Goal: Task Accomplishment & Management: Use online tool/utility

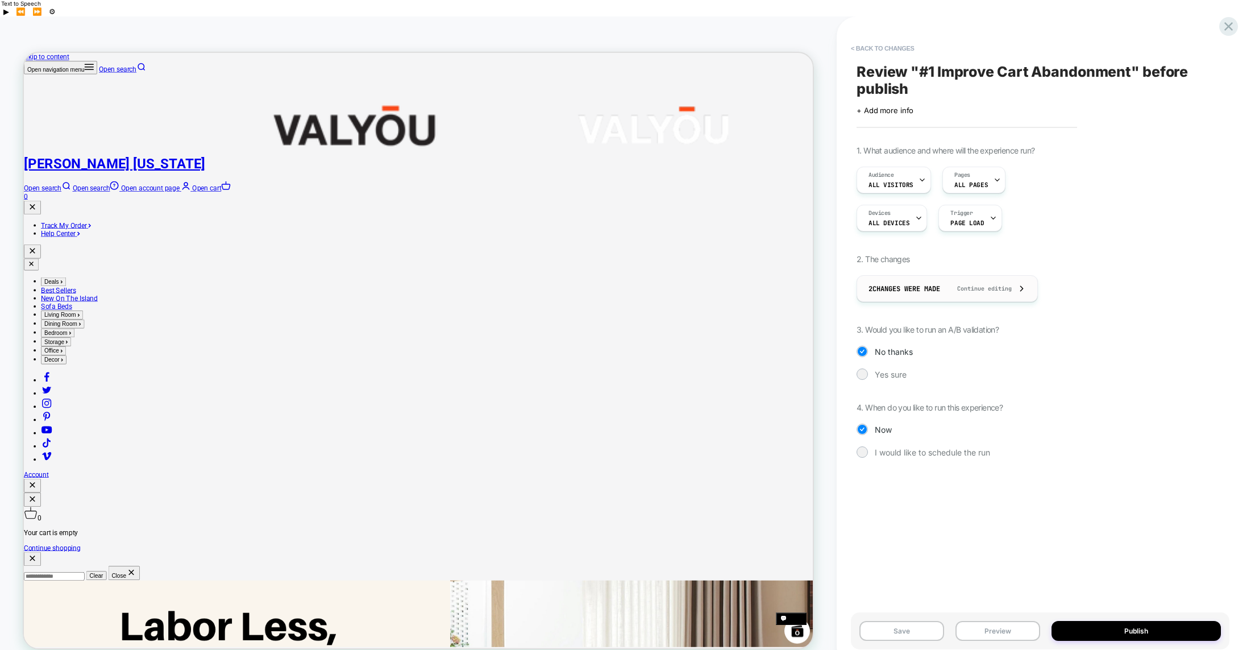
click at [985, 285] on span "Continue editing" at bounding box center [979, 288] width 66 height 7
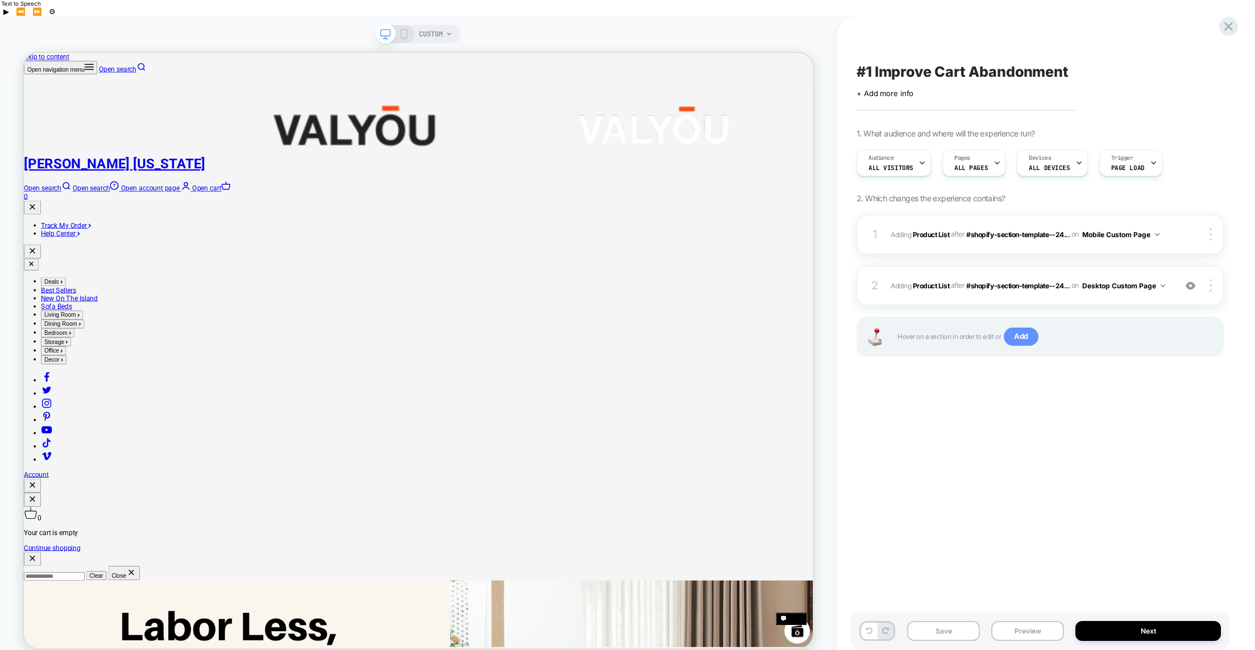
click at [0, 0] on span "Add" at bounding box center [0, 0] width 0 height 0
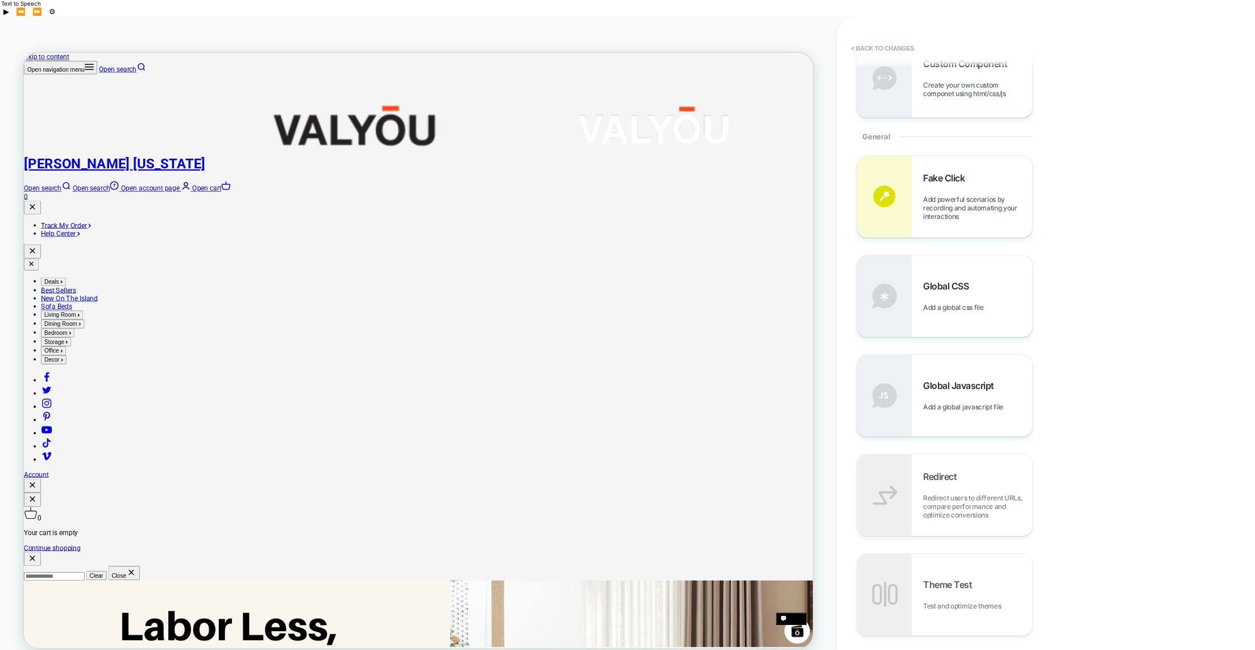
scroll to position [327, 0]
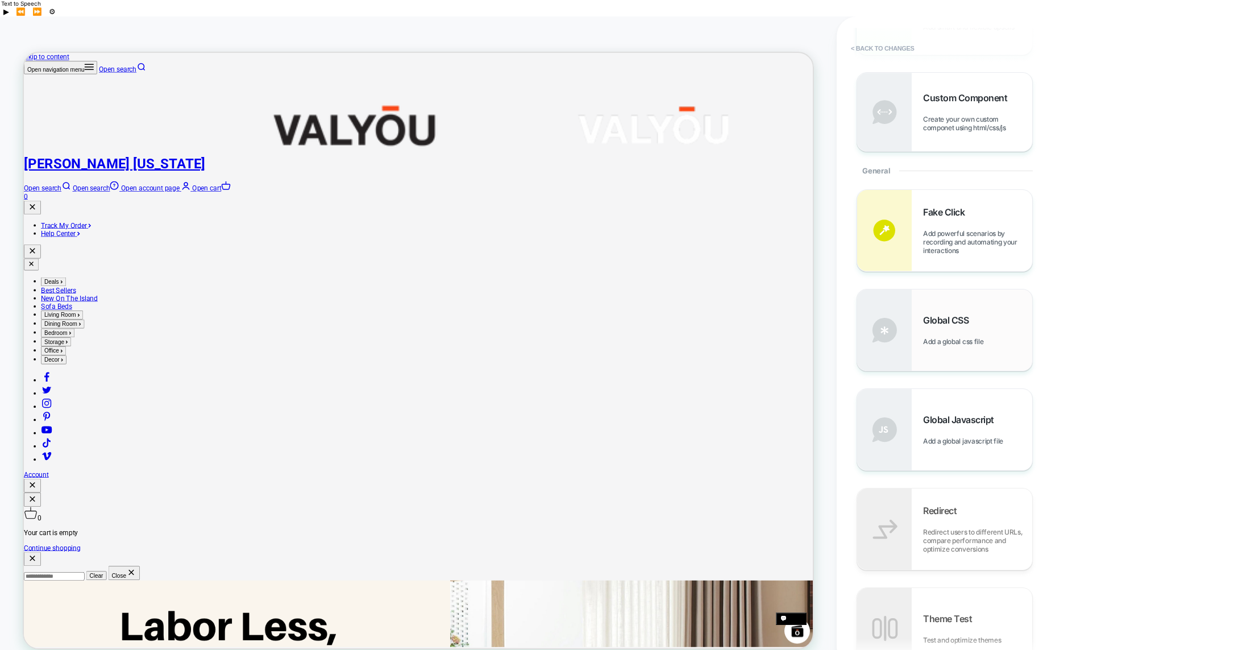
click at [929, 314] on span "Global CSS" at bounding box center [948, 319] width 51 height 11
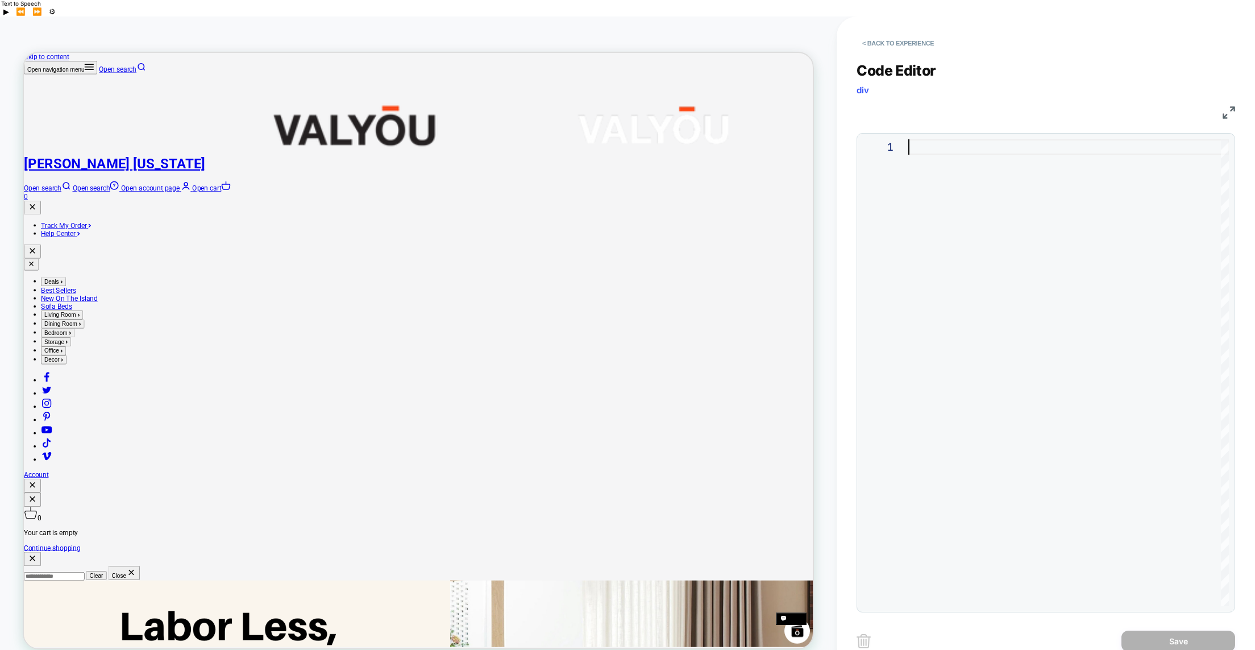
click at [934, 139] on div at bounding box center [1068, 372] width 321 height 467
type textarea "**********"
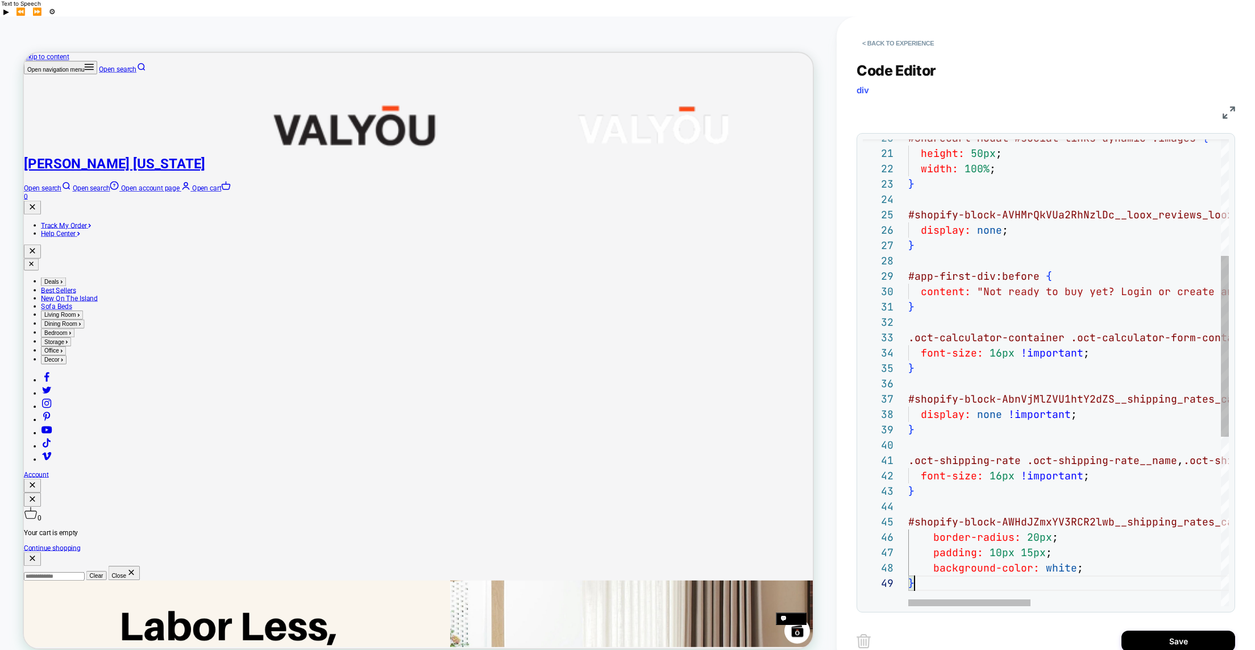
scroll to position [123, 6]
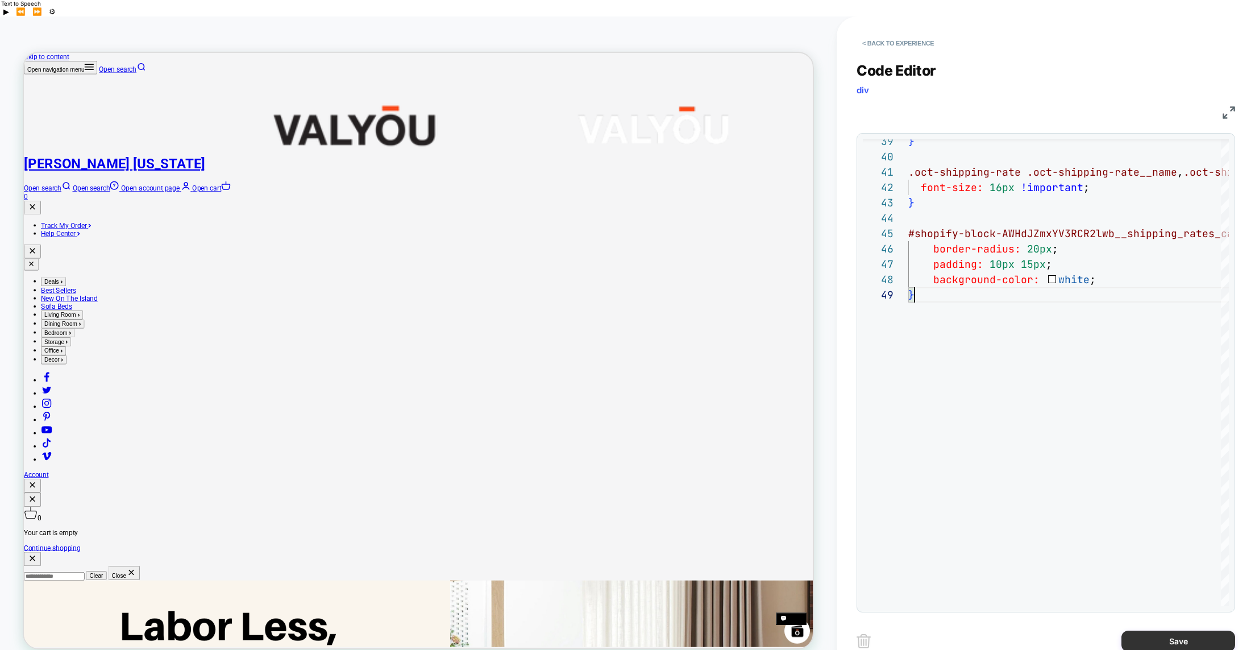
click at [0, 0] on button "Save" at bounding box center [0, 0] width 0 height 0
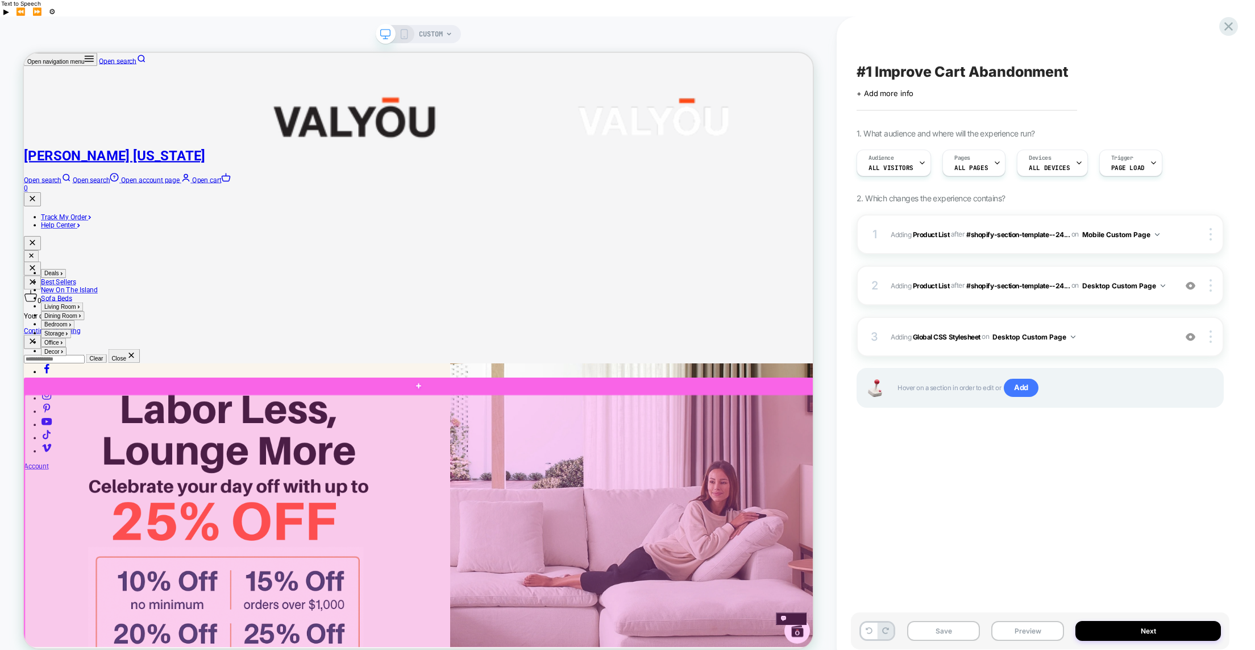
scroll to position [339, 0]
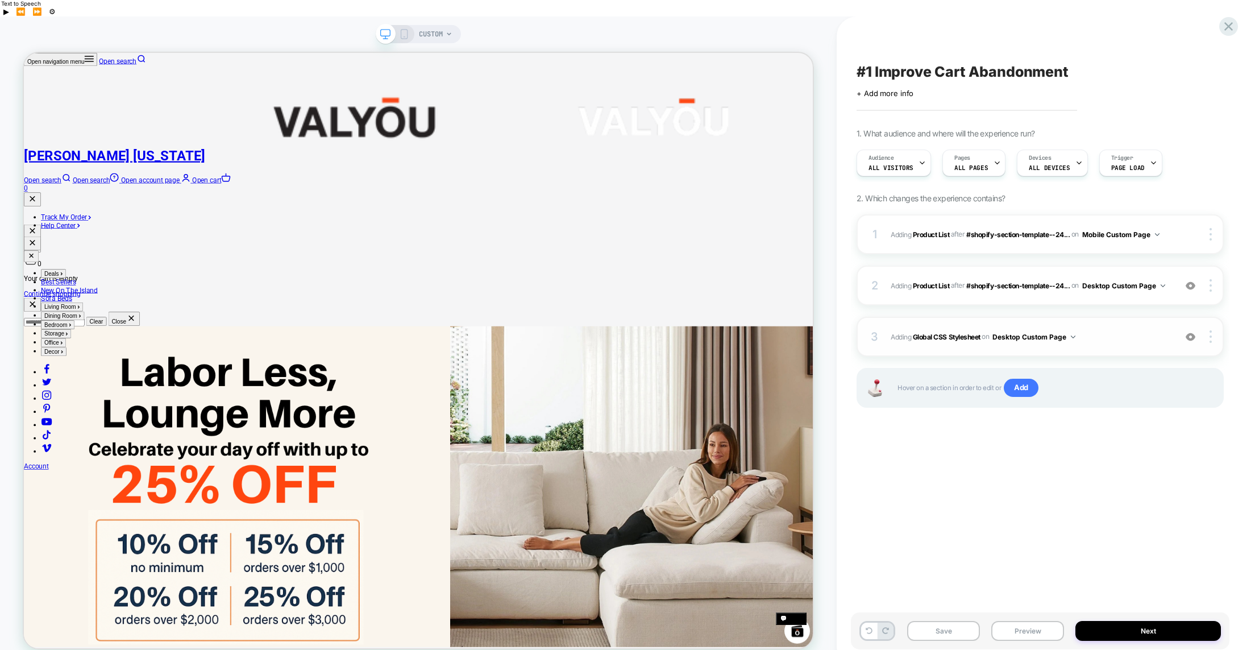
click at [0, 0] on button "Desktop Custom Page" at bounding box center [0, 0] width 0 height 0
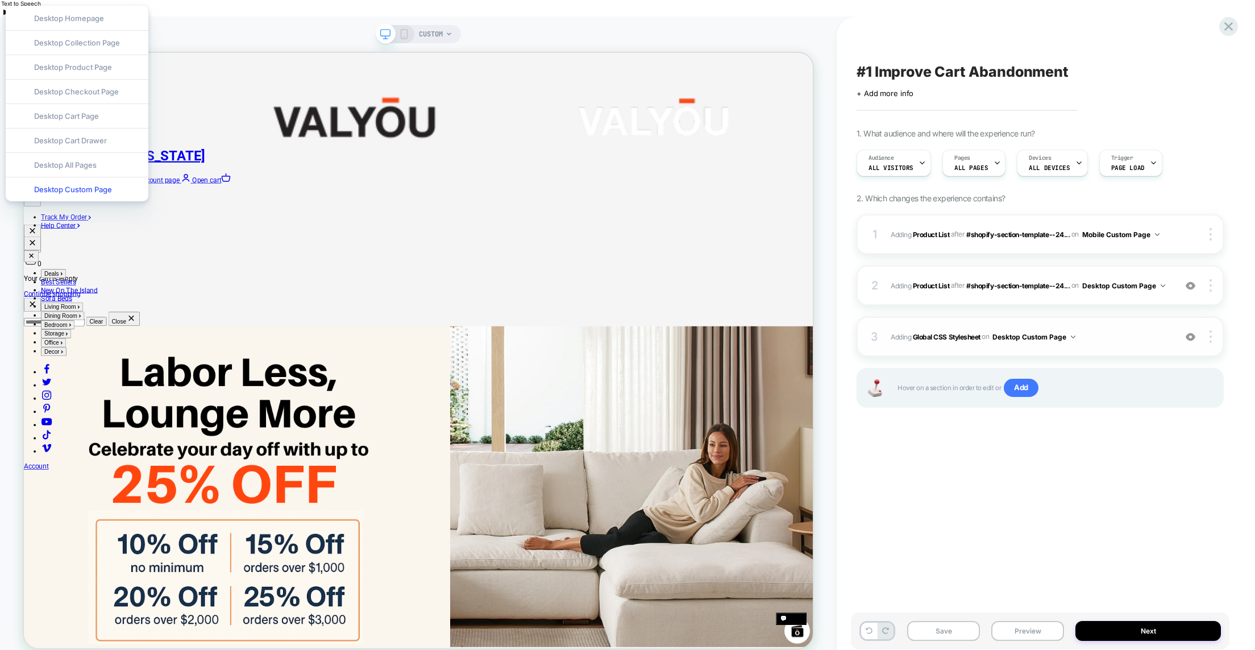
drag, startPoint x: 1044, startPoint y: 318, endPoint x: 1035, endPoint y: 317, distance: 9.1
click at [0, 0] on button "Desktop Custom Page" at bounding box center [0, 0] width 0 height 0
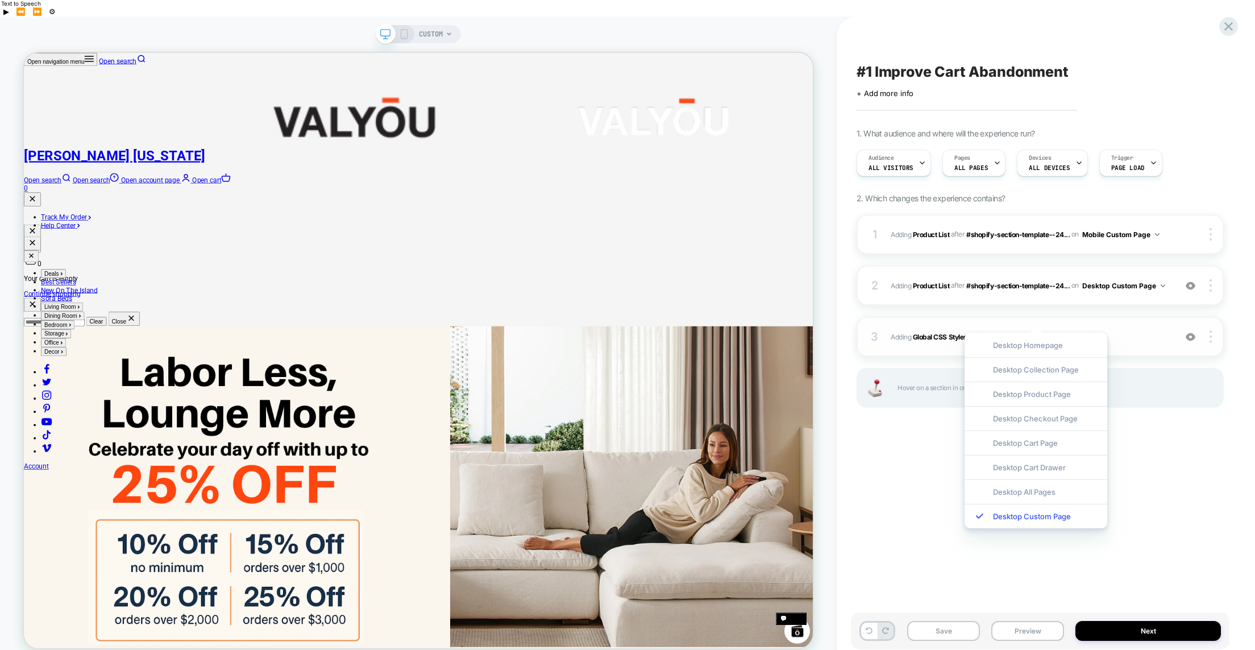
click at [1137, 330] on span "Adding Global CSS Stylesheet on Desktop Custom Page" at bounding box center [1030, 337] width 279 height 14
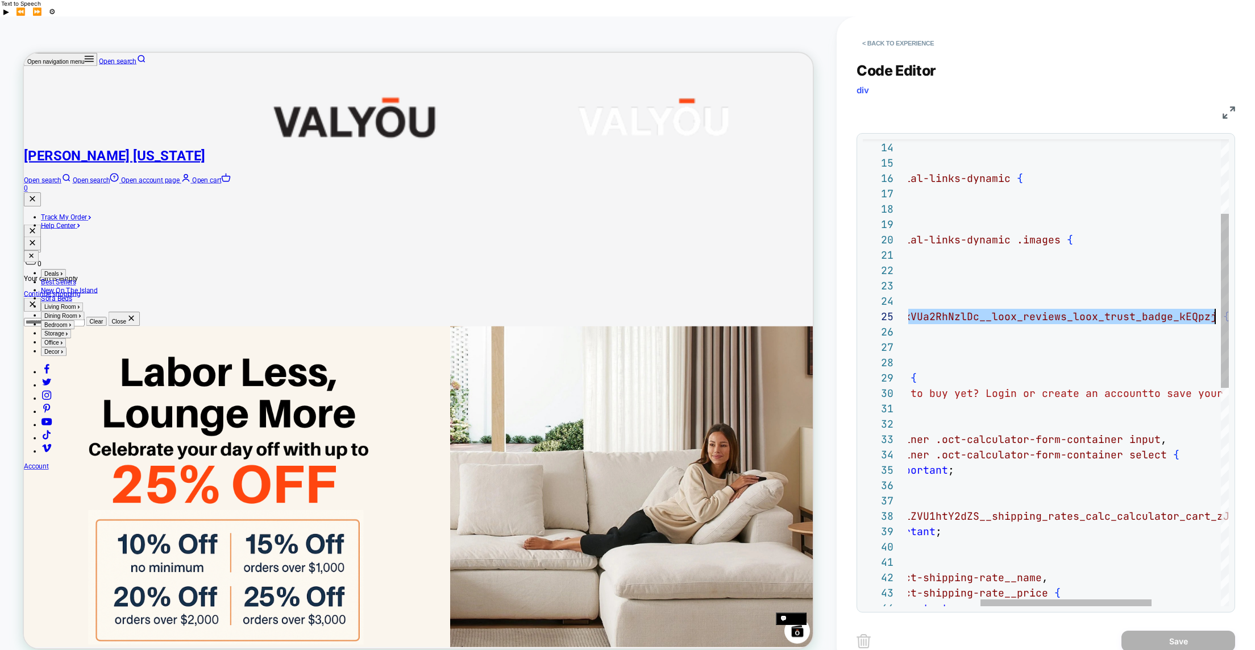
scroll to position [61, 436]
drag, startPoint x: 916, startPoint y: 301, endPoint x: 1208, endPoint y: 298, distance: 292.2
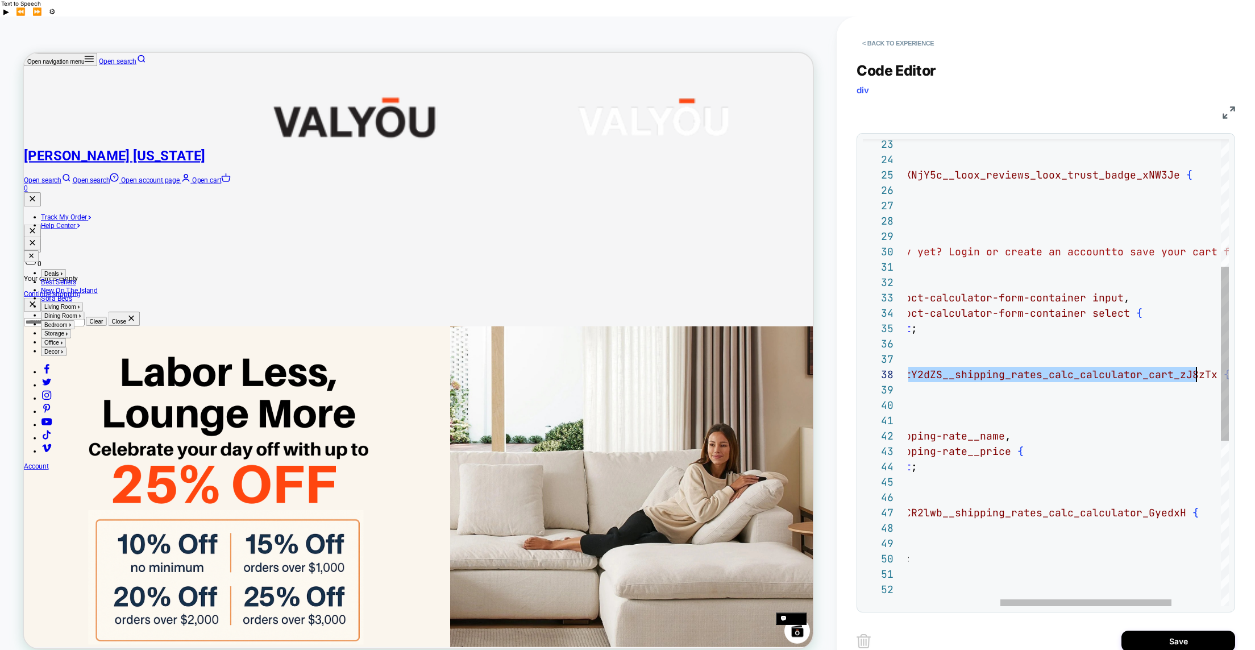
scroll to position [107, 473]
drag, startPoint x: 910, startPoint y: 358, endPoint x: 1209, endPoint y: 361, distance: 299.6
click at [0, 0] on span "#shopify-block-AbnVjMlZVU1htY2dZS__shipping_rates_ calc_calculator_cart_zJ8zTx {" at bounding box center [0, 0] width 0 height 0
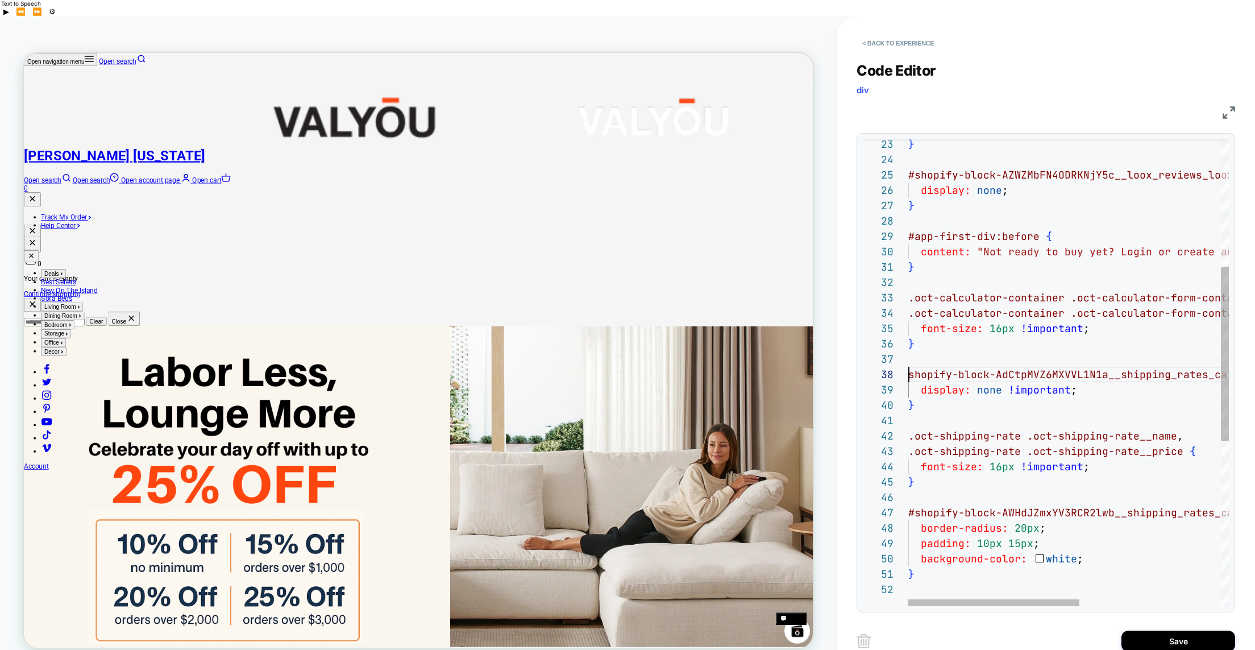
scroll to position [107, 0]
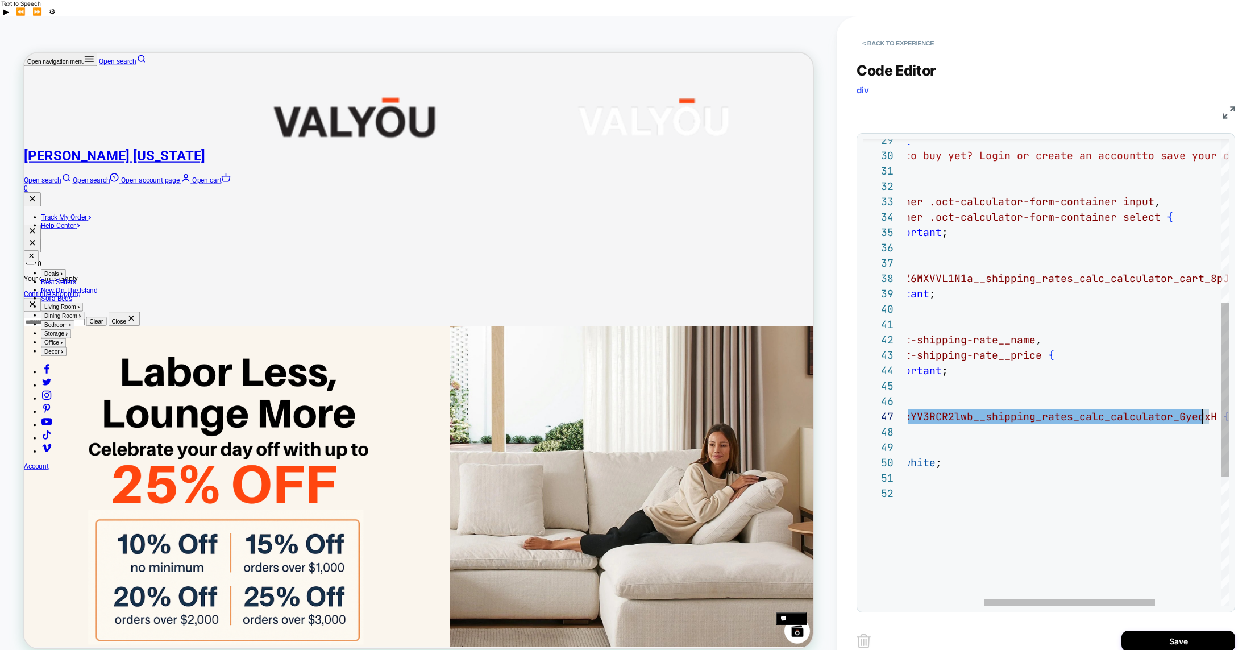
scroll to position [92, 442]
drag, startPoint x: 917, startPoint y: 400, endPoint x: 1210, endPoint y: 401, distance: 292.2
type textarea "**********"
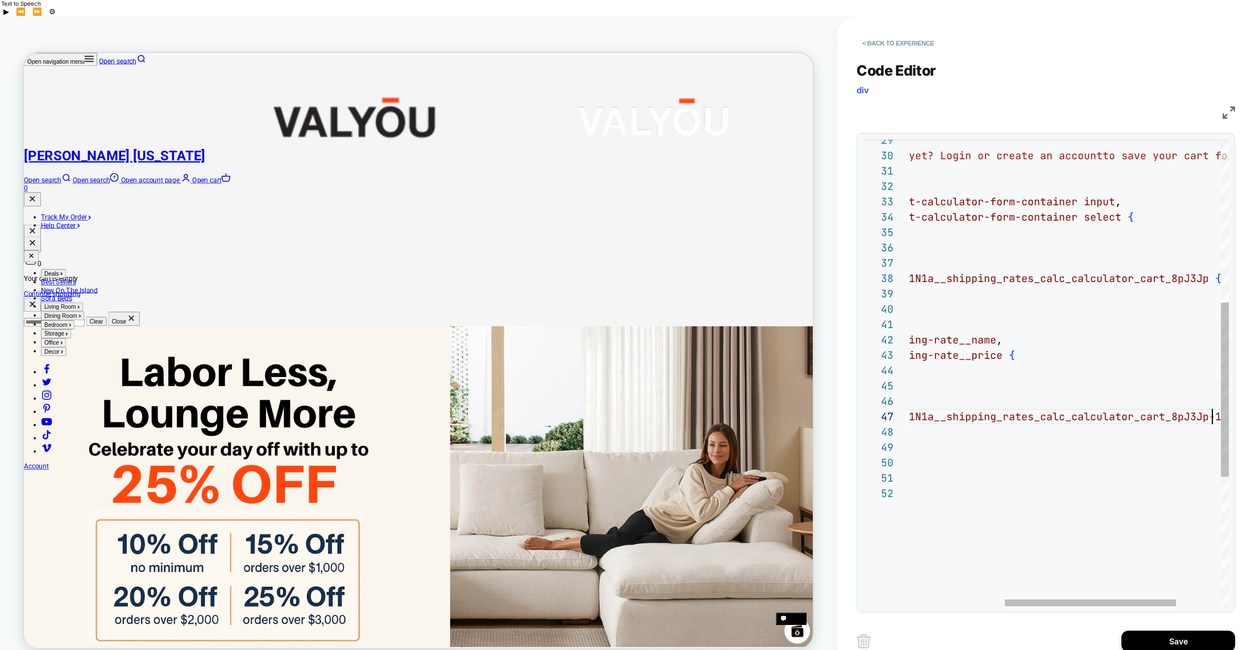
scroll to position [92, 485]
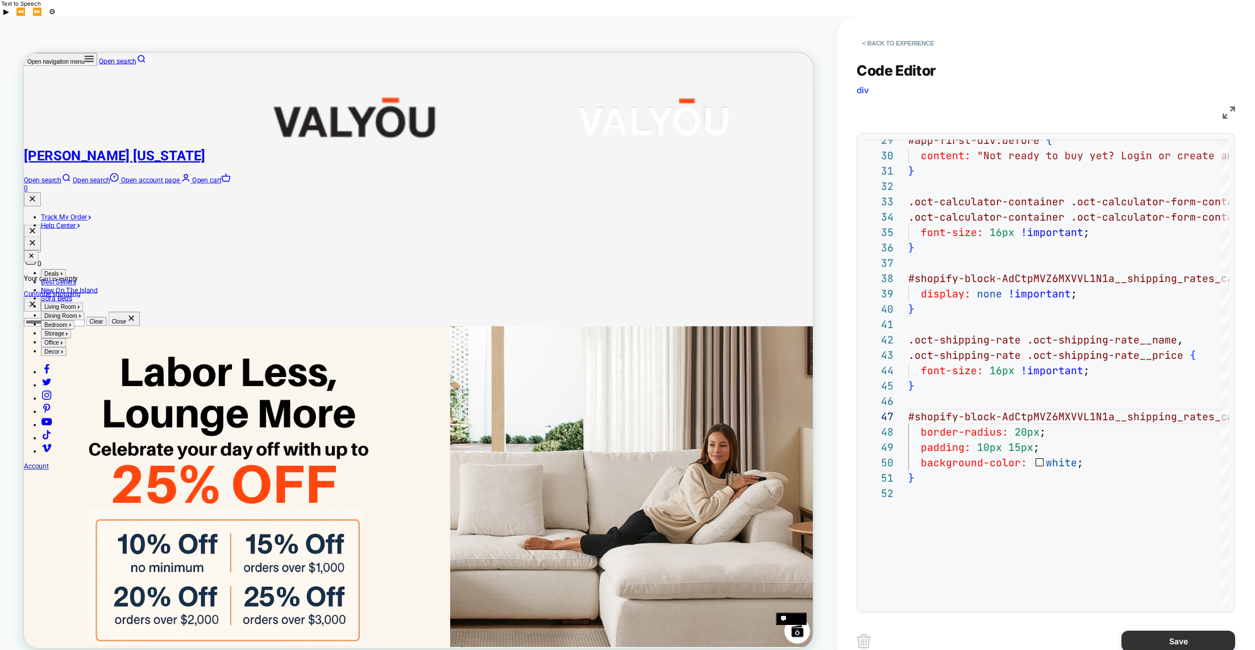
click at [1170, 630] on button "Save" at bounding box center [1179, 640] width 114 height 21
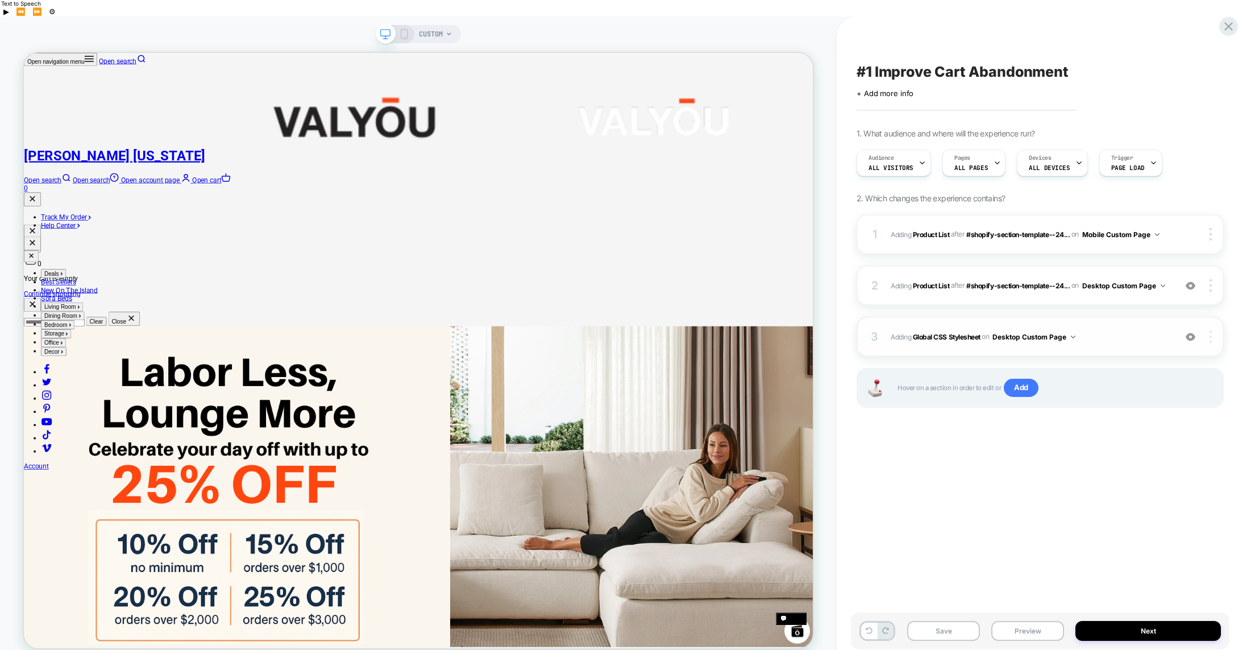
click at [1210, 330] on img at bounding box center [1211, 336] width 2 height 13
click at [1144, 352] on div "Target All Devices" at bounding box center [1143, 351] width 101 height 31
click at [937, 621] on button "Save" at bounding box center [943, 631] width 73 height 20
click at [0, 0] on button "Preview" at bounding box center [0, 0] width 0 height 0
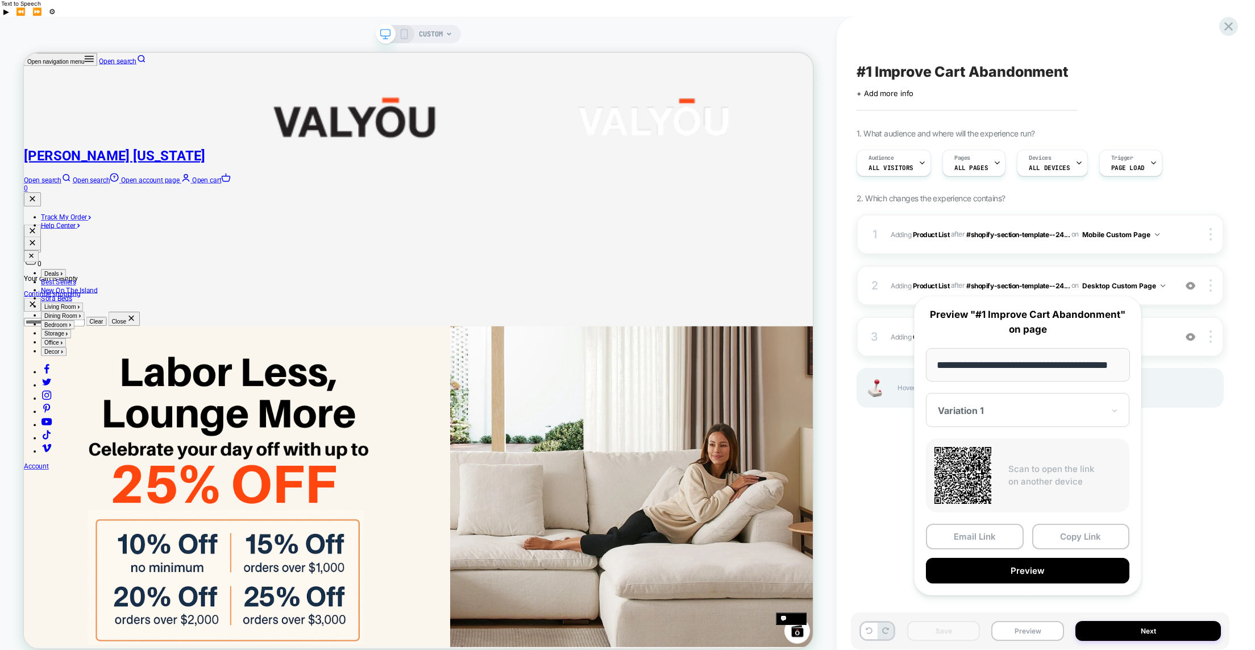
scroll to position [0, 0]
click at [0, 0] on div at bounding box center [0, 0] width 0 height 0
click at [979, 449] on div "Variation 1" at bounding box center [1028, 449] width 192 height 20
click at [1033, 570] on button "Preview" at bounding box center [1028, 571] width 204 height 26
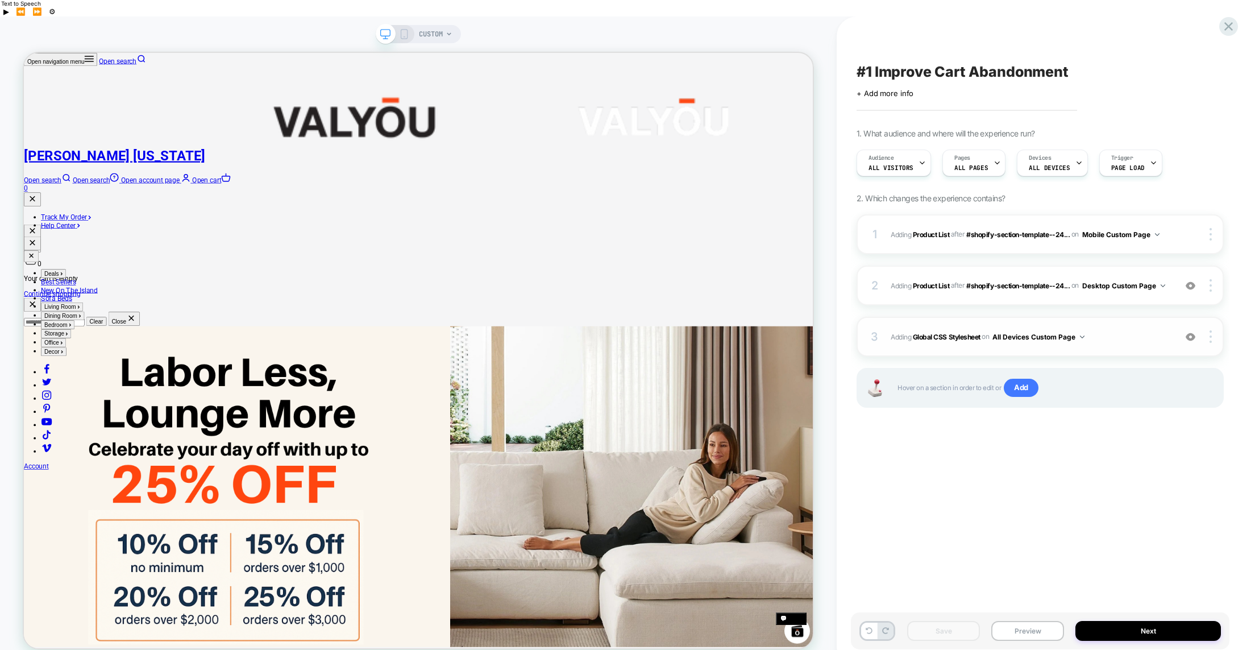
click at [1109, 330] on span "Adding Global CSS Stylesheet on All Devices Custom Page" at bounding box center [1030, 337] width 279 height 14
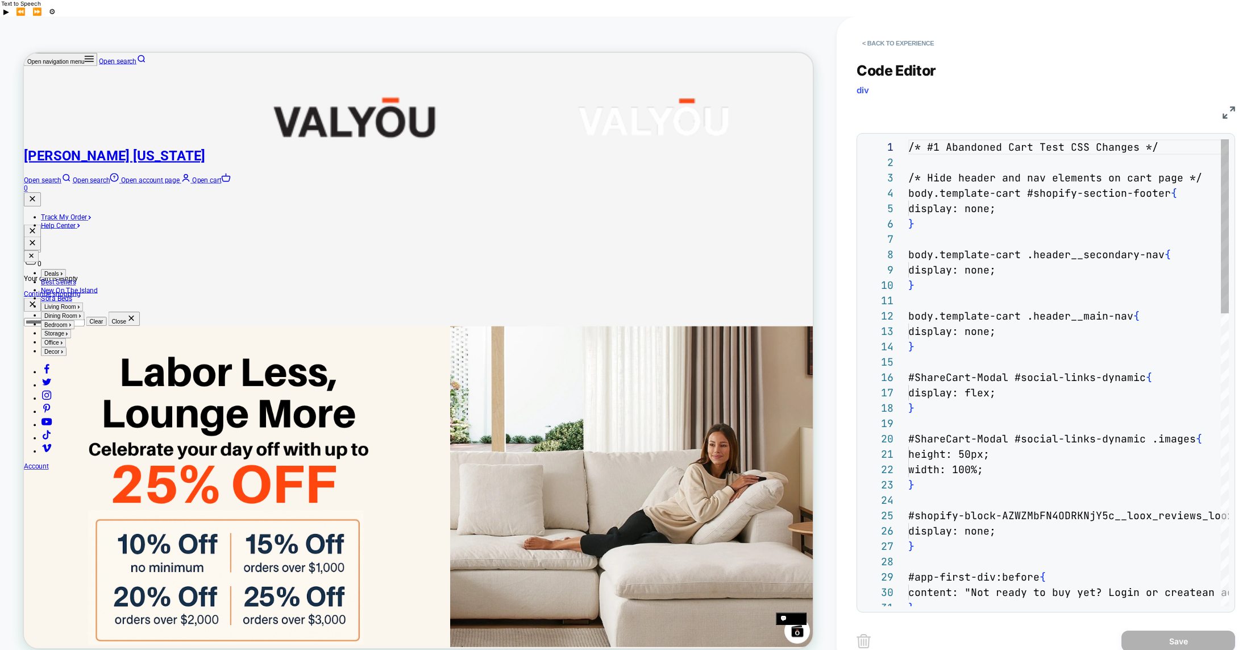
scroll to position [153, 0]
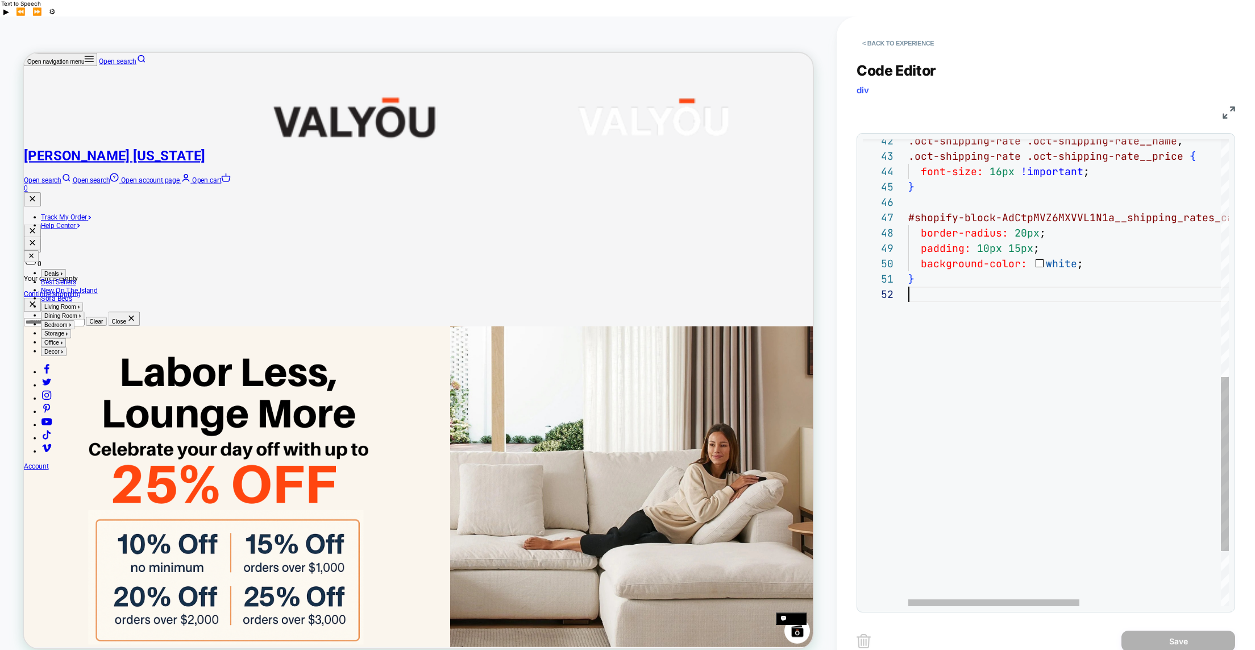
click at [986, 301] on div "} background-color: white ; padding: 10px 15px ; border-radius: 20px ; #shopify…" at bounding box center [1200, 128] width 585 height 1249
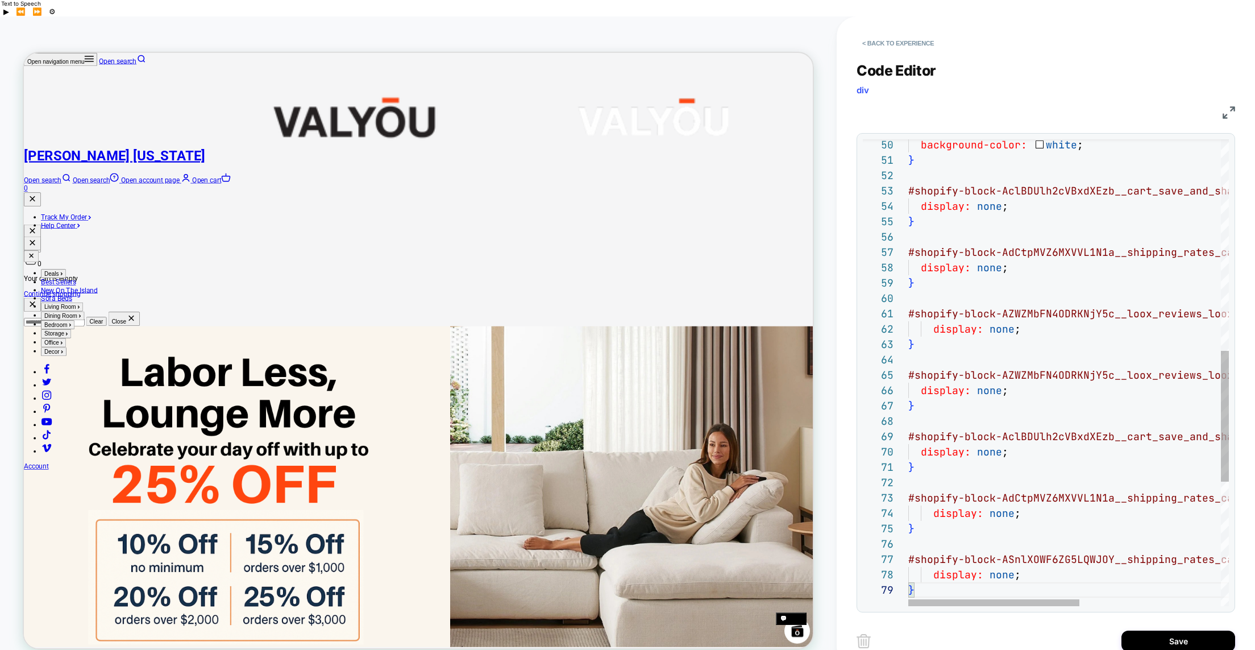
scroll to position [46, 68]
click at [977, 186] on div "} background-color: white ; #shopify-block-AclBDUlh2cVBxdXEzb__cart_save_and_s …" at bounding box center [1200, 217] width 585 height 1664
click at [977, 252] on div "} background-color: white ; #shopify-block-AclBDUlh2cVBxdXEzb__cart_save_and_s …" at bounding box center [1200, 217] width 585 height 1664
click at [976, 191] on div "} background-color: white ; #shopify-block-AclBDUlh2cVBxdXEzb__cart_save_and_s …" at bounding box center [1200, 217] width 585 height 1664
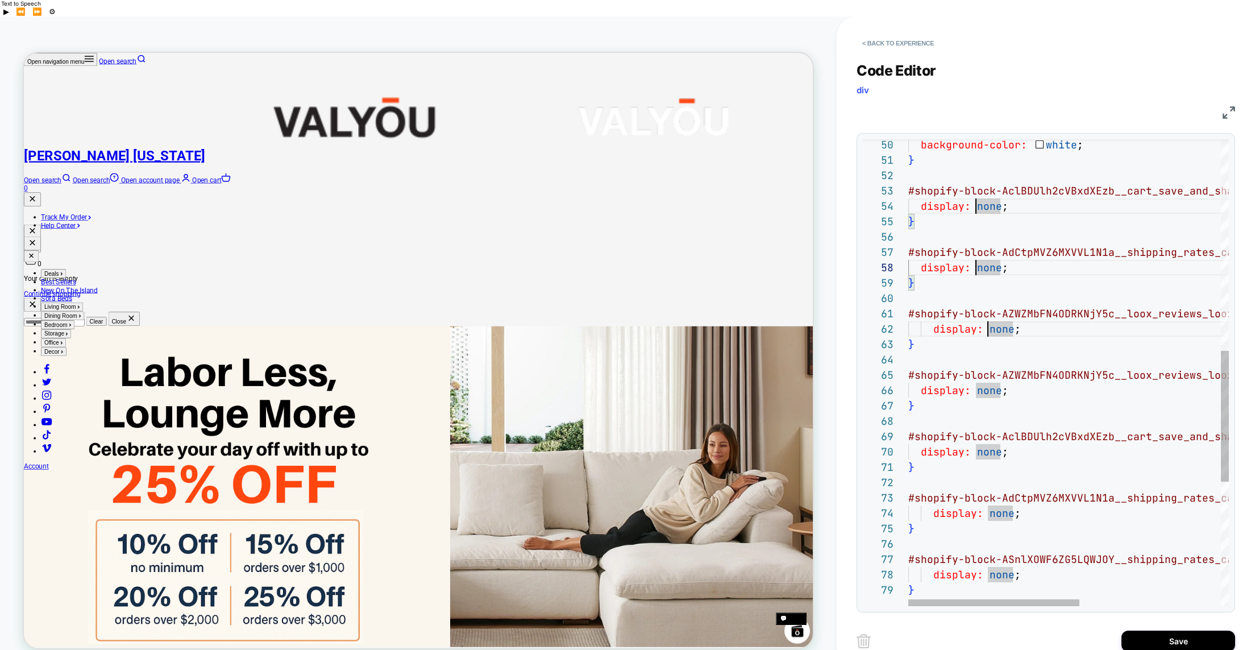
click at [987, 314] on div "} background-color: white ; #shopify-block-AclBDUlh2cVBxdXEzb__cart_save_and_s …" at bounding box center [1200, 217] width 585 height 1664
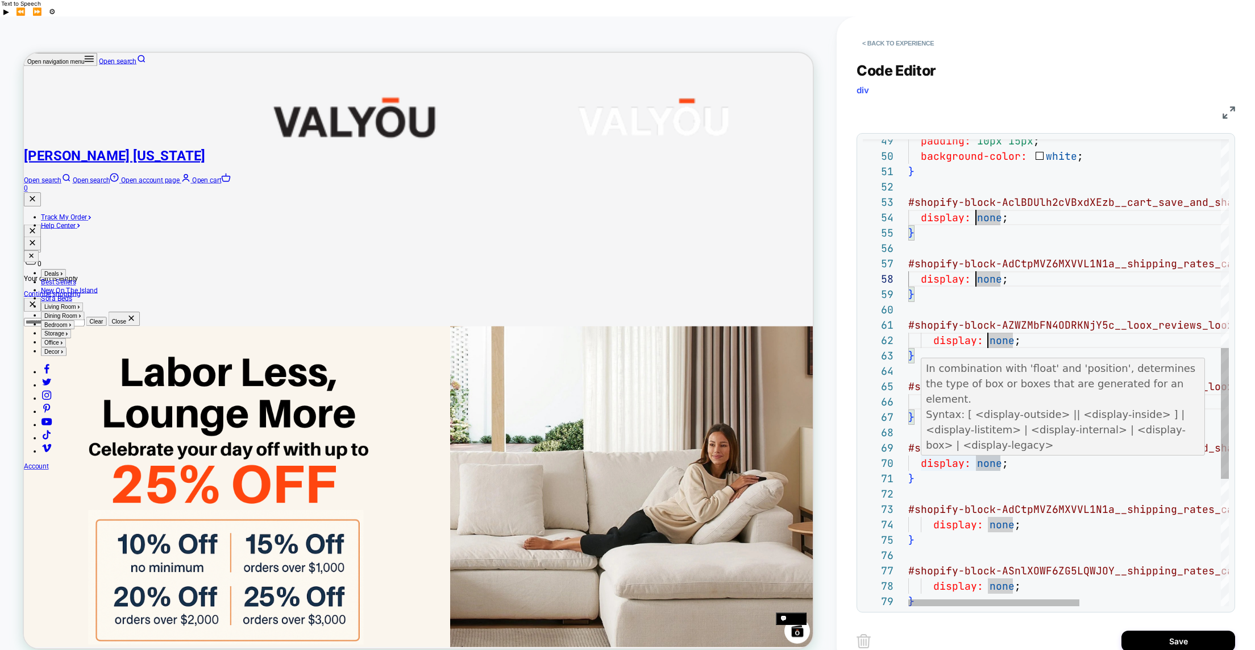
click at [975, 448] on div "} background-color: white ; #shopify-block-AclBDUlh2cVBxdXEzb__cart_save_and_s …" at bounding box center [1200, 228] width 585 height 1664
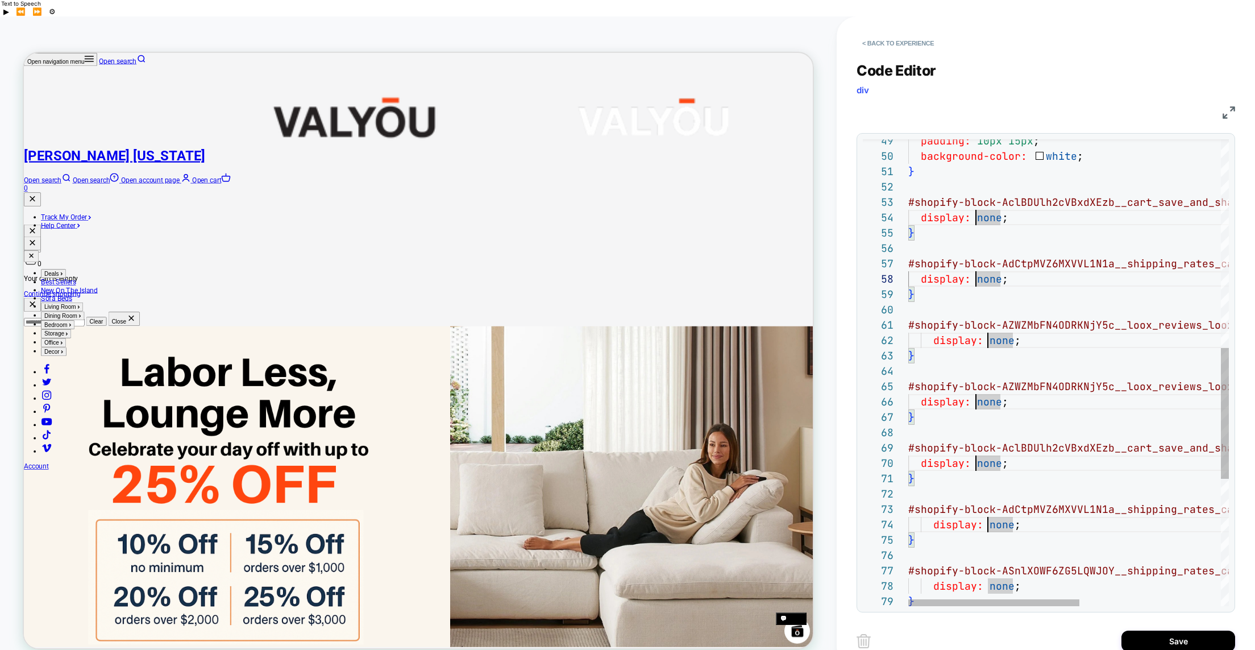
click at [987, 507] on div "} background-color: white ; #shopify-block-AclBDUlh2cVBxdXEzb__cart_save_and_s …" at bounding box center [1200, 228] width 585 height 1664
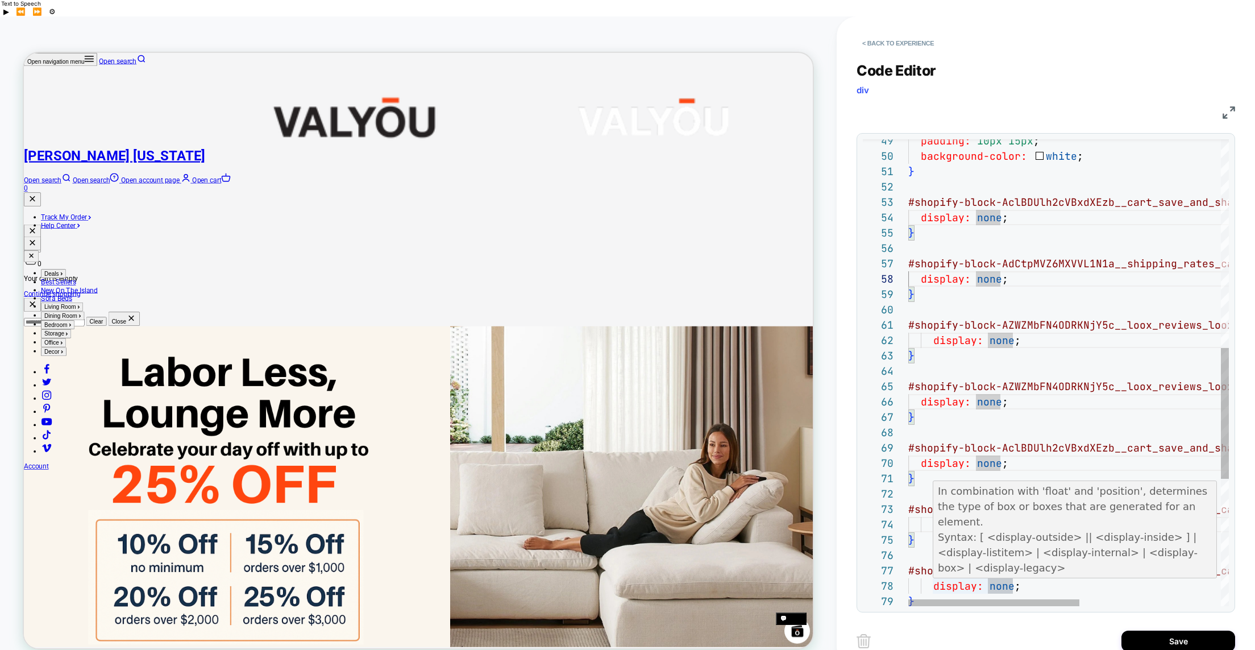
click at [989, 567] on div "} background-color: white ; #shopify-block-AclBDUlh2cVBxdXEzb__cart_save_and_s …" at bounding box center [1200, 228] width 585 height 1664
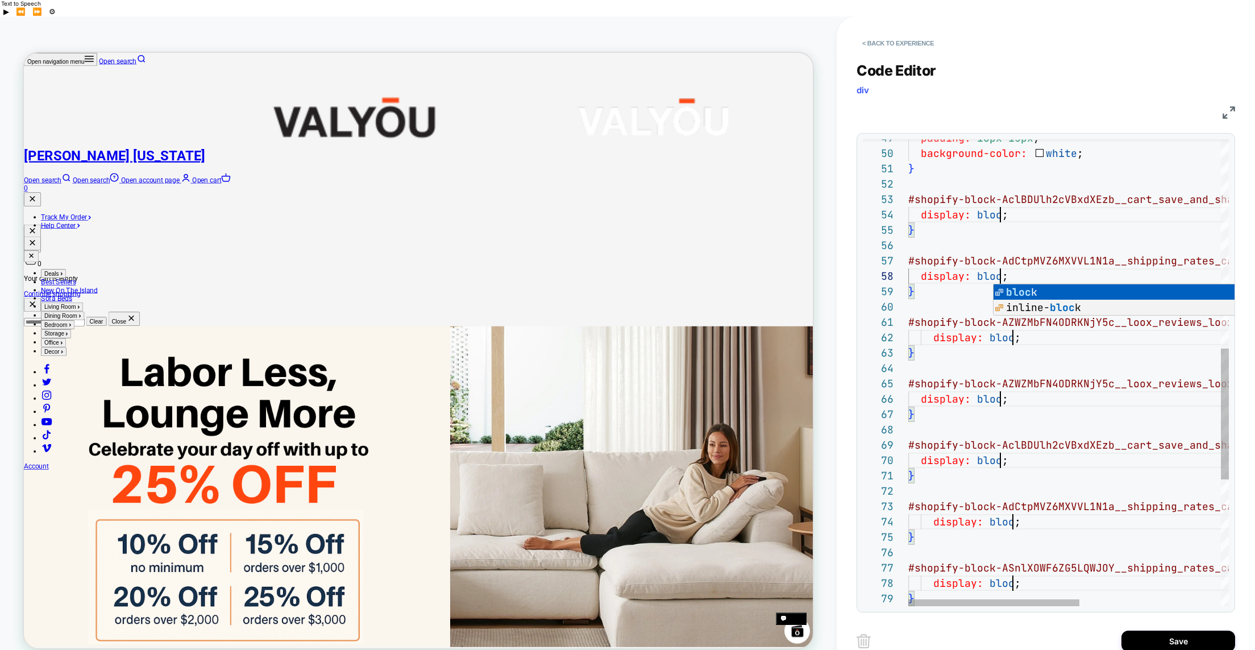
scroll to position [107, 98]
type textarea "**********"
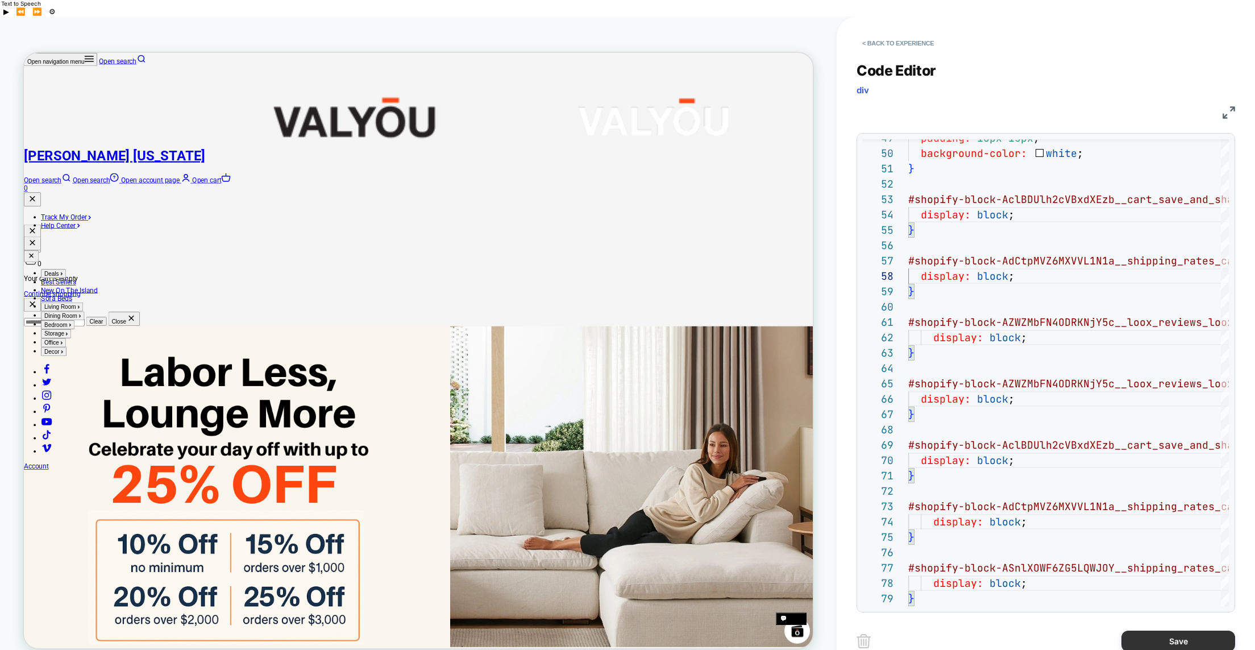
click at [0, 0] on button "Save" at bounding box center [0, 0] width 0 height 0
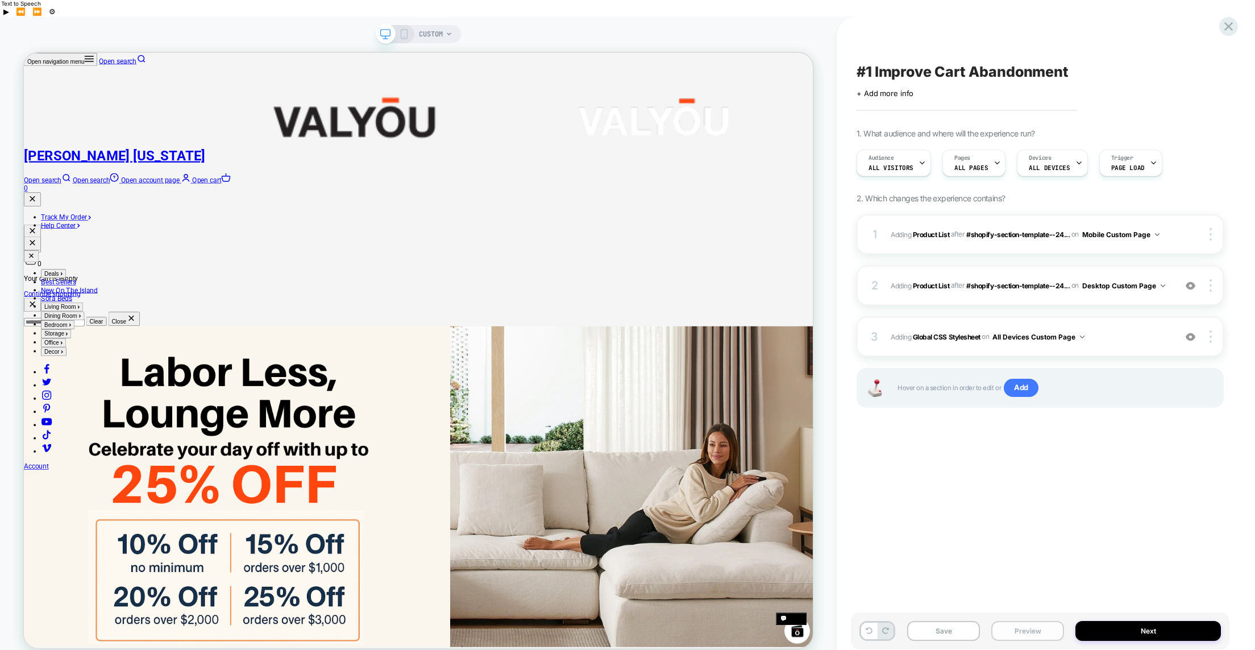
click at [1028, 621] on button "Preview" at bounding box center [1027, 631] width 73 height 20
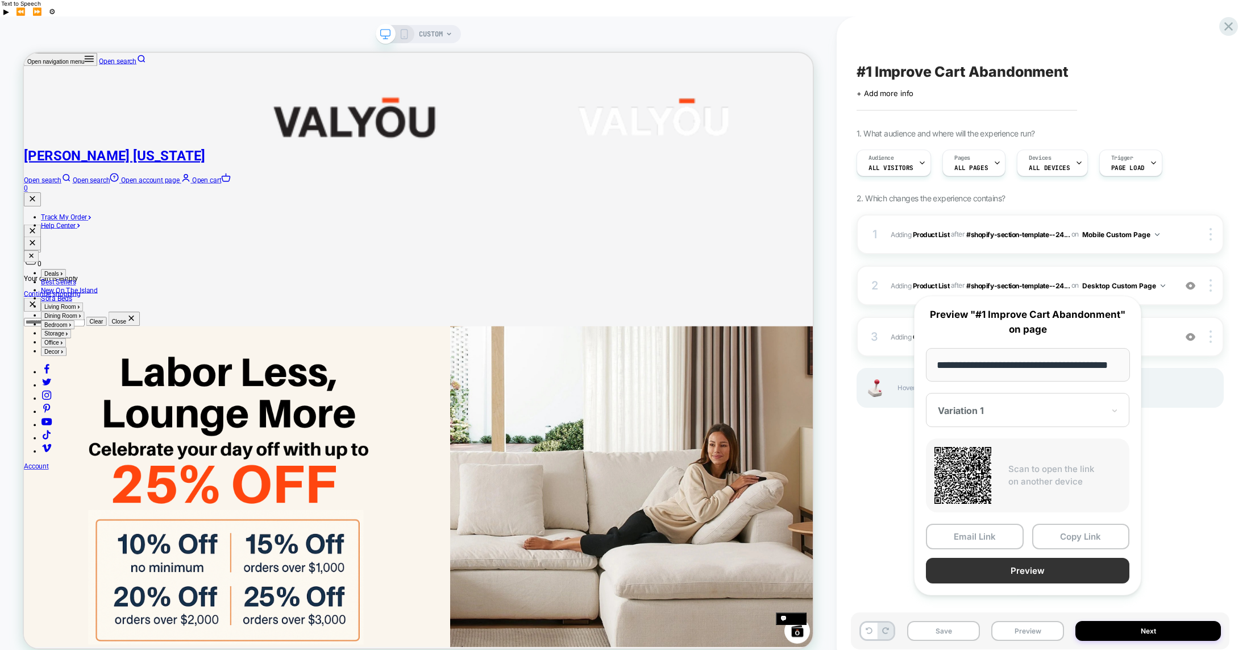
scroll to position [0, 0]
click at [1023, 566] on button "Preview" at bounding box center [1028, 571] width 204 height 26
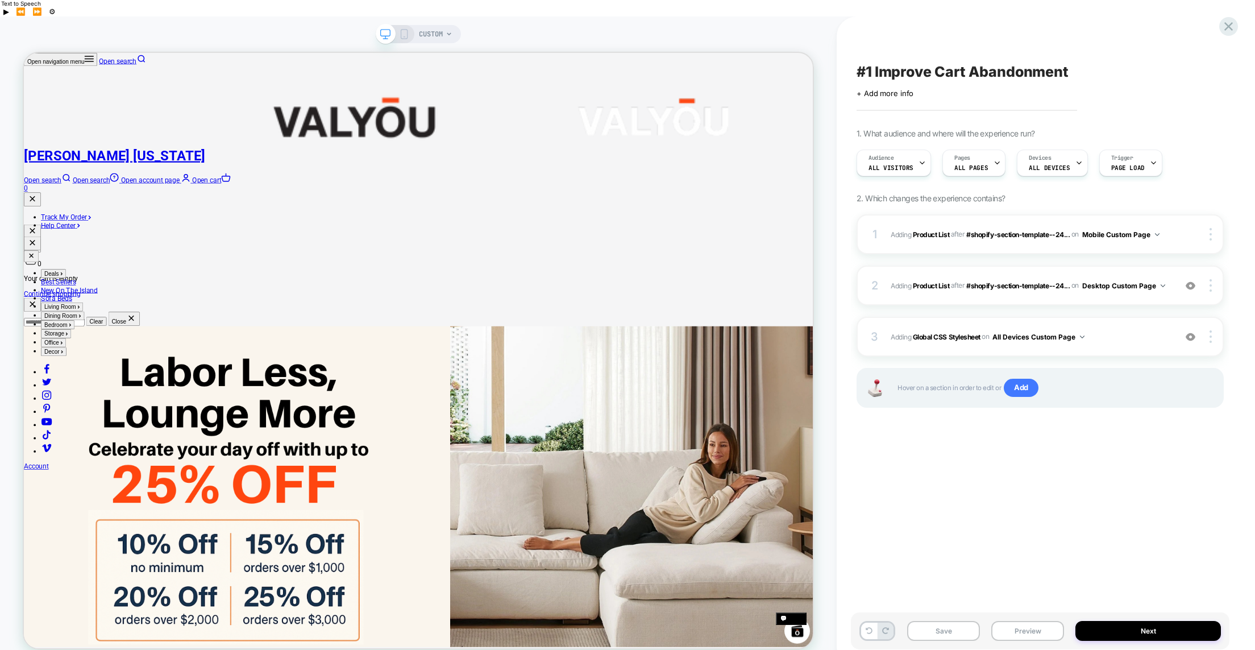
click at [445, 25] on div "CUSTOM" at bounding box center [436, 34] width 34 height 18
click at [448, 31] on icon at bounding box center [449, 34] width 7 height 7
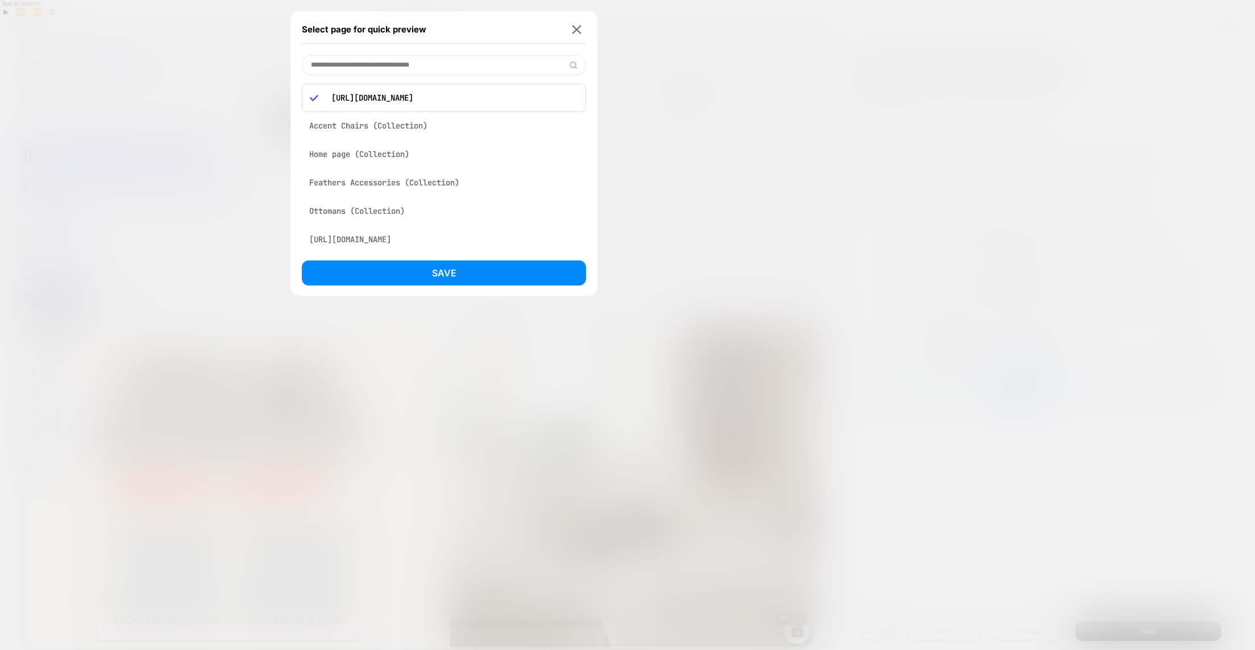
paste input "**********"
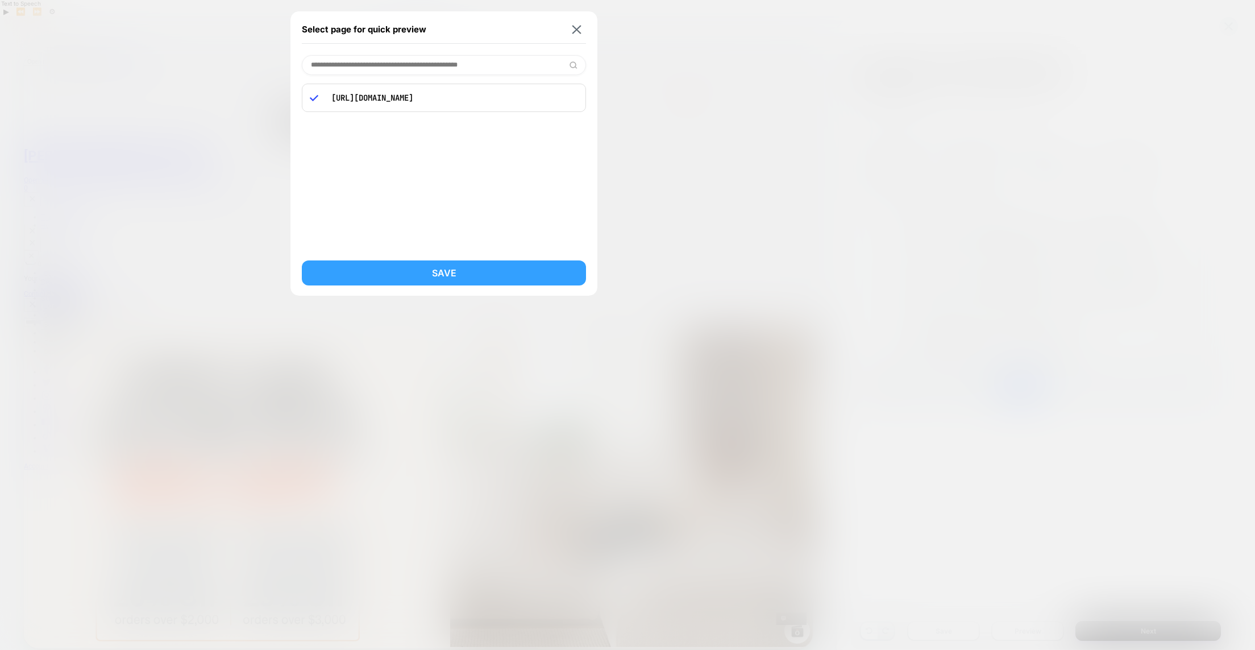
type input "**********"
click at [454, 271] on button "Save" at bounding box center [444, 272] width 284 height 25
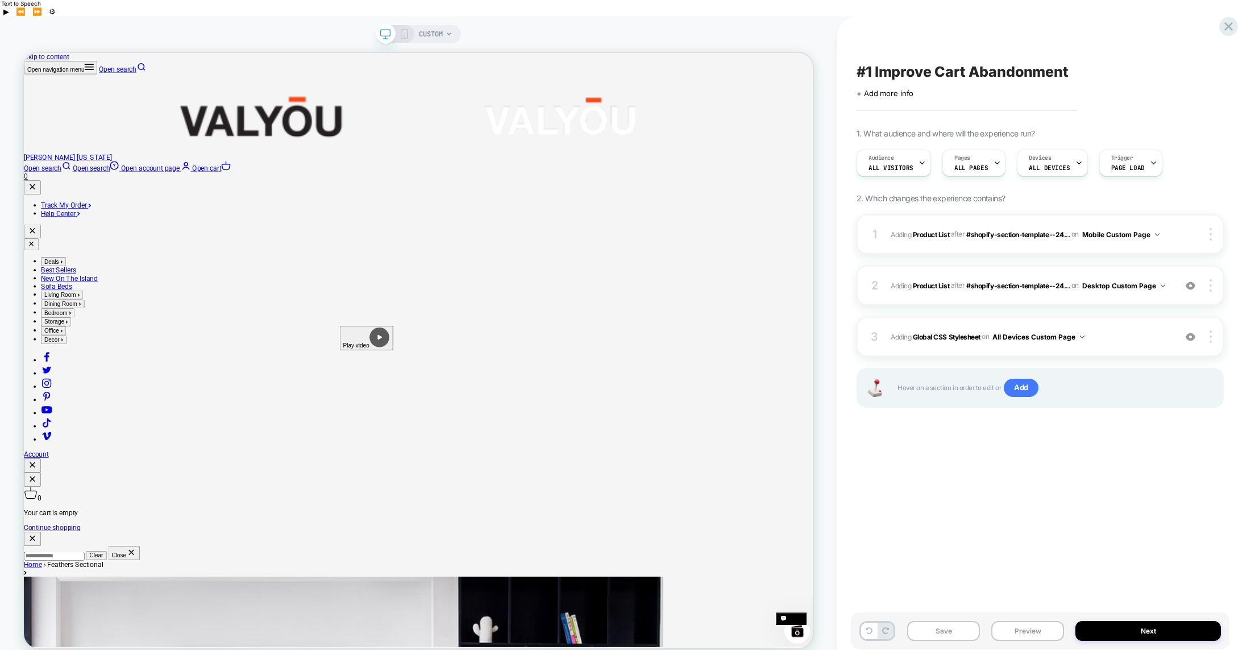
click at [450, 31] on icon at bounding box center [449, 34] width 7 height 7
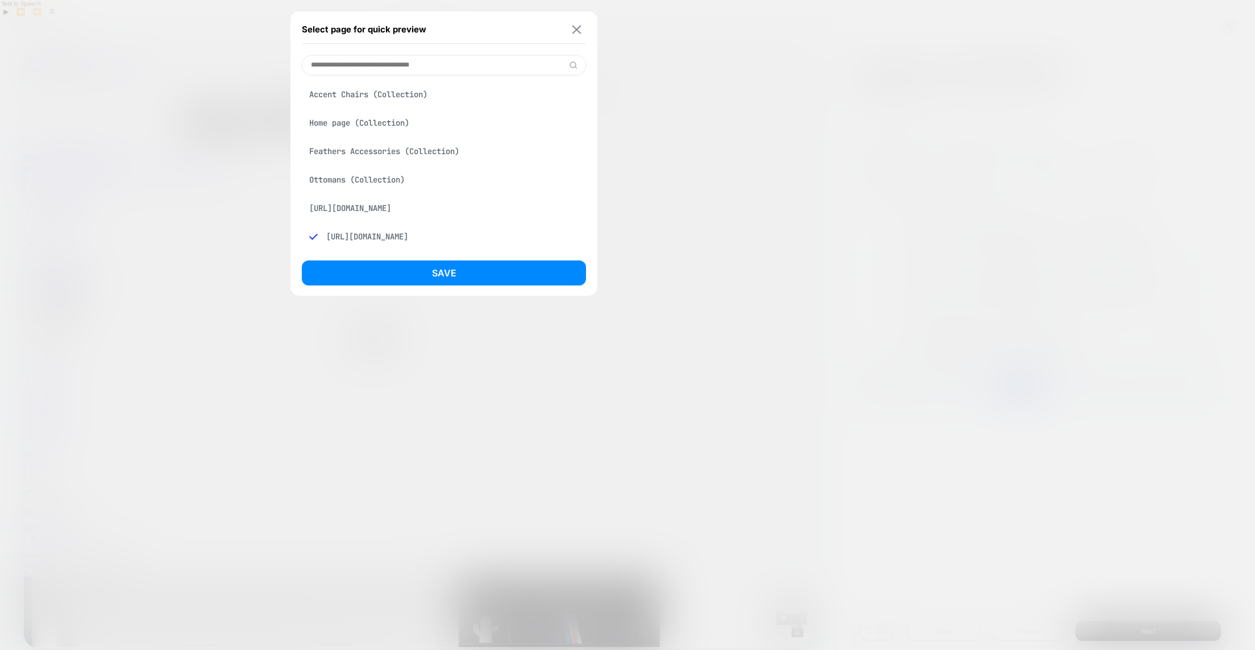
click at [579, 28] on img at bounding box center [576, 29] width 9 height 9
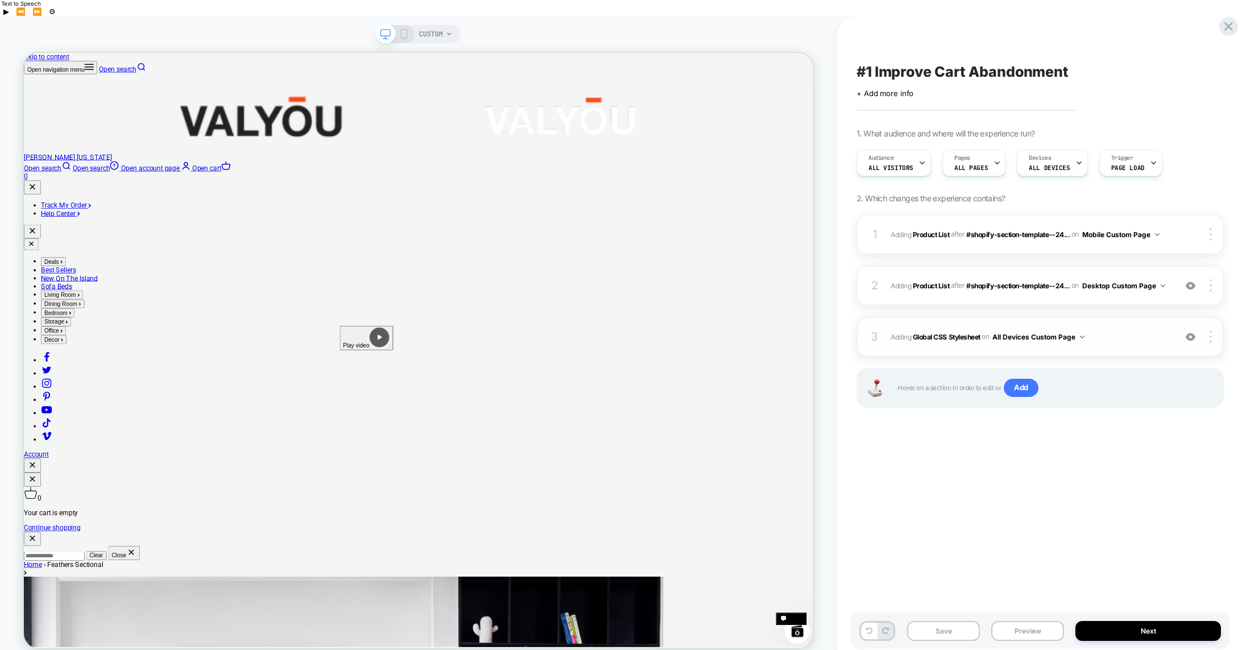
click at [1191, 332] on img at bounding box center [1191, 337] width 10 height 10
click at [1193, 332] on img at bounding box center [1191, 337] width 10 height 10
click at [920, 159] on icon at bounding box center [922, 162] width 7 height 7
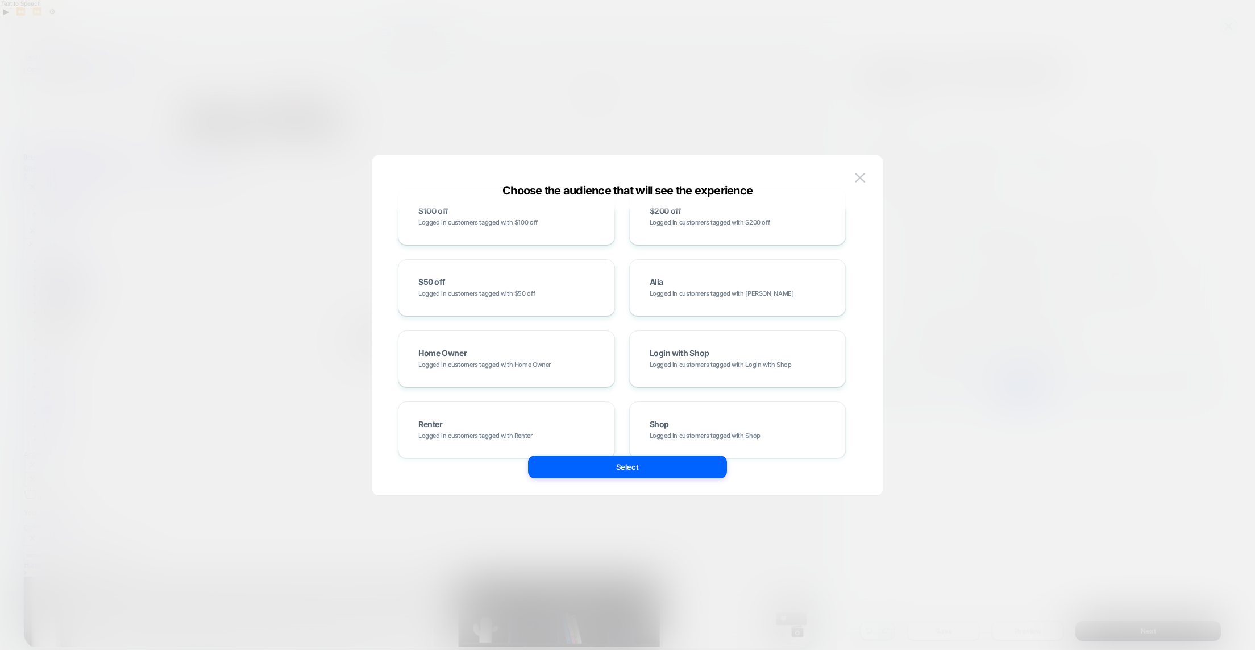
scroll to position [780, 0]
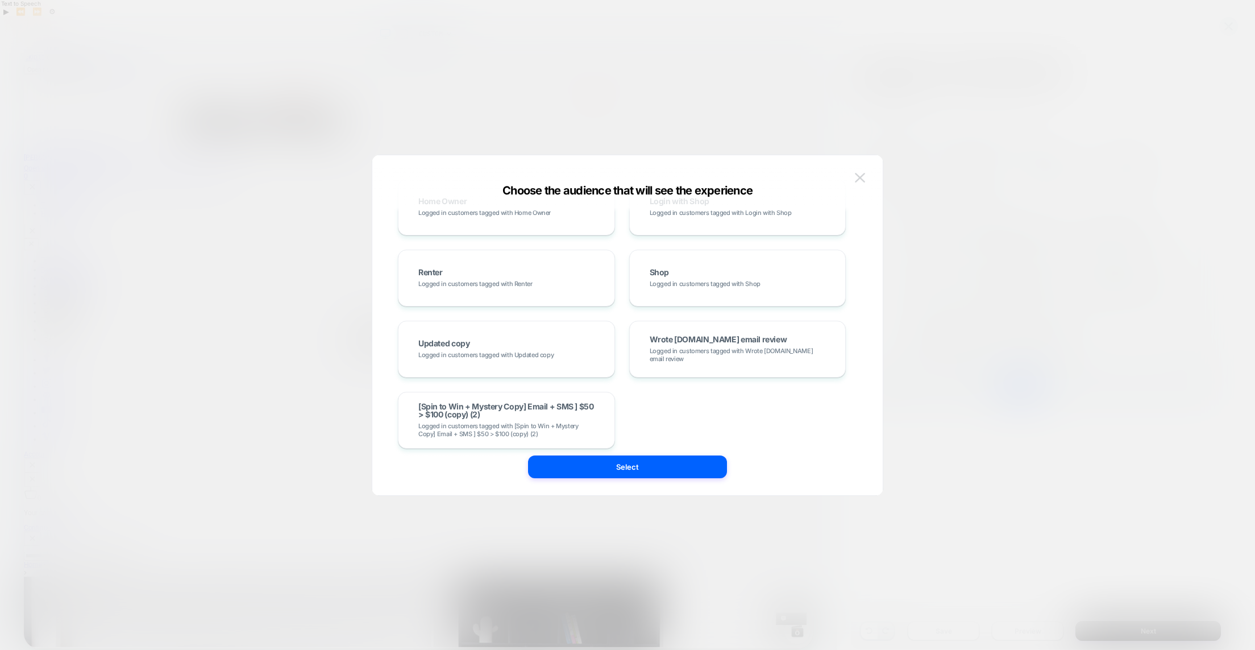
click at [857, 176] on img at bounding box center [860, 178] width 10 height 10
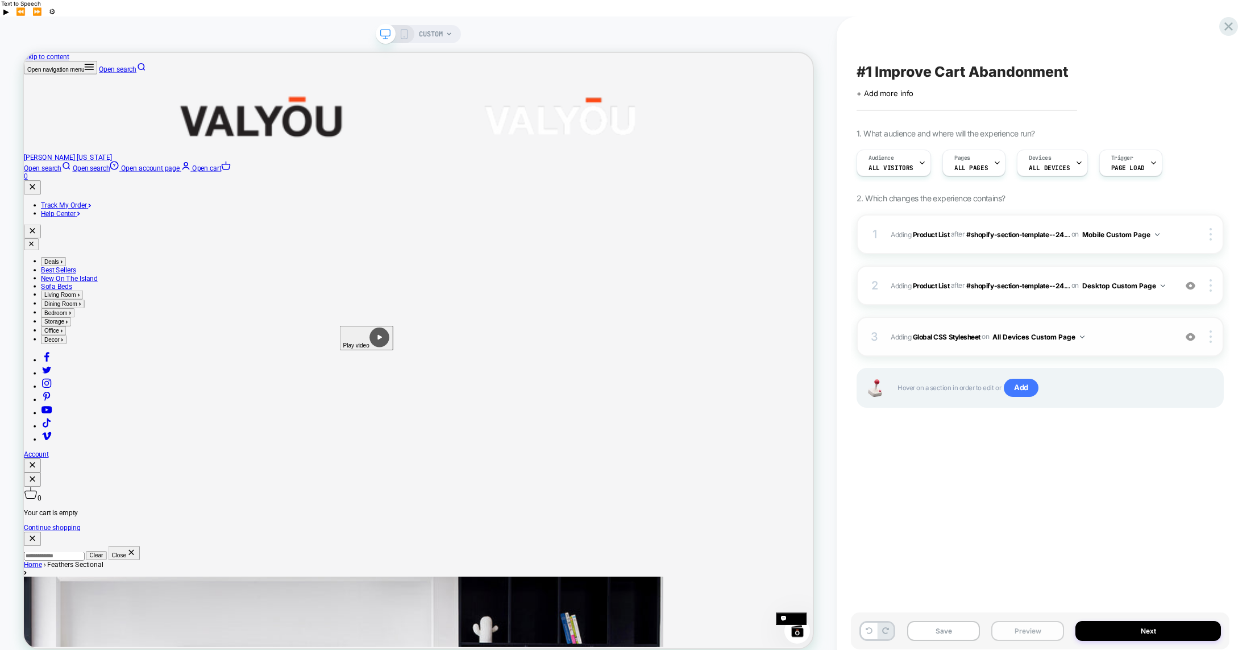
click at [1021, 621] on button "Preview" at bounding box center [1027, 631] width 73 height 20
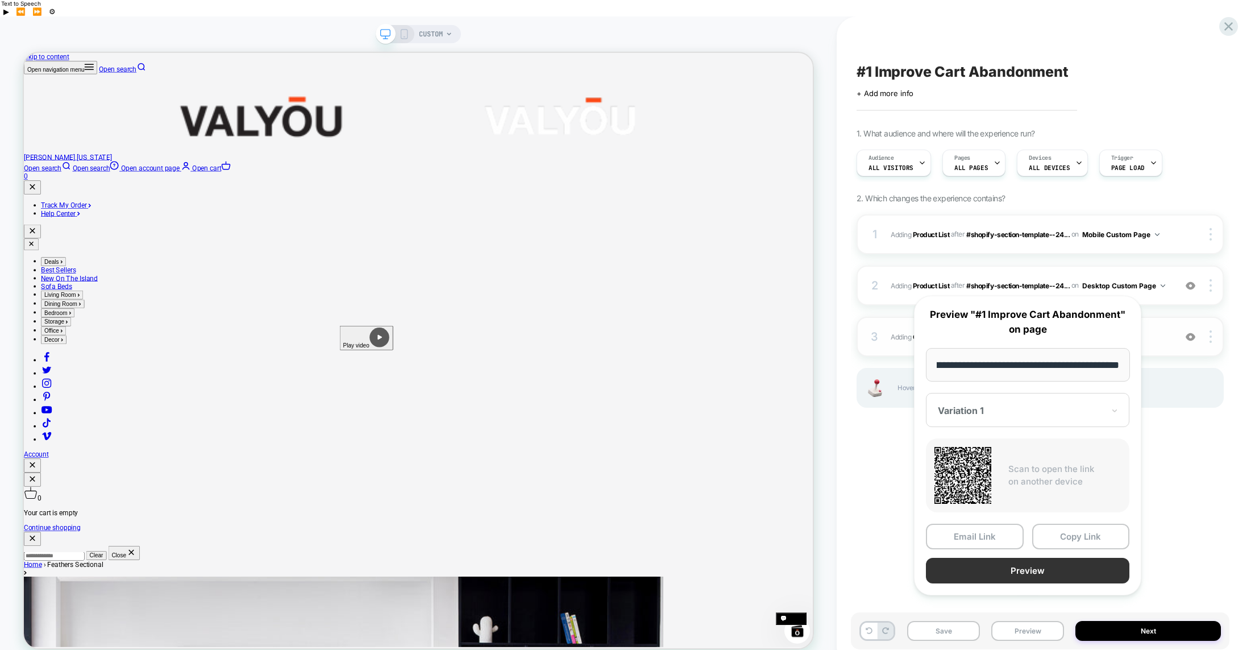
scroll to position [0, 0]
click at [1009, 570] on button "Preview" at bounding box center [1028, 571] width 204 height 26
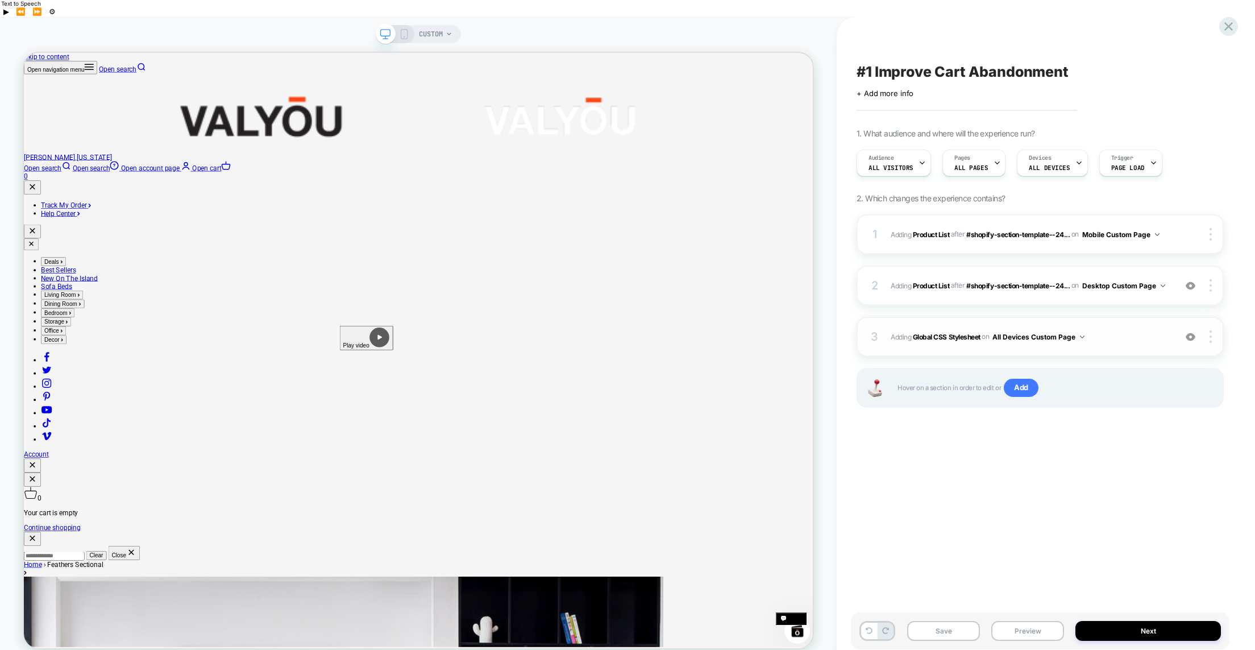
click at [988, 330] on span "on" at bounding box center [985, 336] width 7 height 13
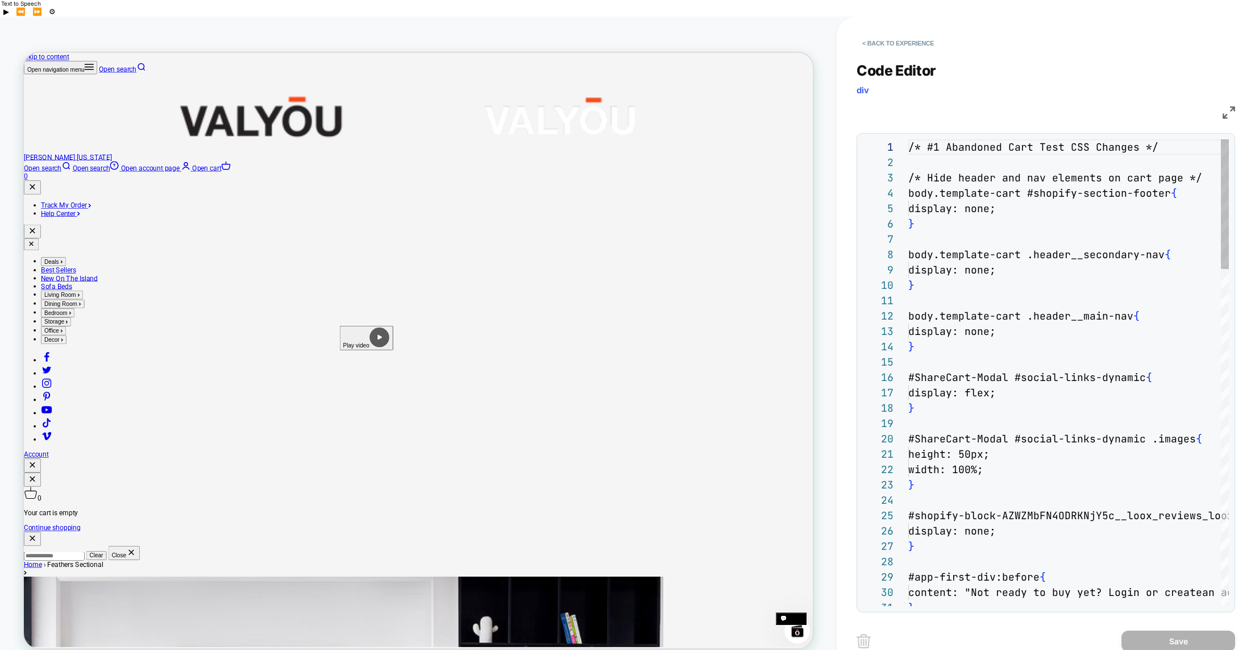
scroll to position [153, 0]
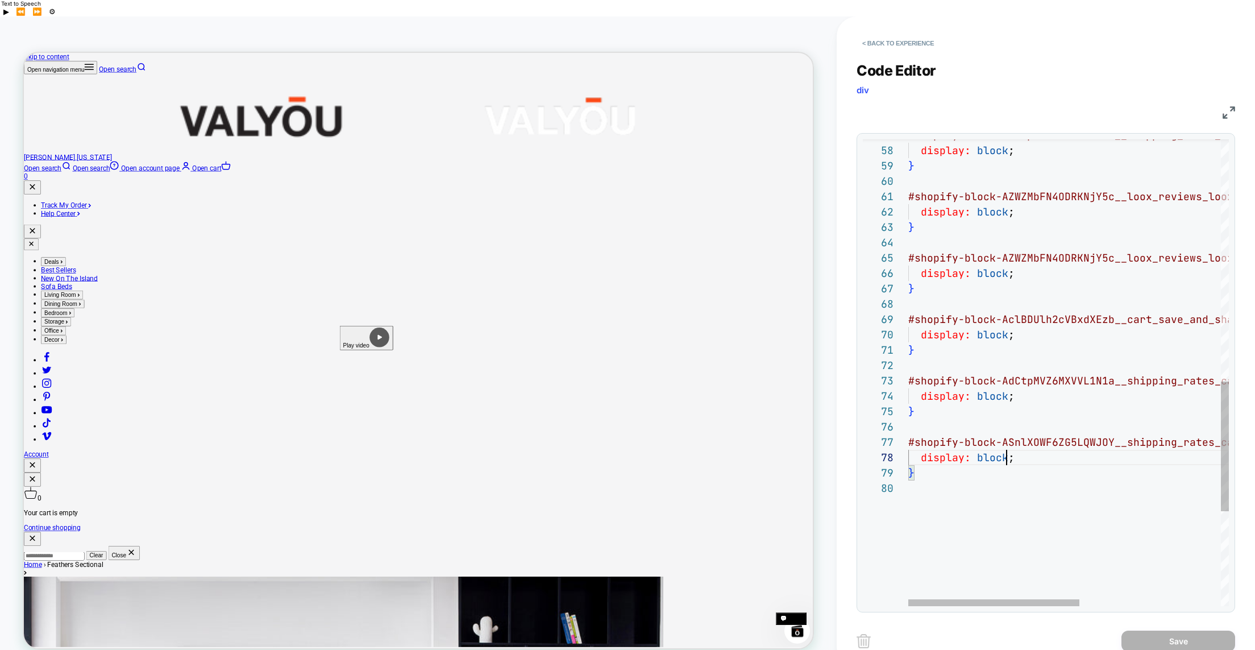
click at [1008, 451] on span ";" at bounding box center [1011, 457] width 6 height 13
drag, startPoint x: 1015, startPoint y: 442, endPoint x: 1074, endPoint y: 447, distance: 59.3
click at [1004, 380] on div "display: block ; } #shopify-block-AZWZMbFN4ODRKNjY5c__loox_reviews_lo ox_trust_…" at bounding box center [1200, 107] width 585 height 1679
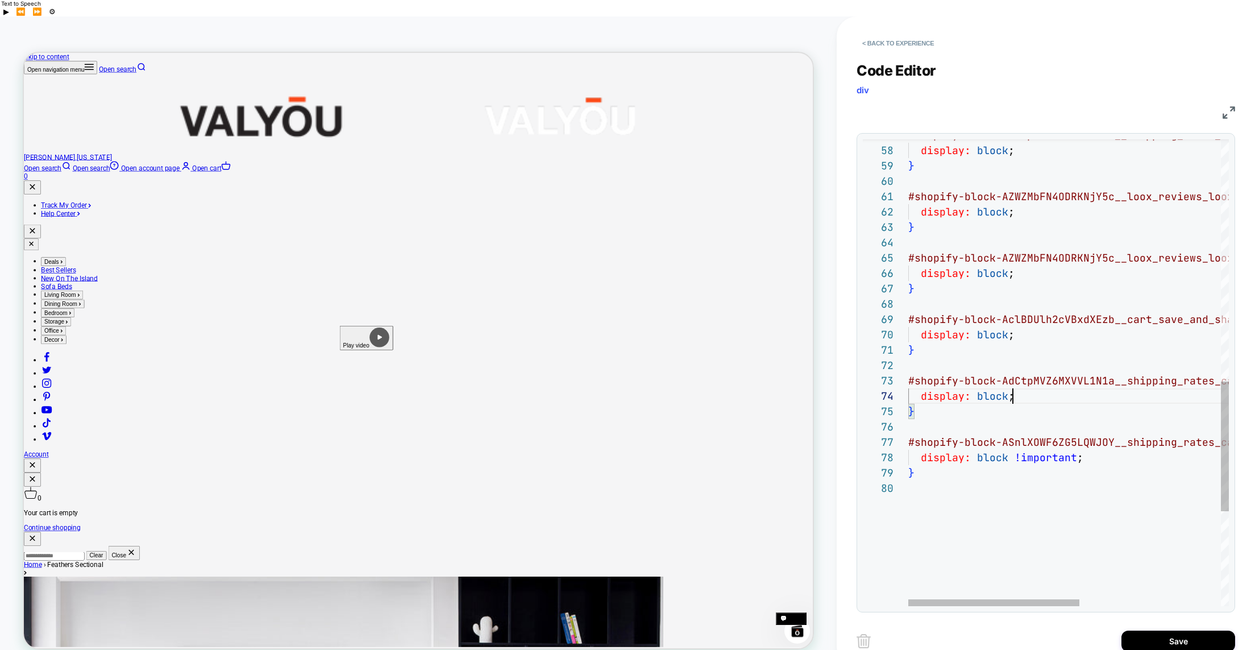
scroll to position [46, 166]
click at [1006, 319] on div "display: block ; } #shopify-block-AZWZMbFN4ODRKNjY5c__loox_reviews_lo ox_trust_…" at bounding box center [1200, 107] width 585 height 1679
click at [1006, 205] on span "block" at bounding box center [992, 211] width 31 height 13
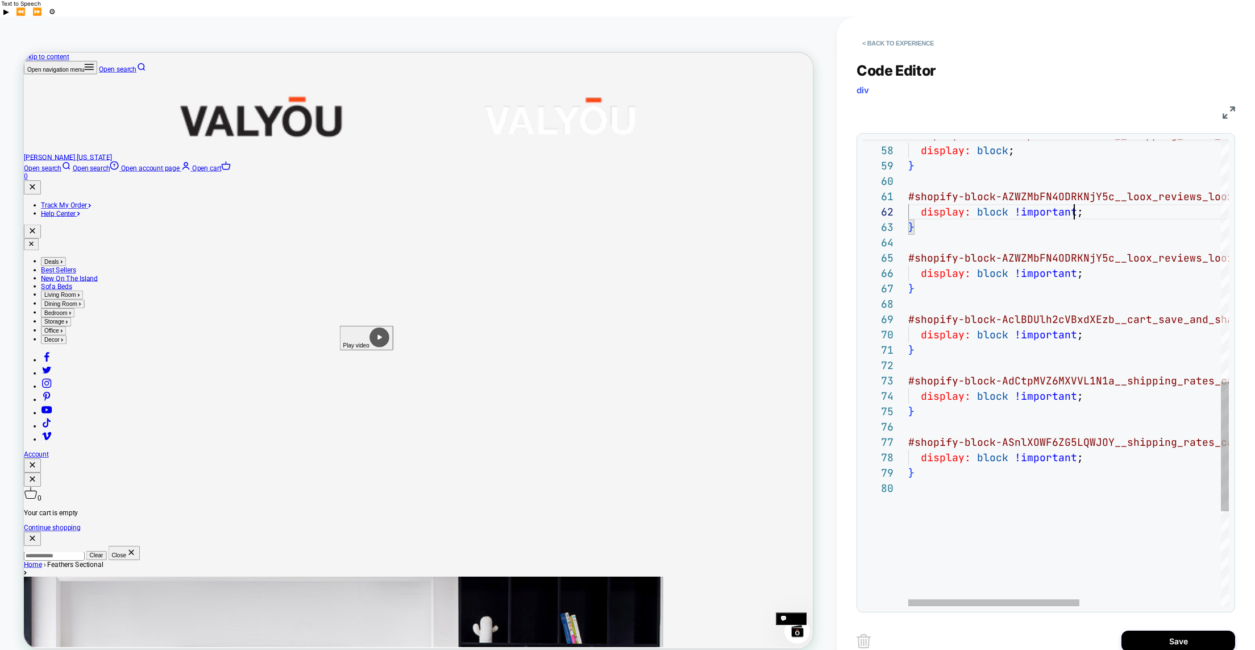
scroll to position [15, 166]
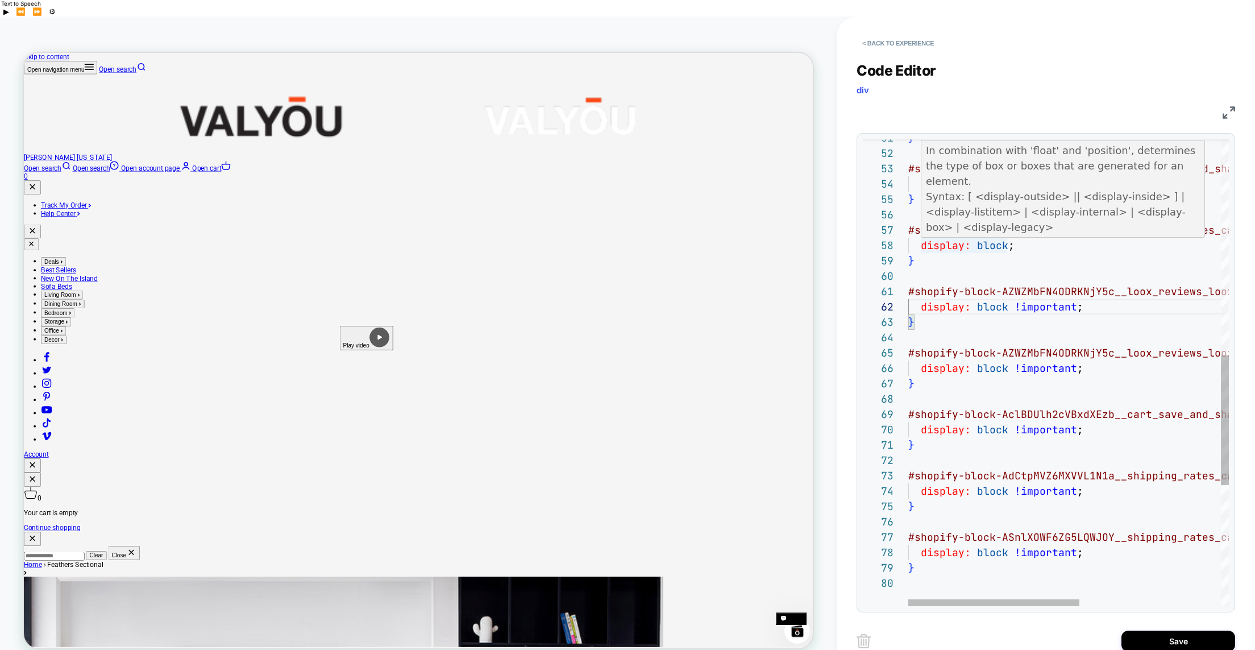
click at [1007, 229] on div "display: block ; } #shopify-block-AZWZMbFN4ODRKNjY5c__loox_reviews_lo ox_trust_…" at bounding box center [1200, 202] width 585 height 1679
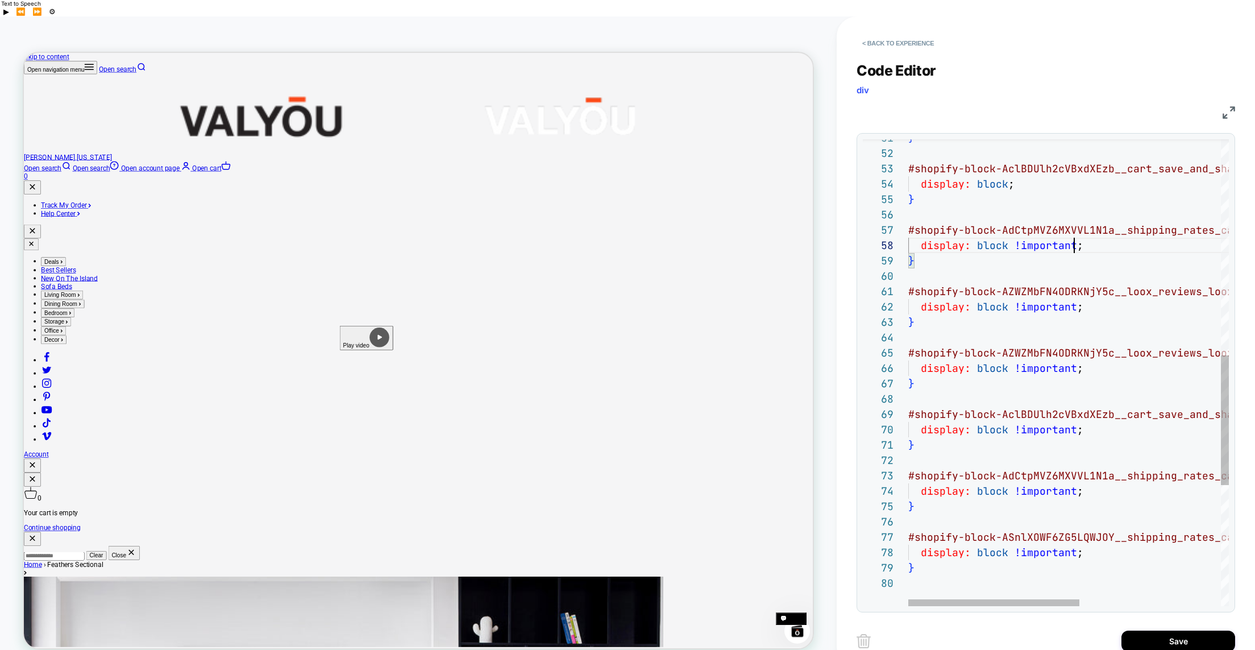
scroll to position [107, 166]
click at [1007, 168] on div "display: block !important ; } #shopify-block-AZWZMbFN4ODRKNjY5c__loox_reviews_l…" at bounding box center [1200, 202] width 585 height 1679
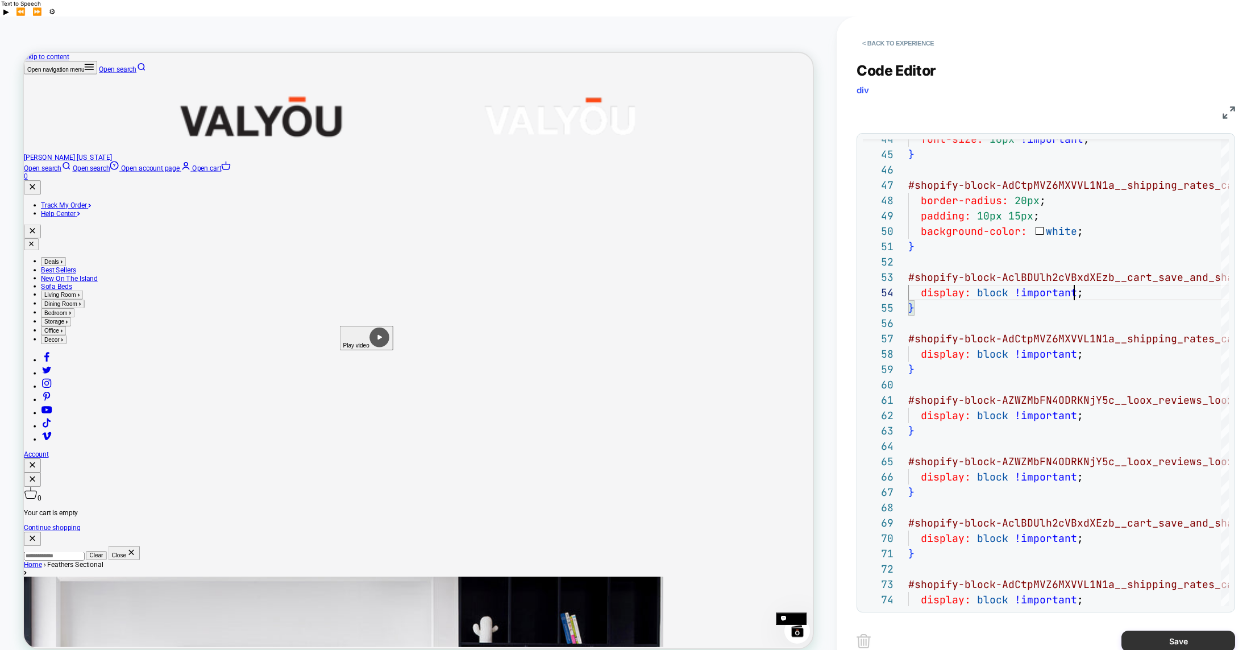
type textarea "**********"
click at [1169, 630] on button "Save" at bounding box center [1179, 640] width 114 height 21
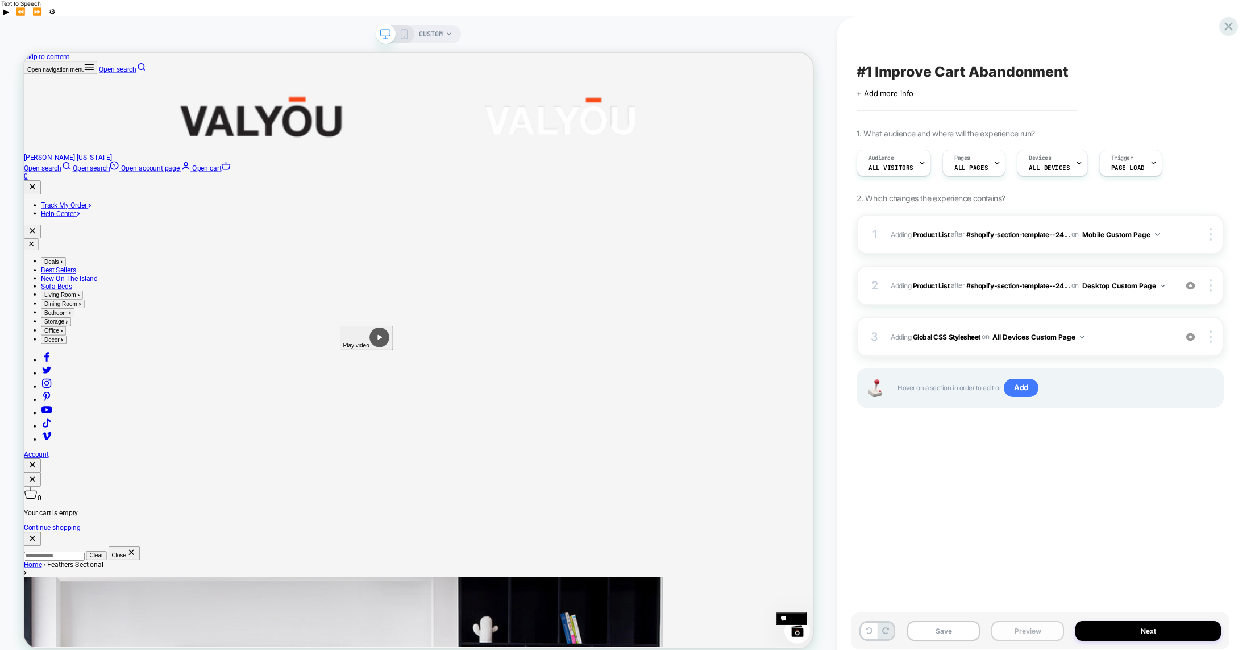
click at [1020, 621] on button "Preview" at bounding box center [1027, 631] width 73 height 20
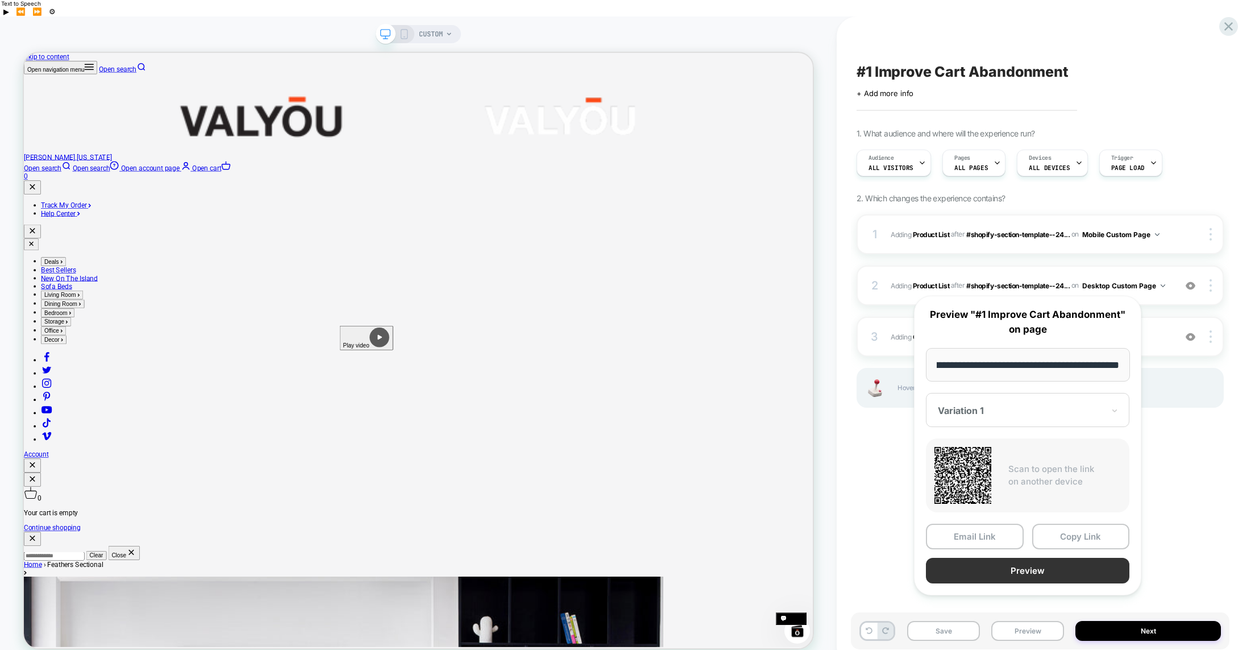
scroll to position [0, 0]
click at [1016, 568] on button "Preview" at bounding box center [1028, 571] width 204 height 26
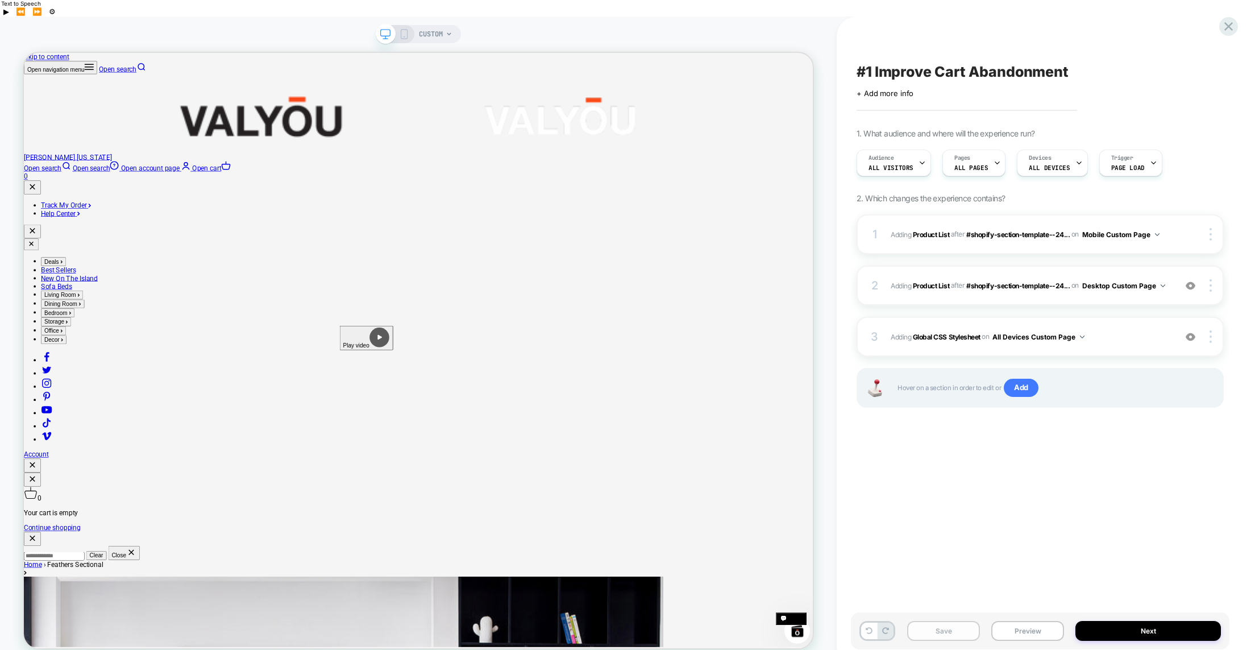
click at [948, 621] on button "Save" at bounding box center [943, 631] width 73 height 20
click at [1227, 24] on icon at bounding box center [1228, 26] width 15 height 15
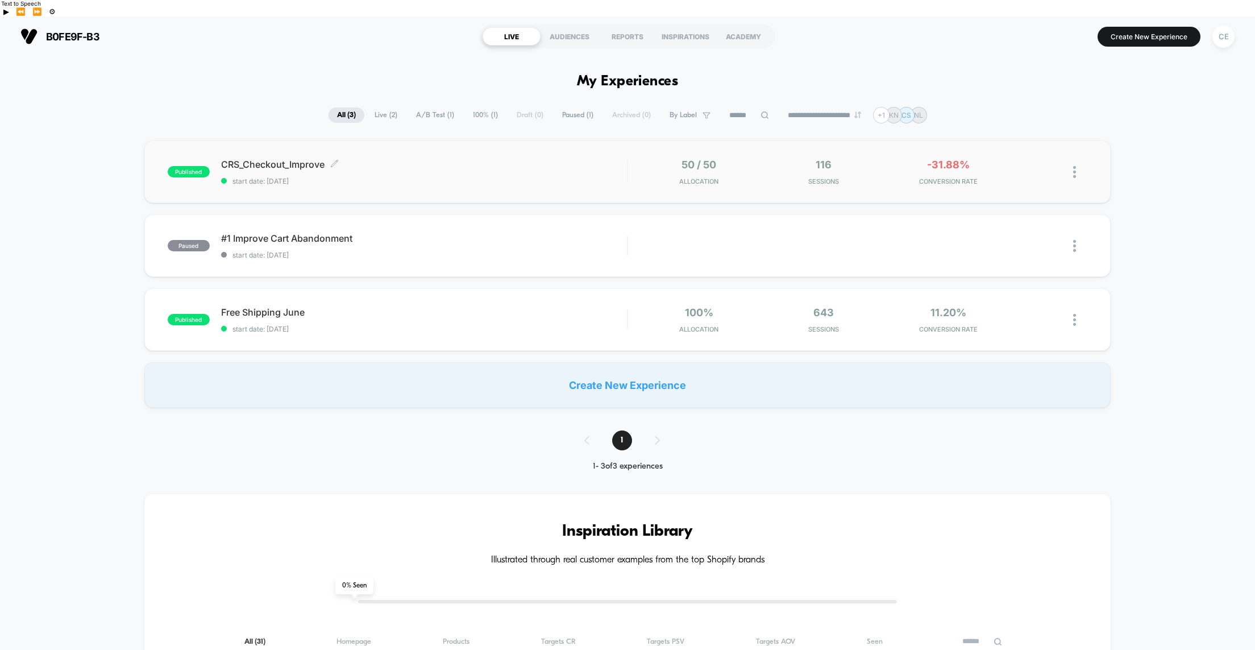
click at [303, 159] on span "CRS_Checkout_Improve Click to edit experience details" at bounding box center [424, 164] width 406 height 11
click at [1074, 240] on img at bounding box center [1074, 246] width 3 height 12
click at [1008, 166] on div "Edit" at bounding box center [1016, 165] width 102 height 26
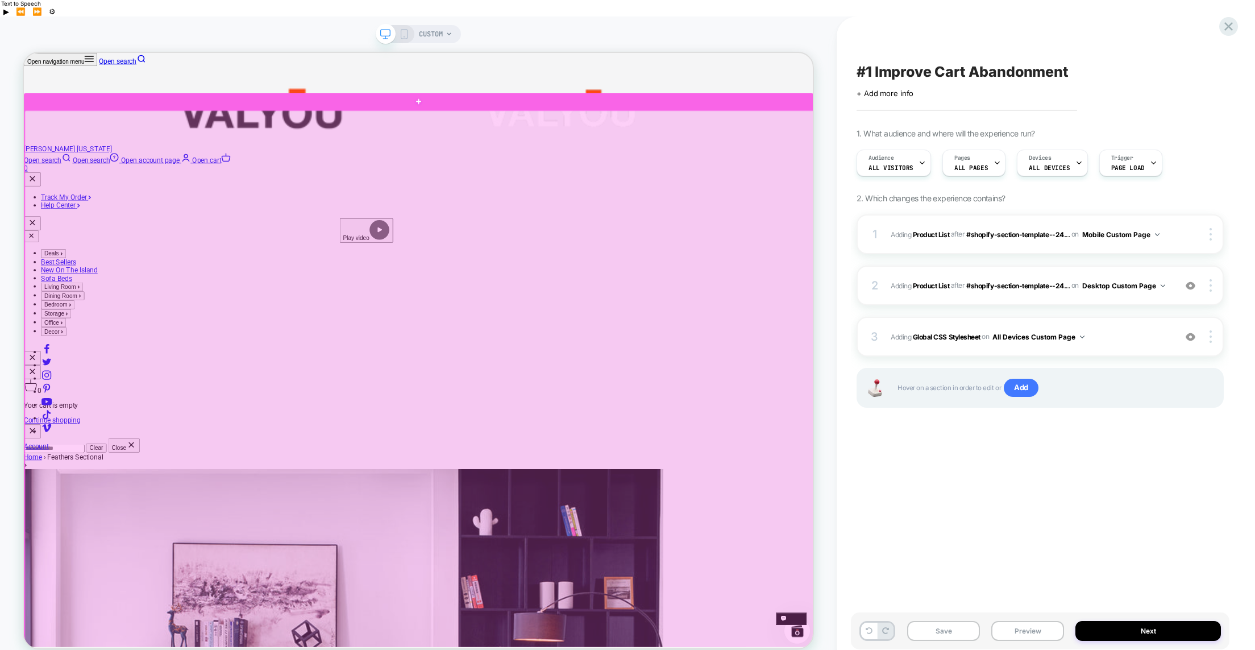
scroll to position [833, 0]
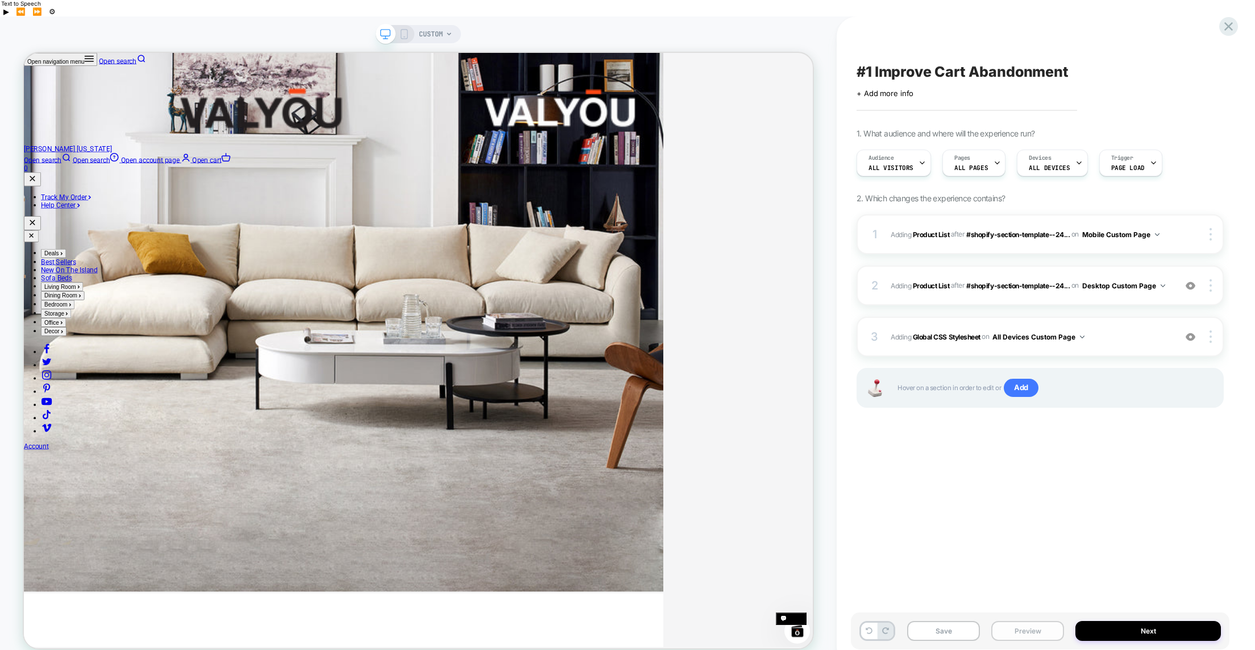
click at [1026, 621] on button "Preview" at bounding box center [1027, 631] width 73 height 20
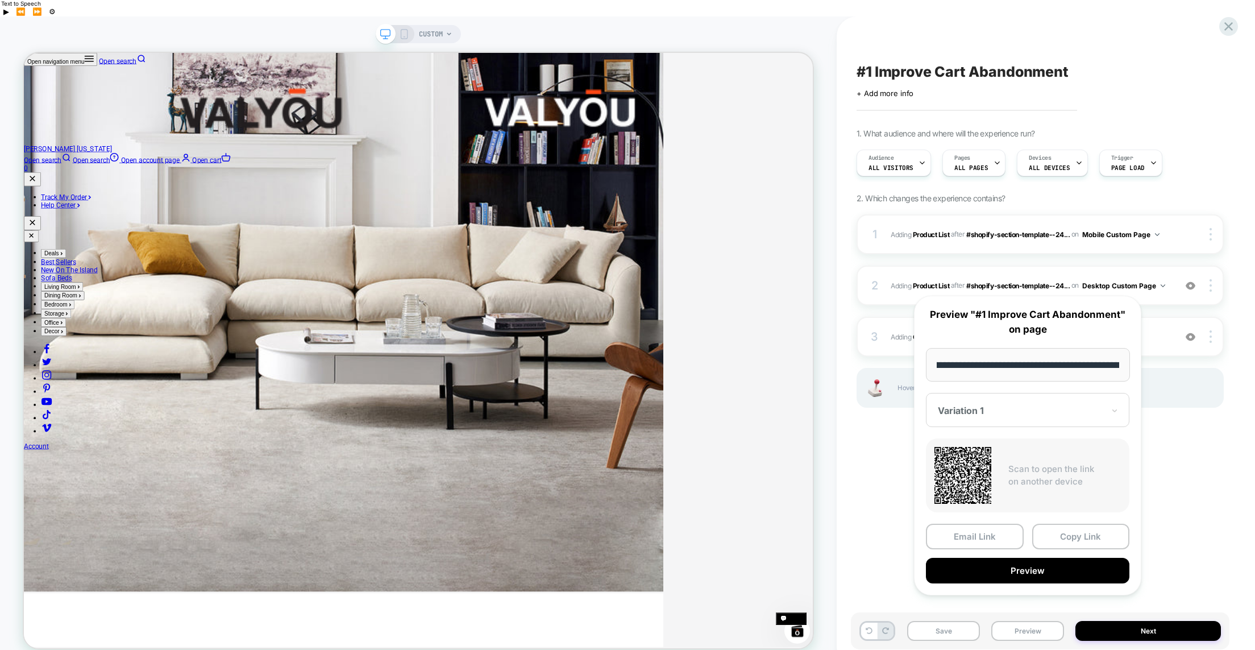
scroll to position [0, 0]
click at [1058, 533] on button "Copy Link" at bounding box center [1081, 537] width 98 height 26
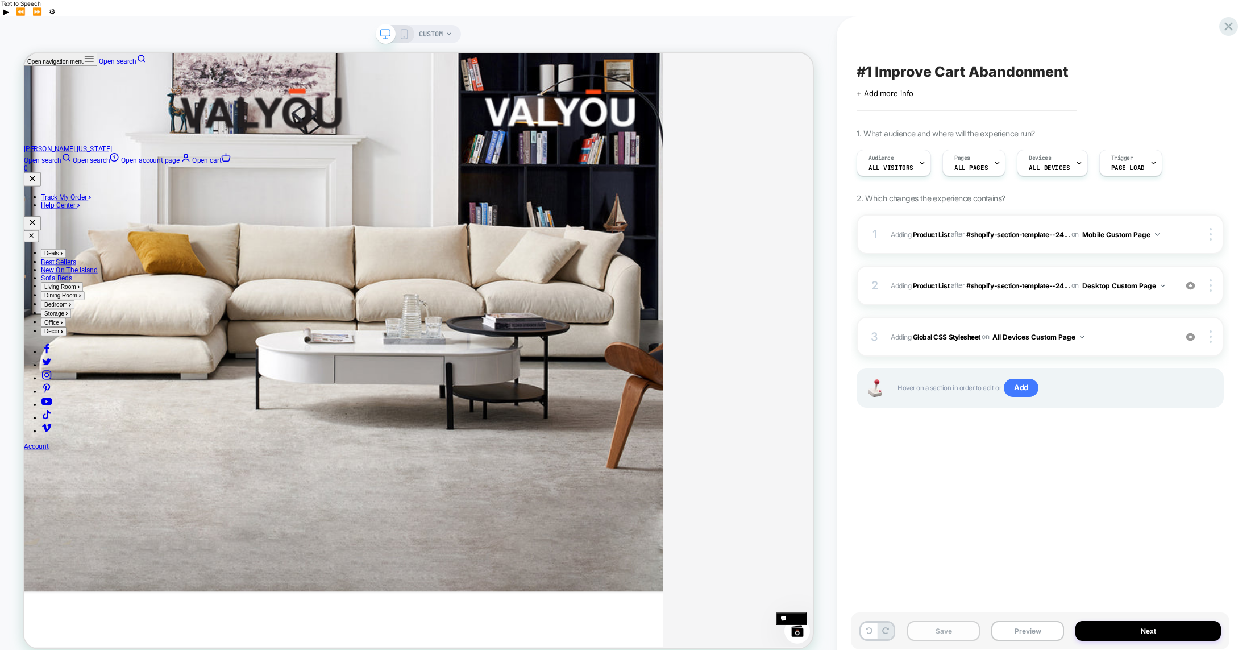
click at [941, 621] on button "Save" at bounding box center [943, 631] width 73 height 20
click at [446, 31] on icon at bounding box center [449, 34] width 7 height 7
click at [427, 25] on span "CUSTOM" at bounding box center [431, 34] width 24 height 18
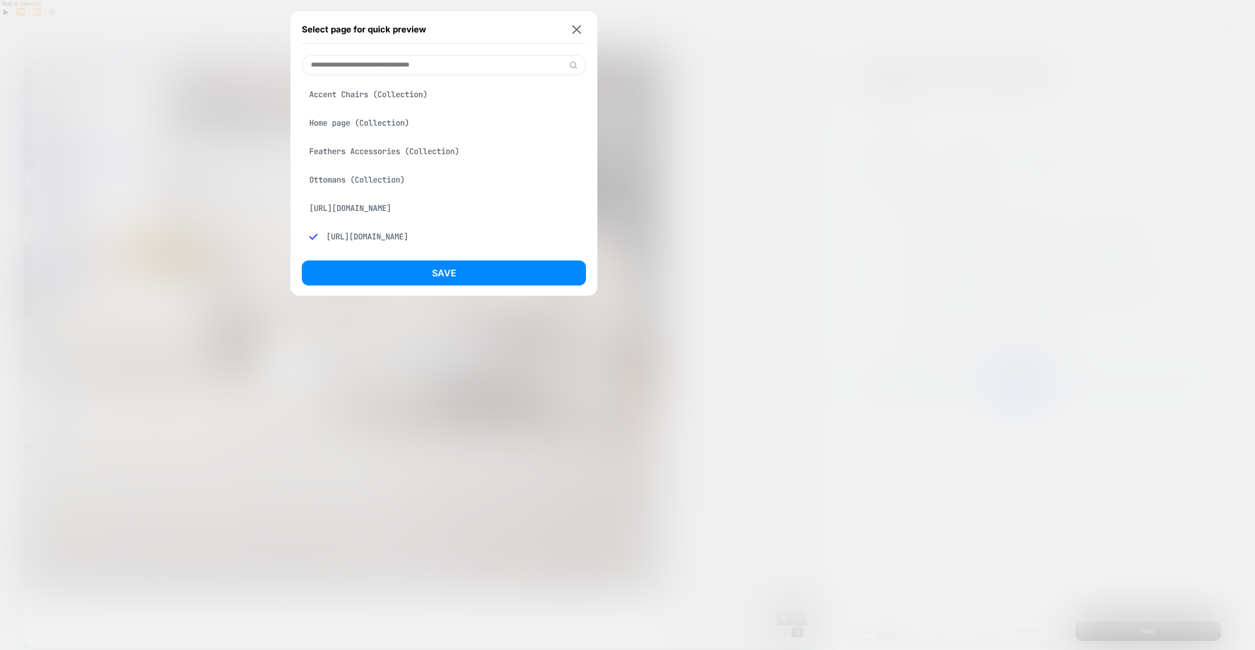
click at [395, 210] on div "[URL][DOMAIN_NAME]" at bounding box center [444, 208] width 284 height 22
click at [442, 273] on button "Save" at bounding box center [444, 272] width 284 height 25
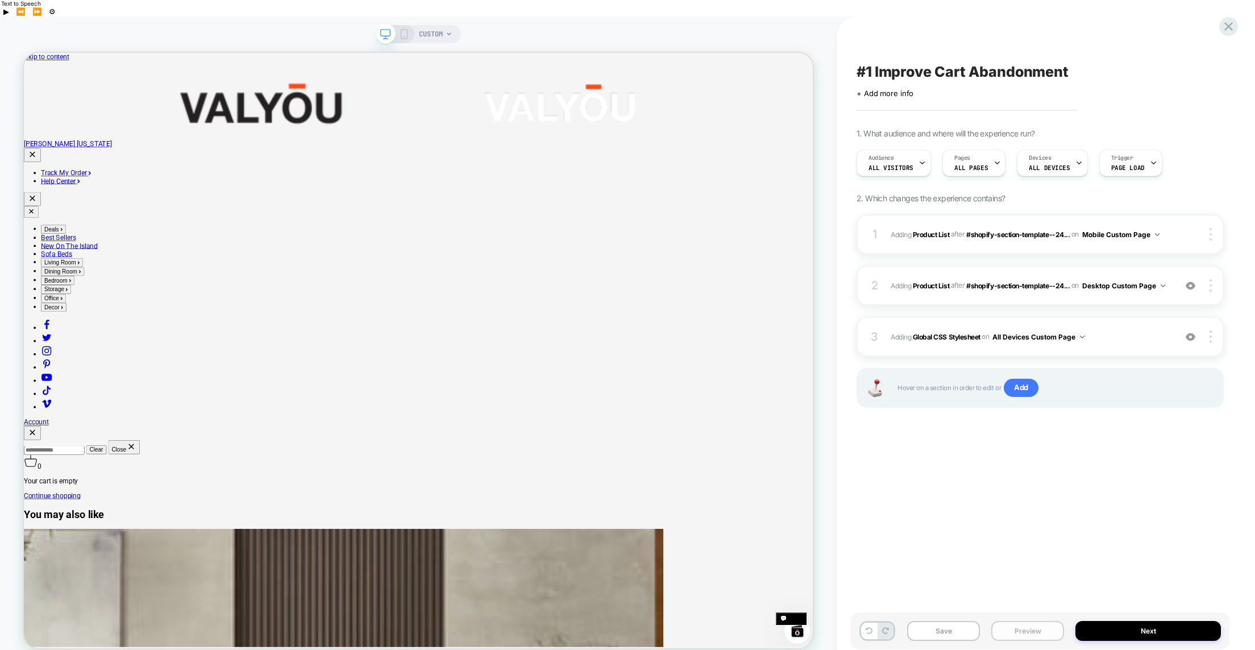
click at [1027, 621] on button "Preview" at bounding box center [1027, 631] width 73 height 20
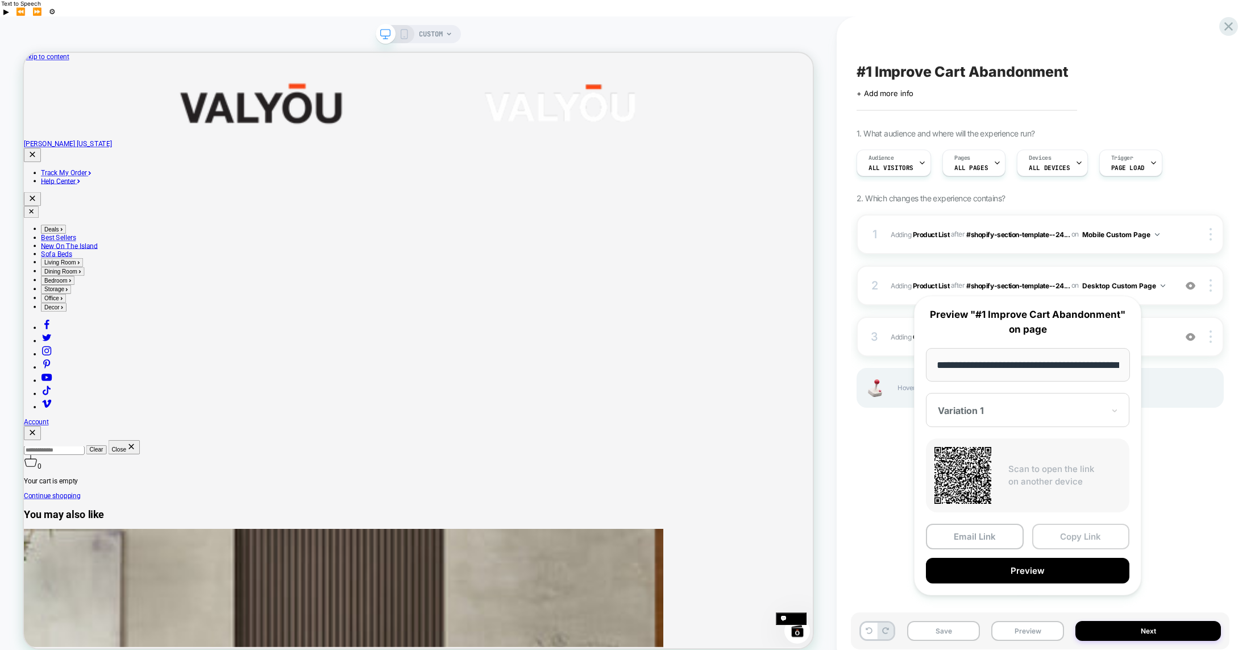
click at [1066, 538] on button "Copy Link" at bounding box center [1081, 537] width 98 height 26
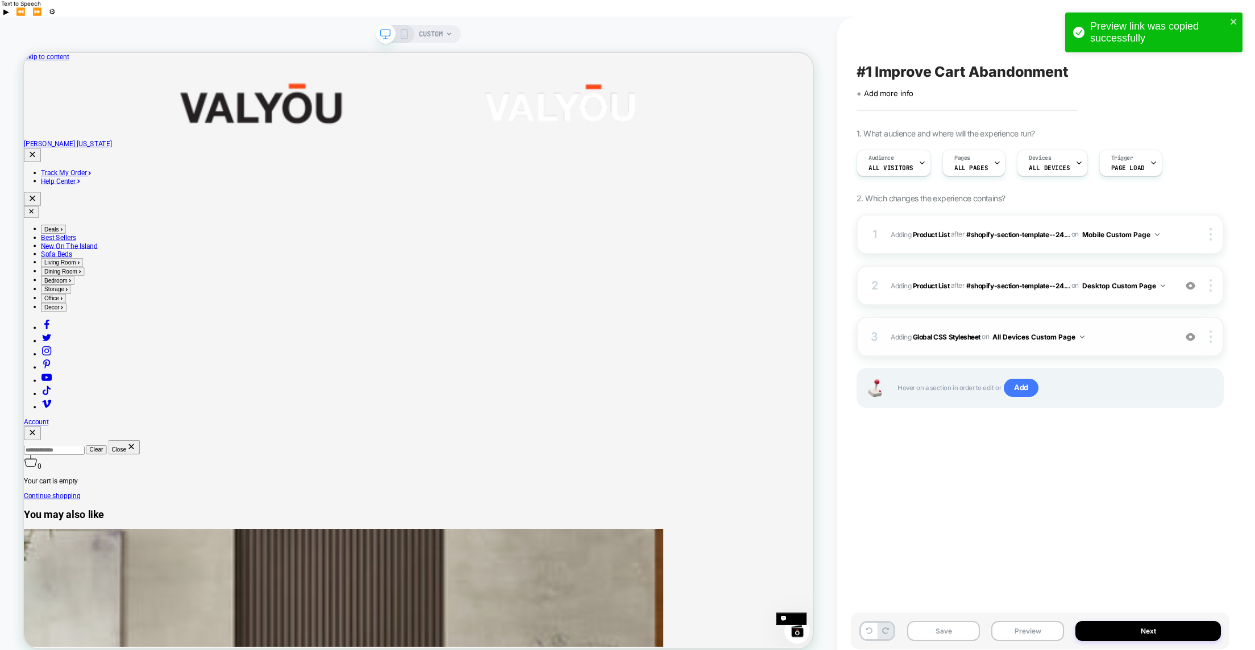
click at [1159, 330] on span "Adding Global CSS Stylesheet on All Devices Custom Page" at bounding box center [1030, 337] width 279 height 14
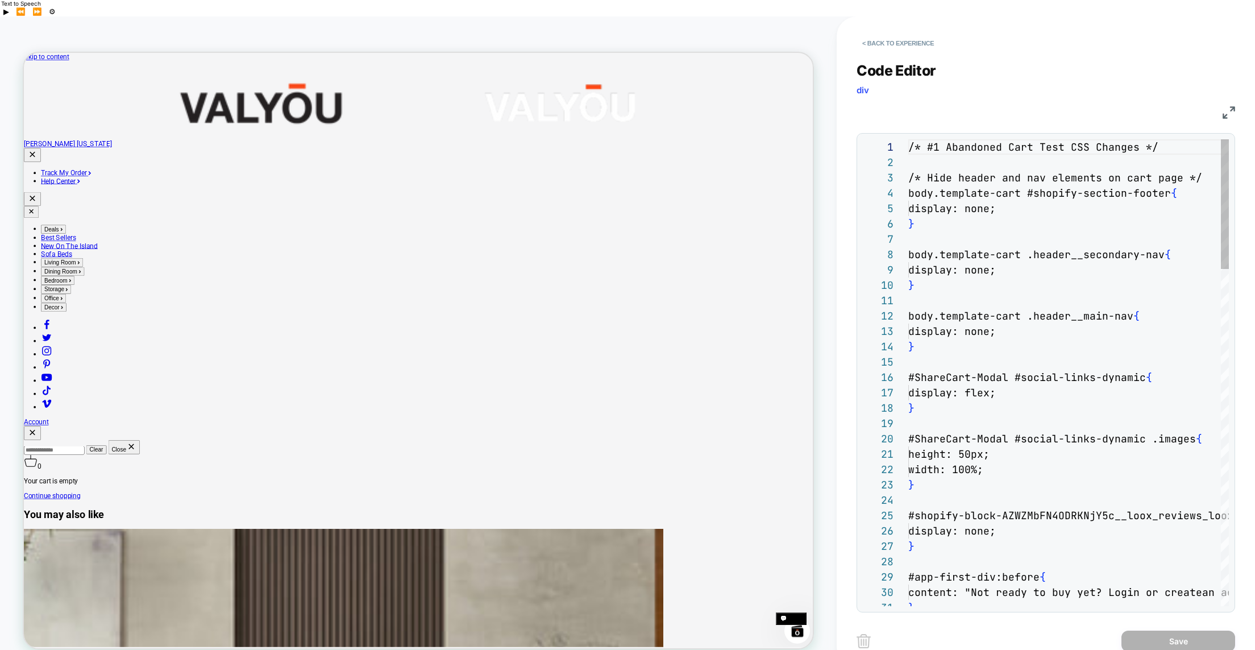
scroll to position [153, 0]
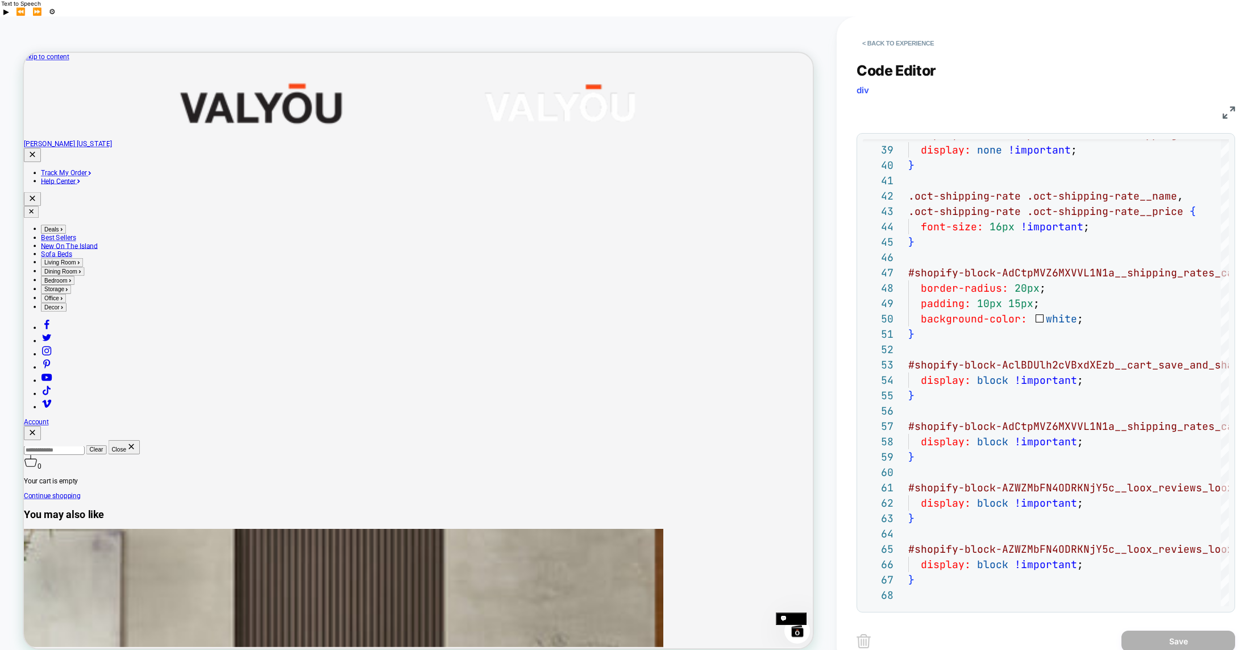
click at [864, 85] on span "div" at bounding box center [863, 90] width 13 height 11
click at [885, 34] on button "< Back to experience" at bounding box center [898, 43] width 83 height 18
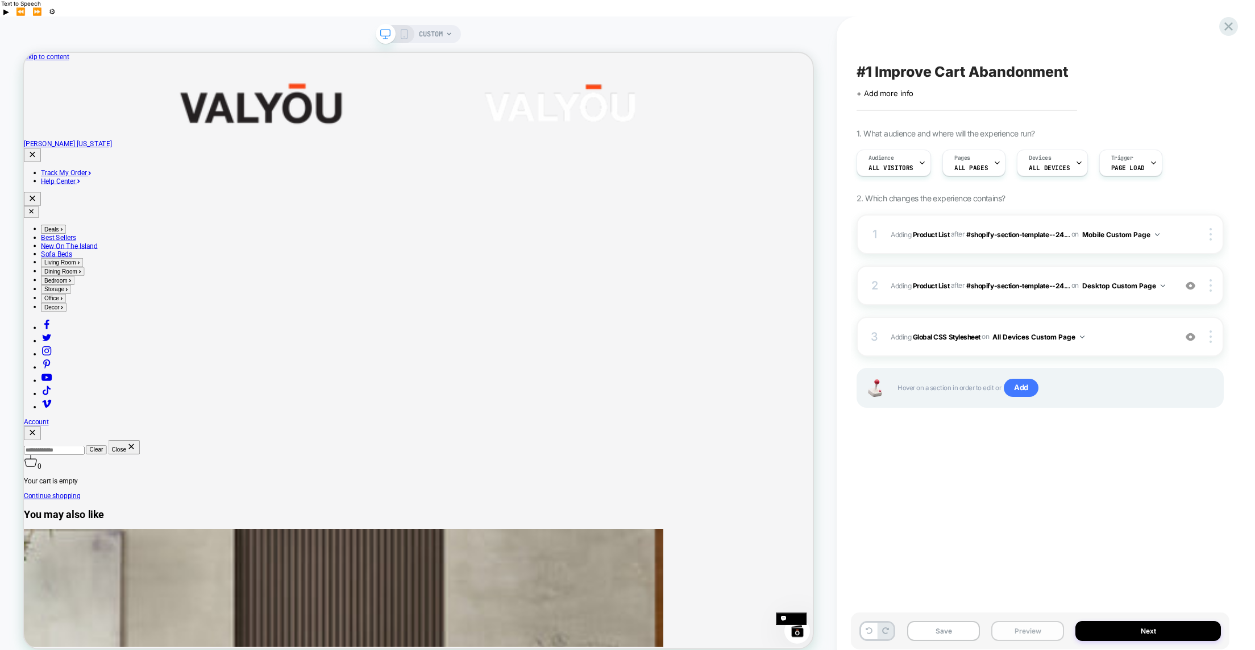
click at [1016, 621] on button "Preview" at bounding box center [1027, 631] width 73 height 20
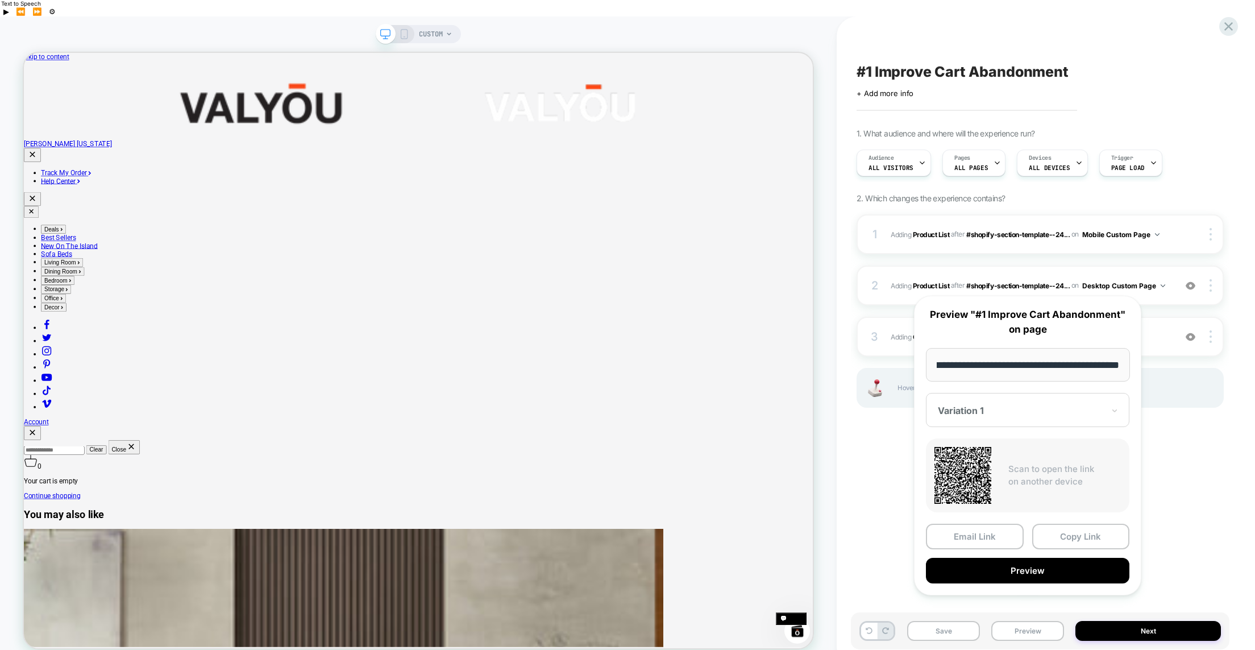
scroll to position [0, 0]
click at [1027, 404] on div "Variation 1" at bounding box center [1021, 411] width 168 height 14
click at [1012, 467] on div "CONTROL" at bounding box center [1028, 470] width 192 height 20
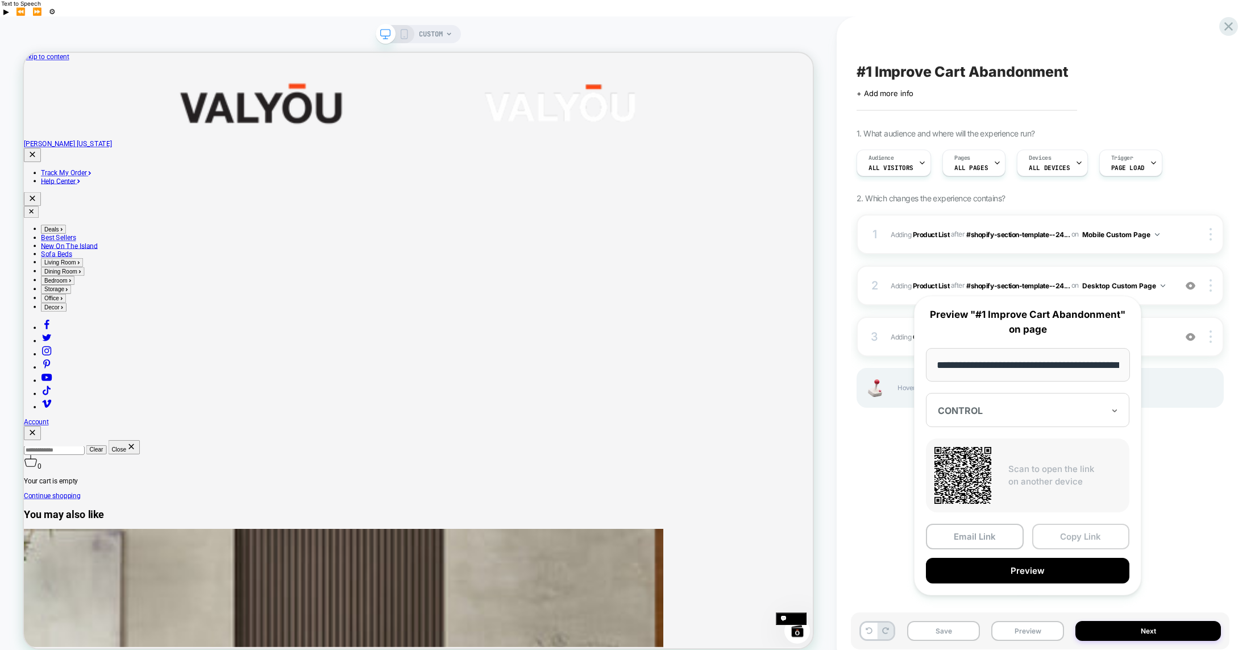
click at [1068, 532] on button "Copy Link" at bounding box center [1081, 537] width 98 height 26
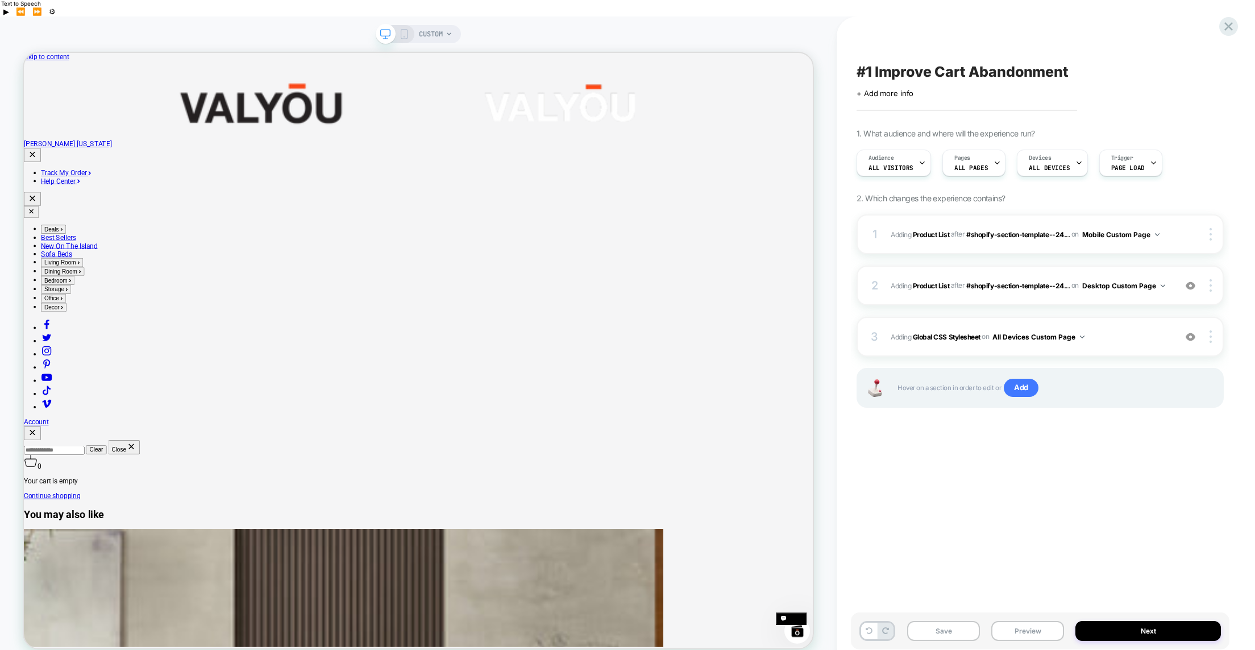
click at [443, 25] on span "CUSTOM" at bounding box center [431, 34] width 24 height 18
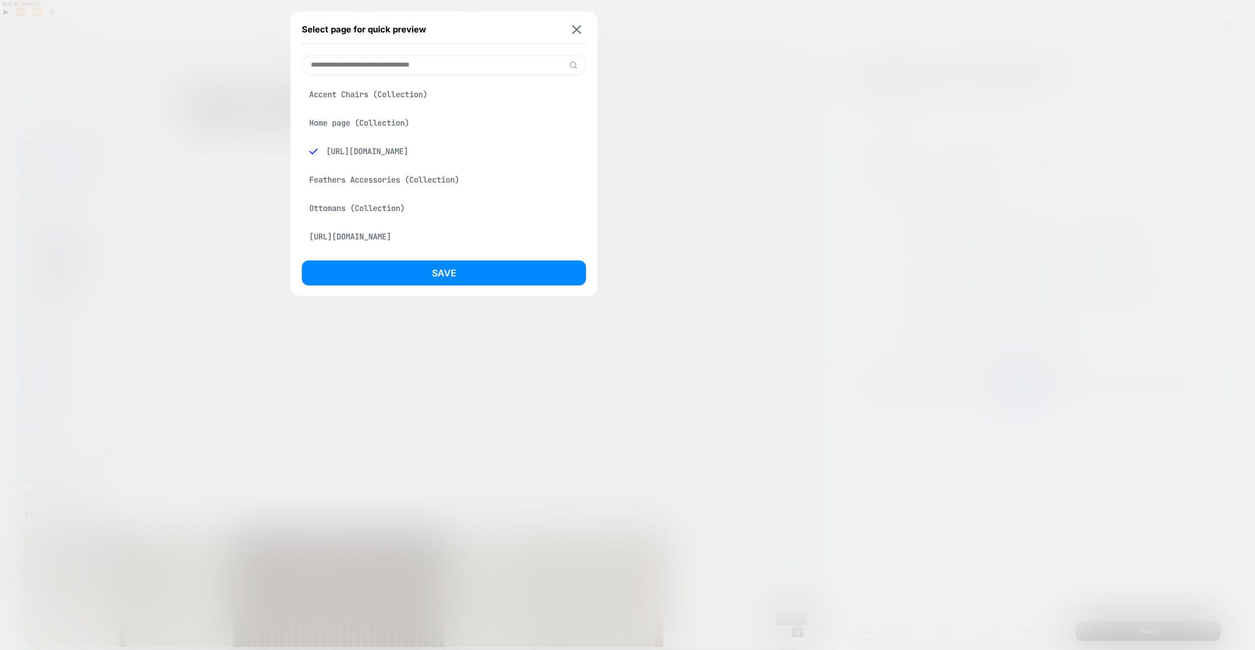
click at [419, 236] on div "[URL][DOMAIN_NAME]" at bounding box center [444, 237] width 284 height 22
click at [445, 271] on button "Save" at bounding box center [444, 272] width 284 height 25
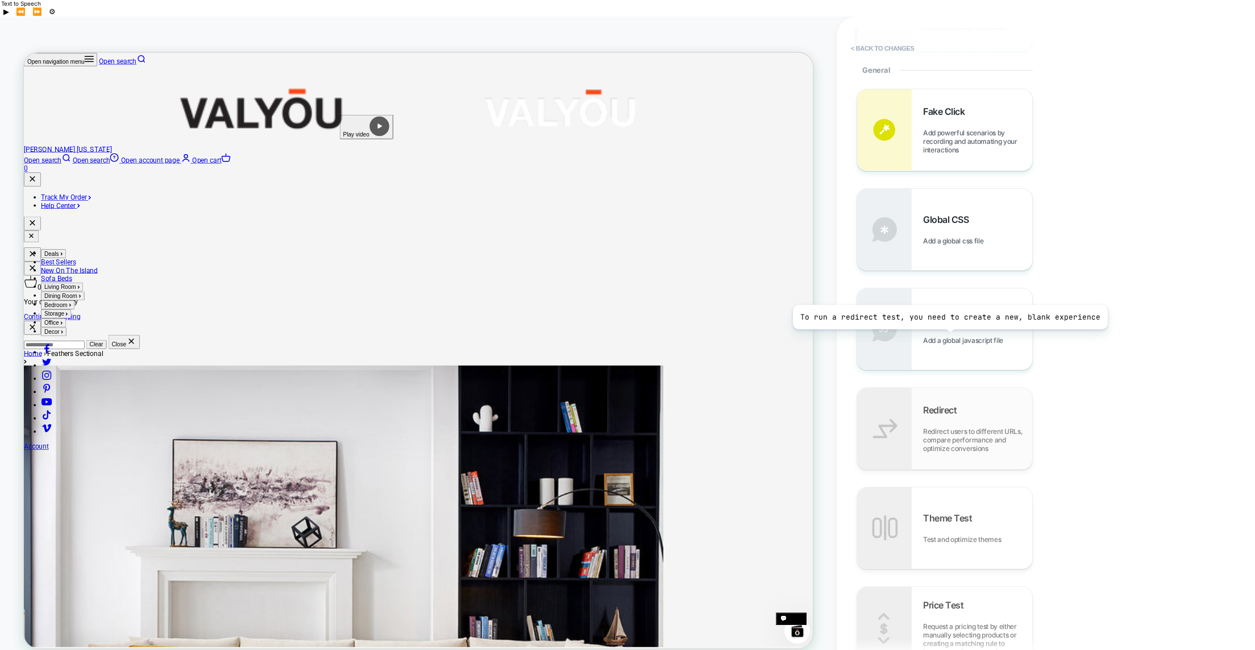
scroll to position [405, 0]
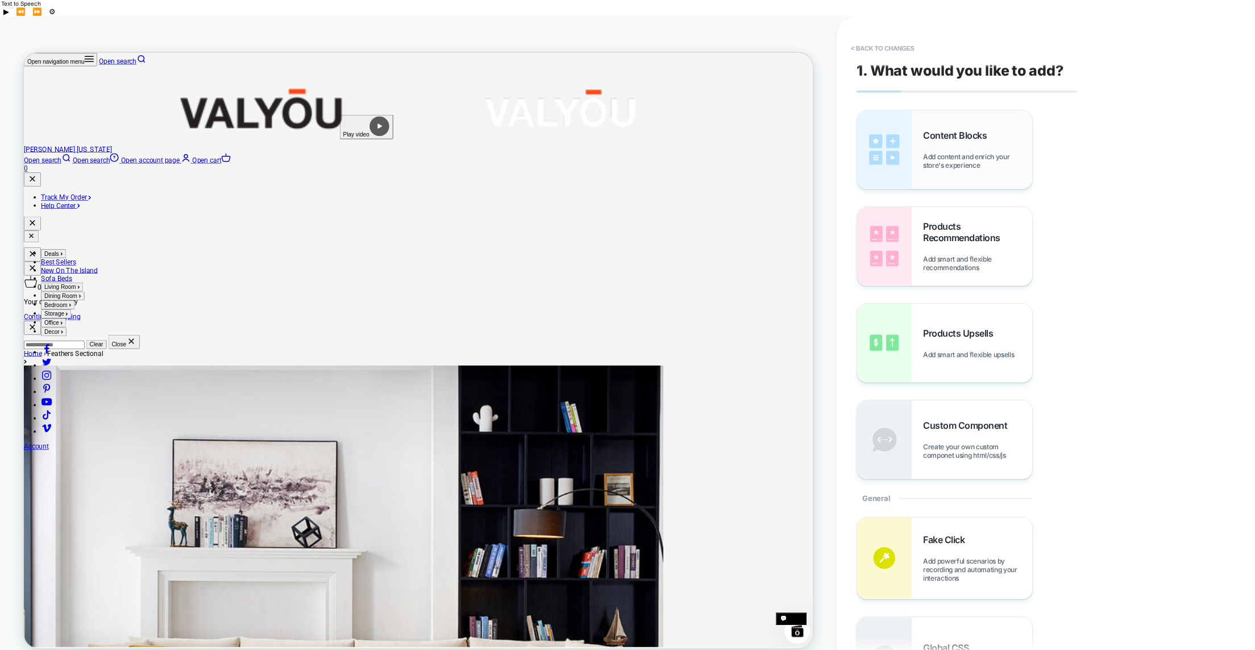
click at [939, 152] on span "Add content and enrich your store's experience" at bounding box center [977, 160] width 109 height 17
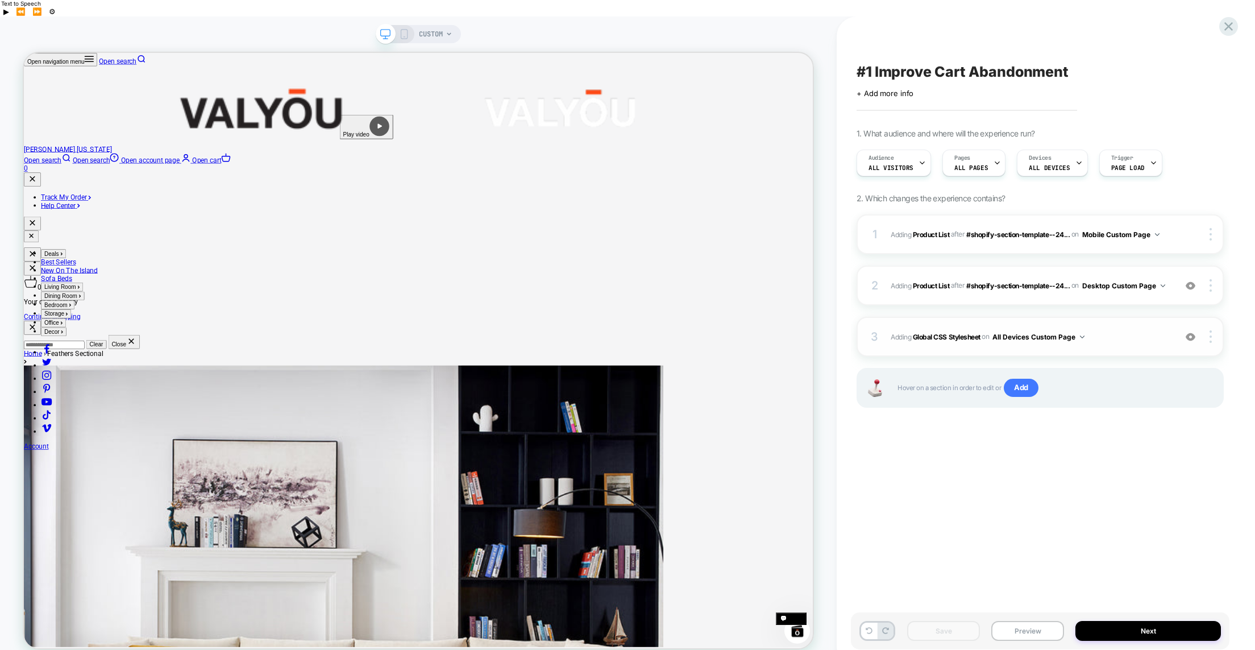
drag, startPoint x: 874, startPoint y: 317, endPoint x: 879, endPoint y: 328, distance: 11.7
click at [879, 328] on div "3" at bounding box center [874, 336] width 11 height 20
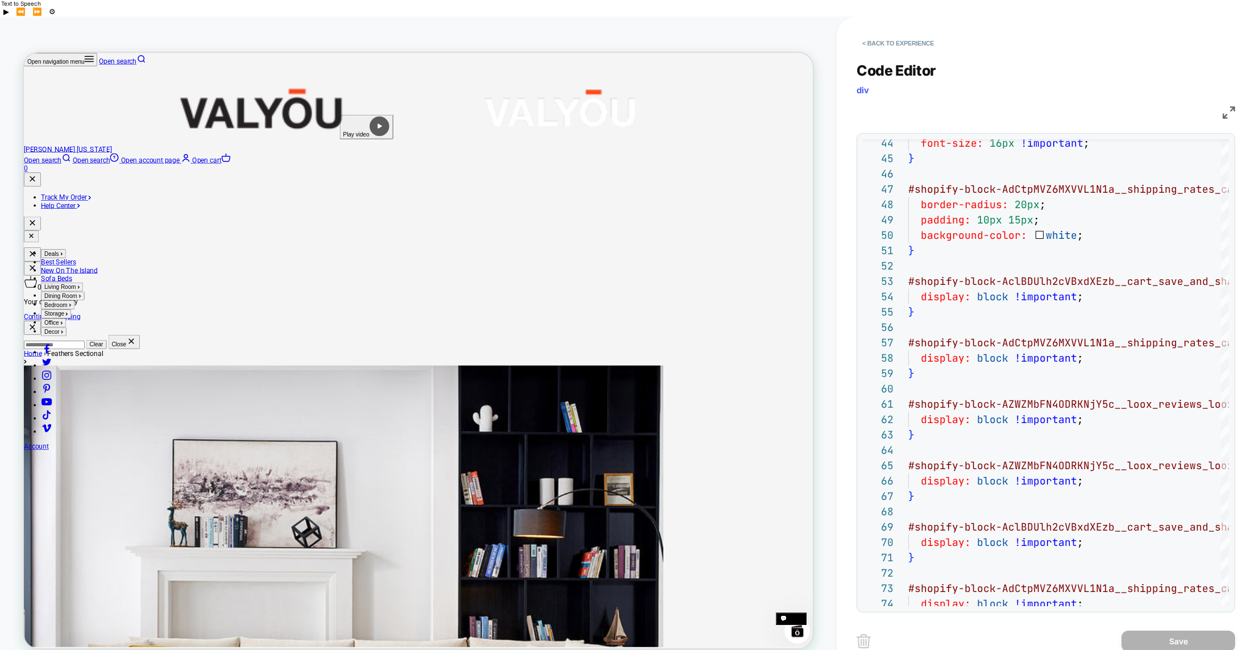
scroll to position [281, 0]
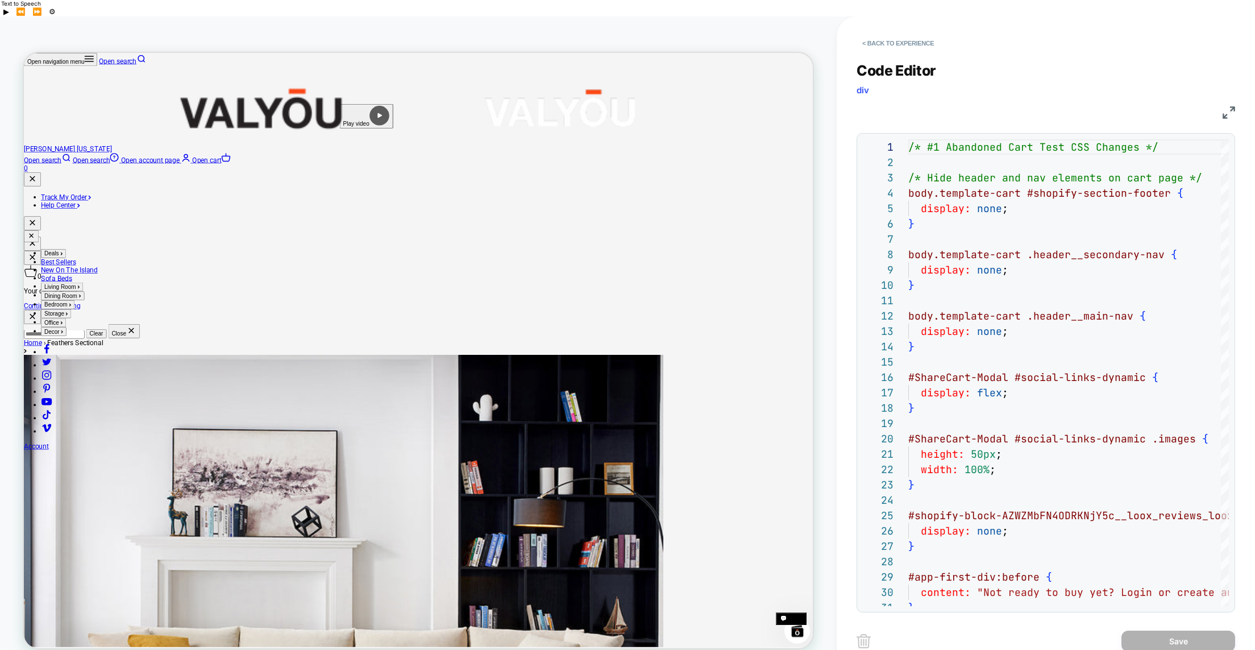
scroll to position [0, 0]
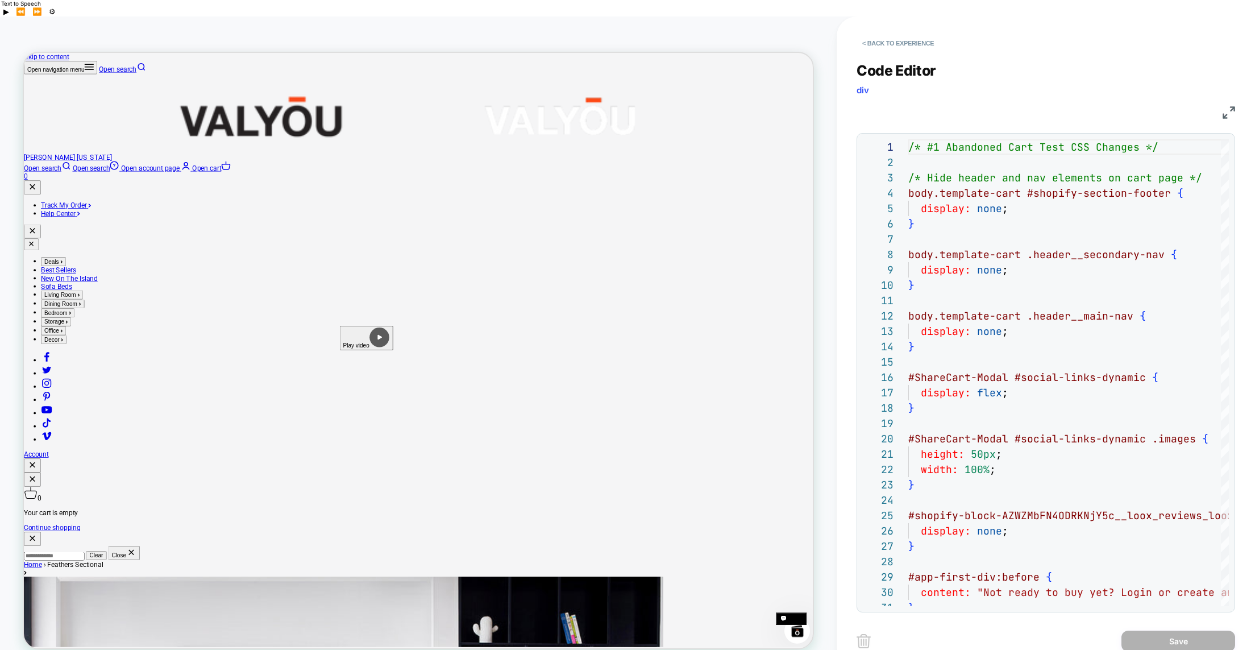
click at [452, 25] on div "CUSTOM" at bounding box center [436, 34] width 34 height 18
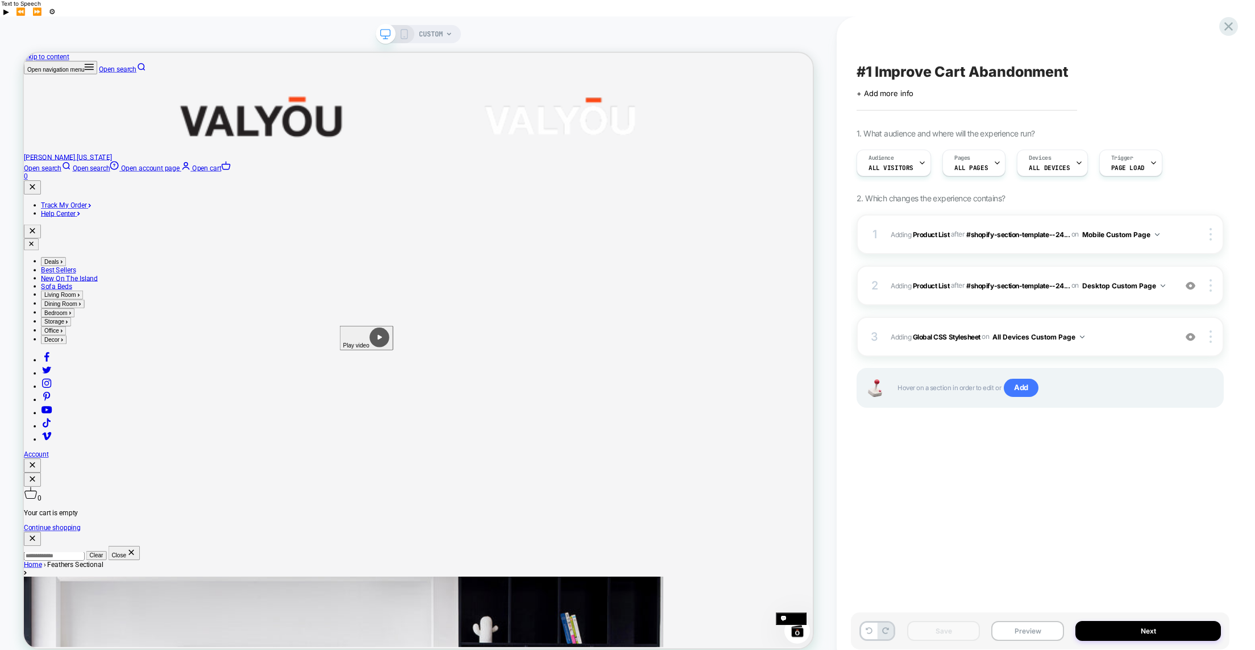
click at [438, 25] on span "CUSTOM" at bounding box center [431, 34] width 24 height 18
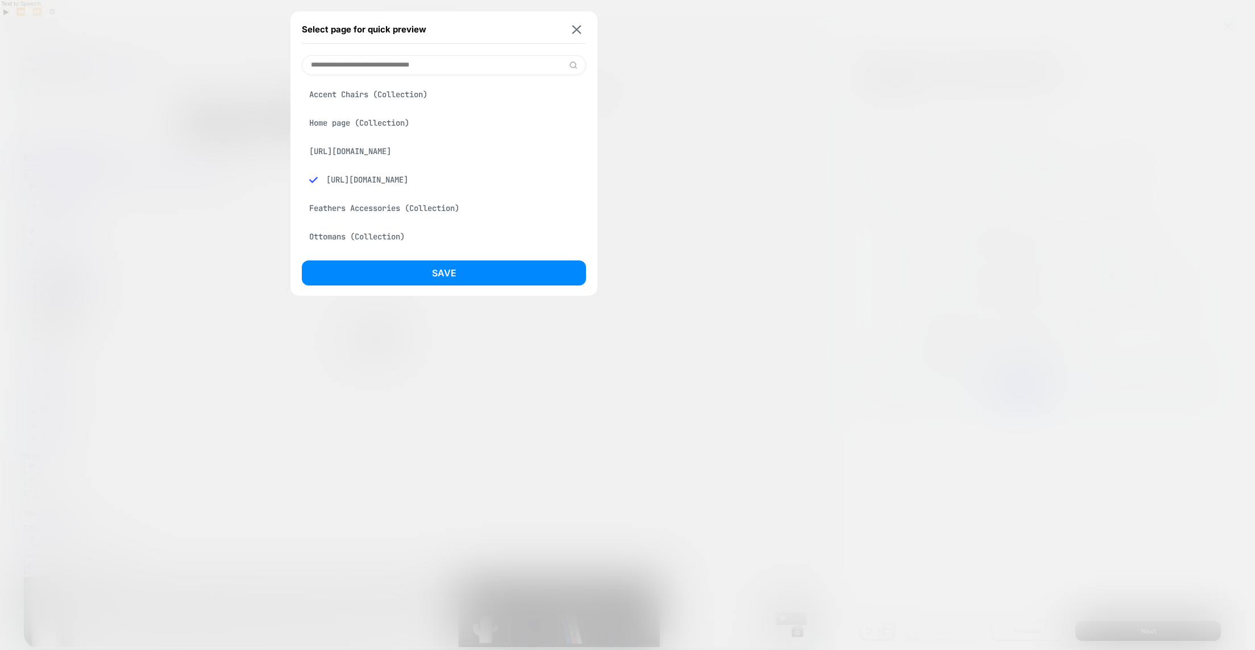
click at [383, 151] on div "[URL][DOMAIN_NAME]" at bounding box center [444, 151] width 284 height 22
click at [447, 276] on button "Save" at bounding box center [444, 272] width 284 height 25
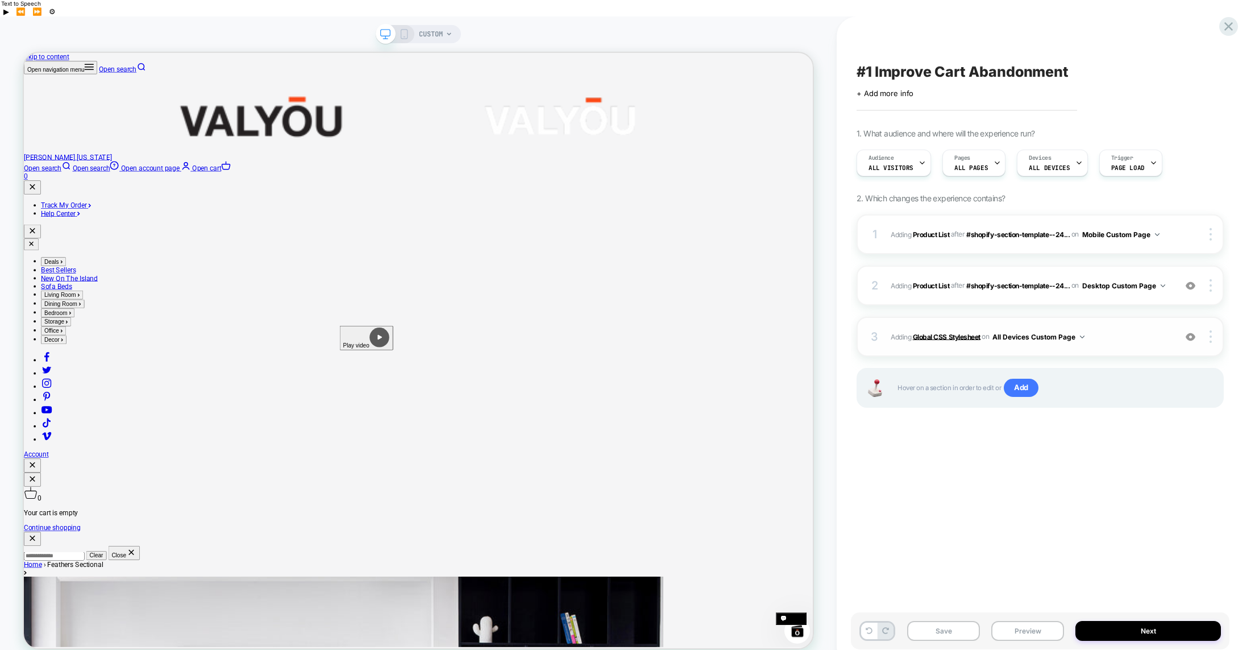
click at [950, 332] on b "Global CSS Stylesheet" at bounding box center [947, 336] width 68 height 9
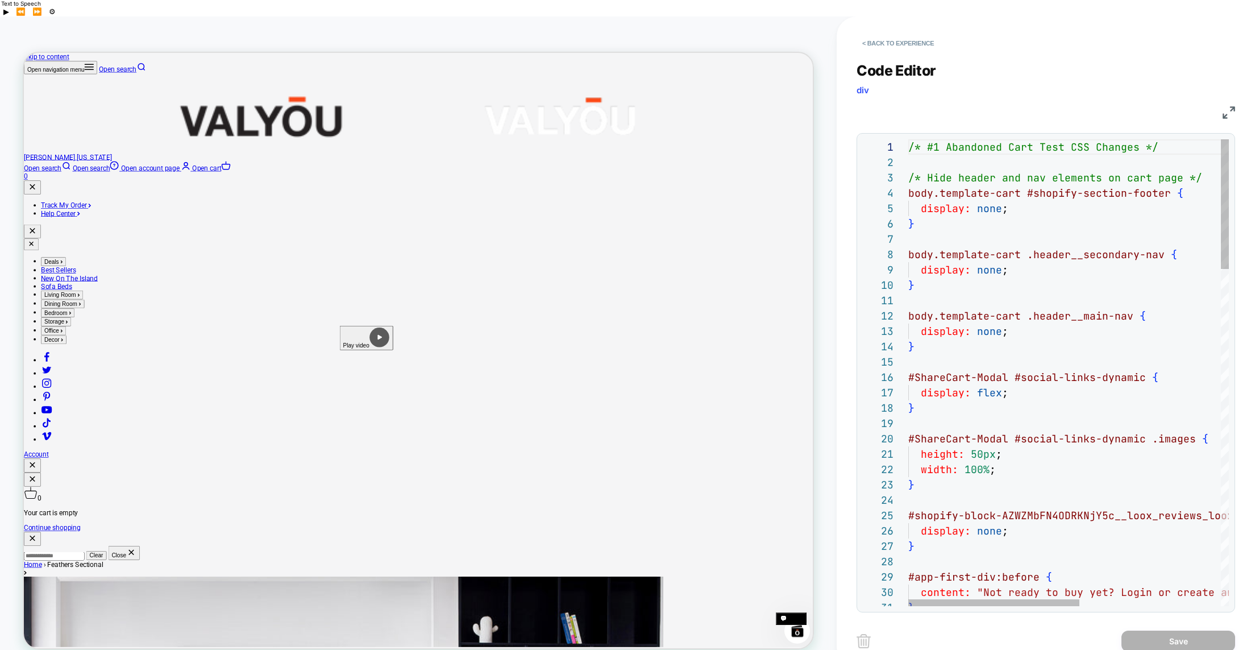
scroll to position [46, 6]
click at [0, 0] on div "/* #1 Abandoned Cart Test CSS Changes */ /* Hide header and nav elements on car…" at bounding box center [0, 0] width 0 height 0
type textarea "**********"
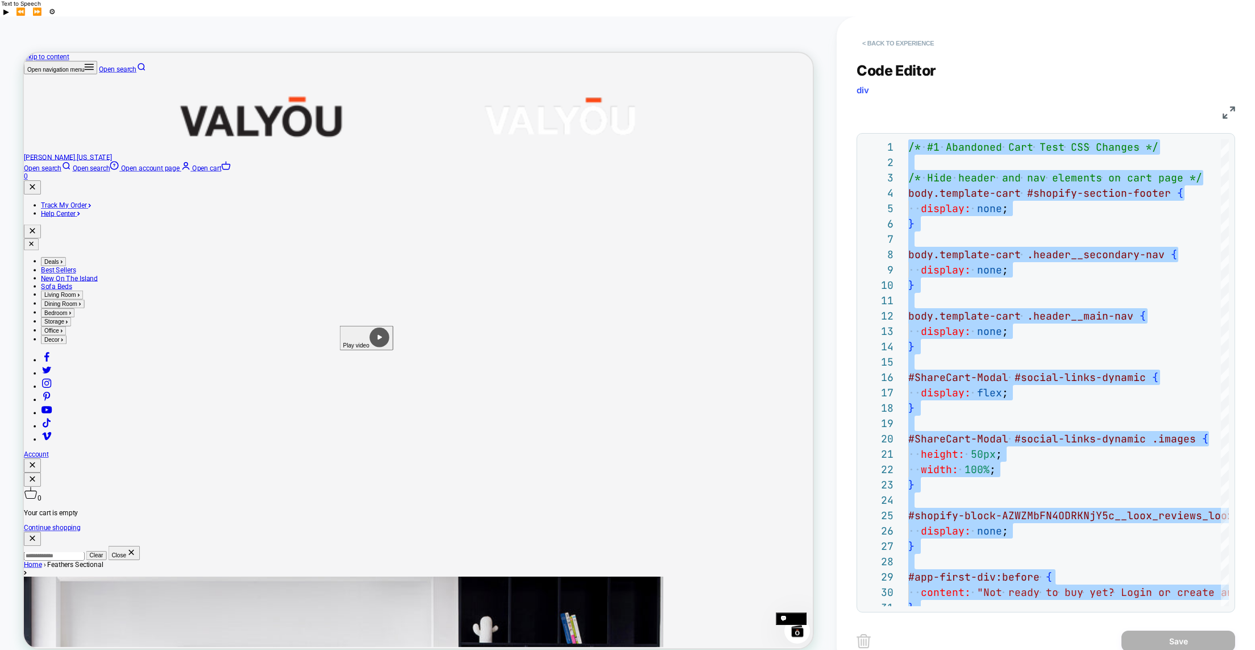
click at [877, 34] on button "< Back to experience" at bounding box center [898, 43] width 83 height 18
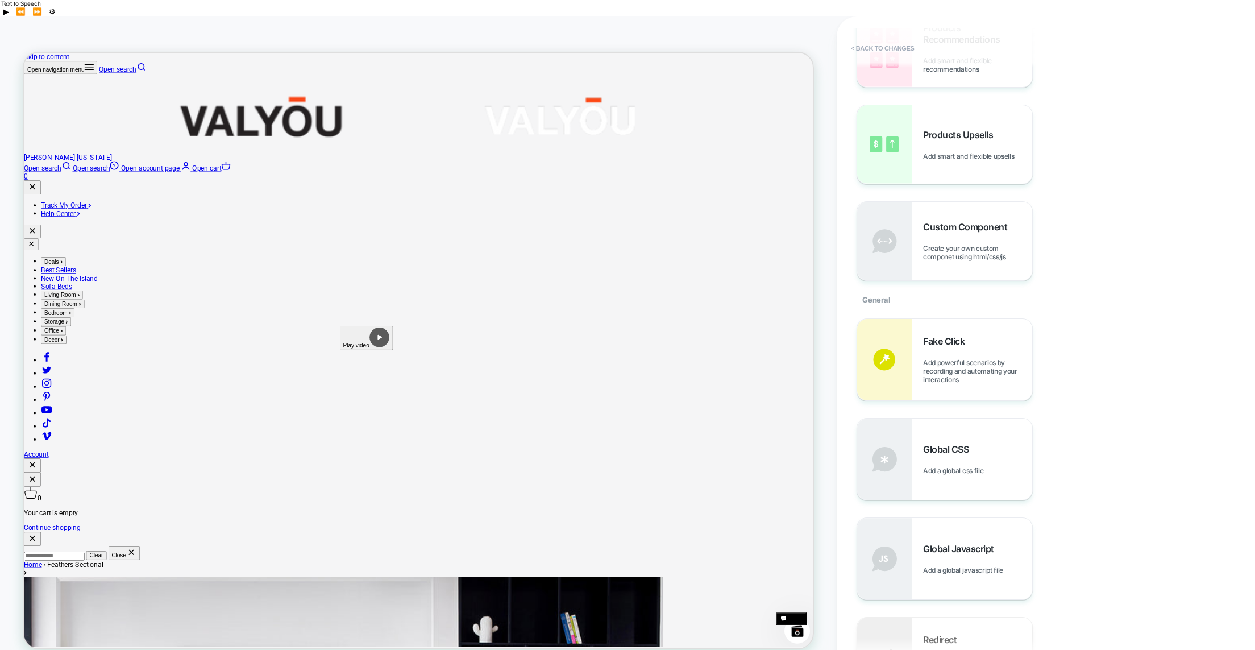
scroll to position [264, 0]
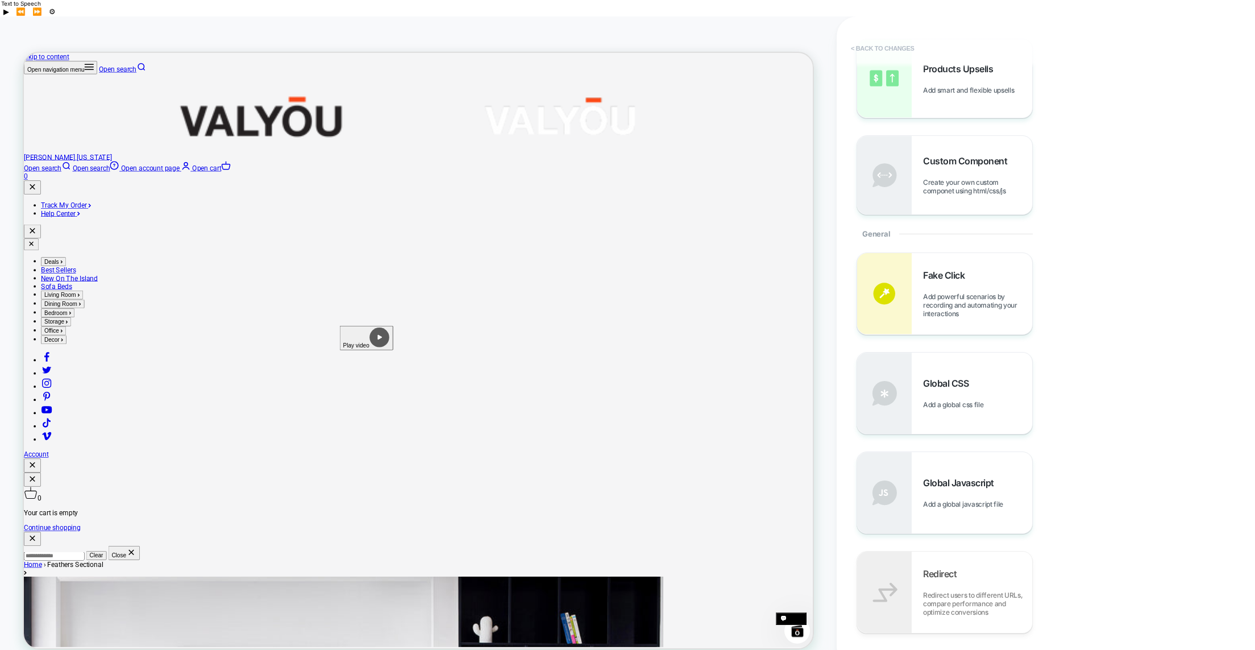
click at [631, 288] on button "< Back to changes" at bounding box center [526, 341] width 209 height 106
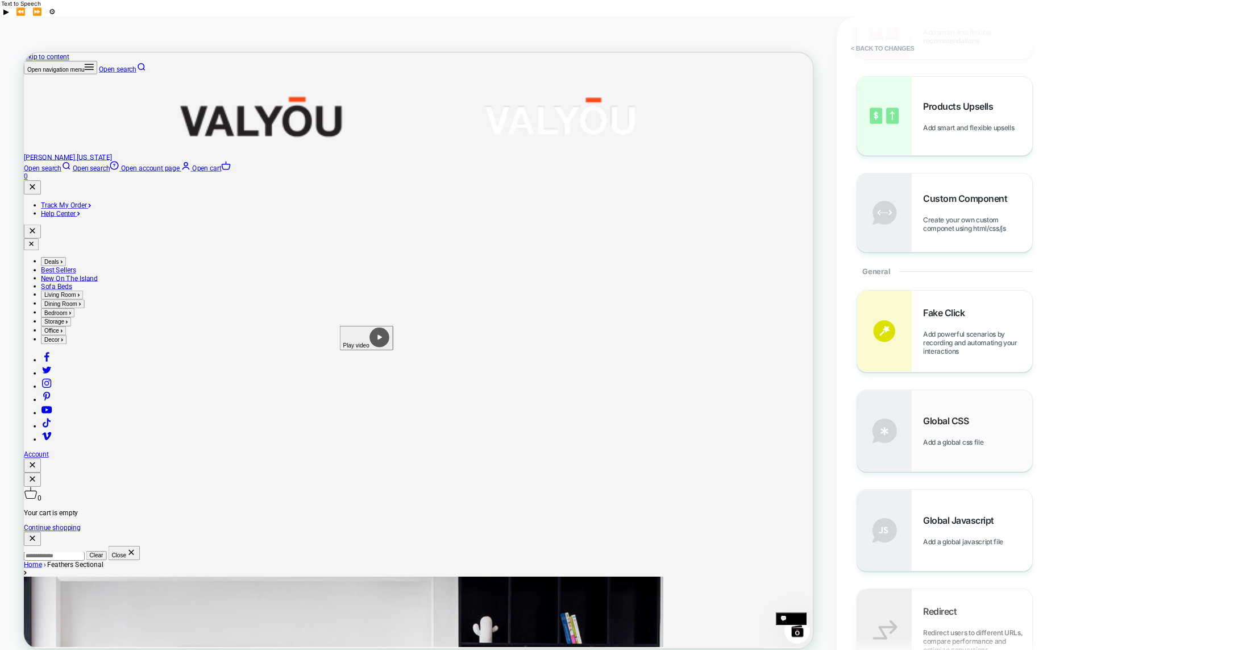
scroll to position [295, 0]
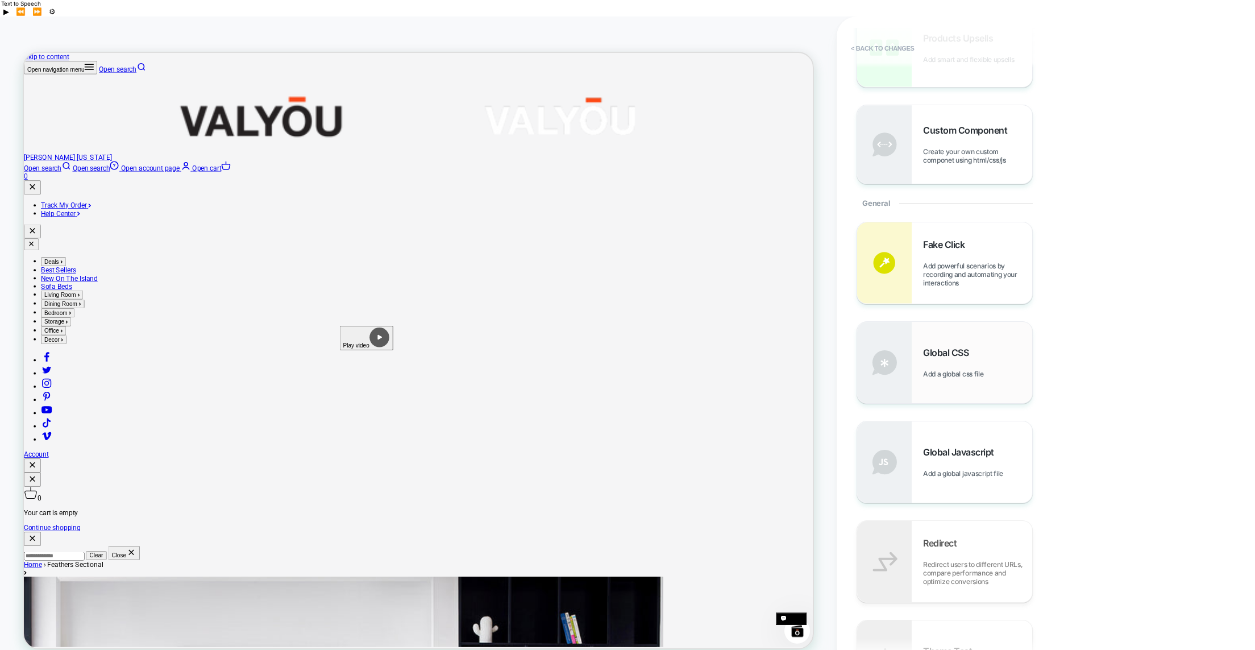
click at [940, 347] on span "Global CSS" at bounding box center [948, 352] width 51 height 11
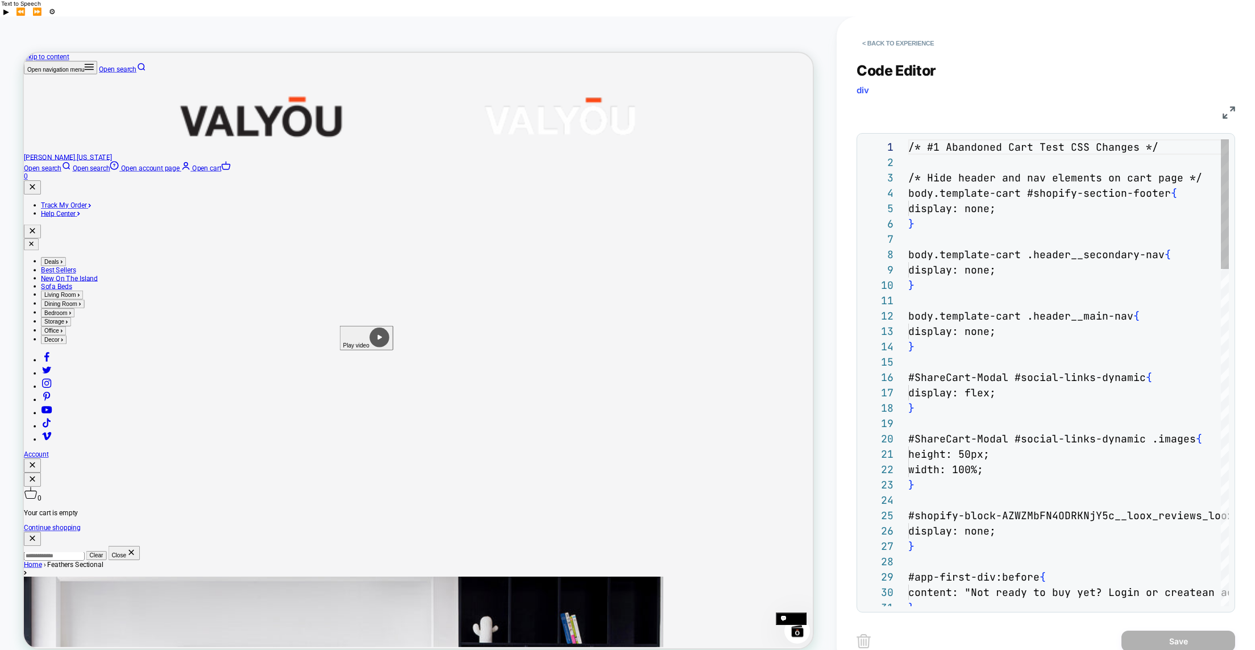
scroll to position [153, 0]
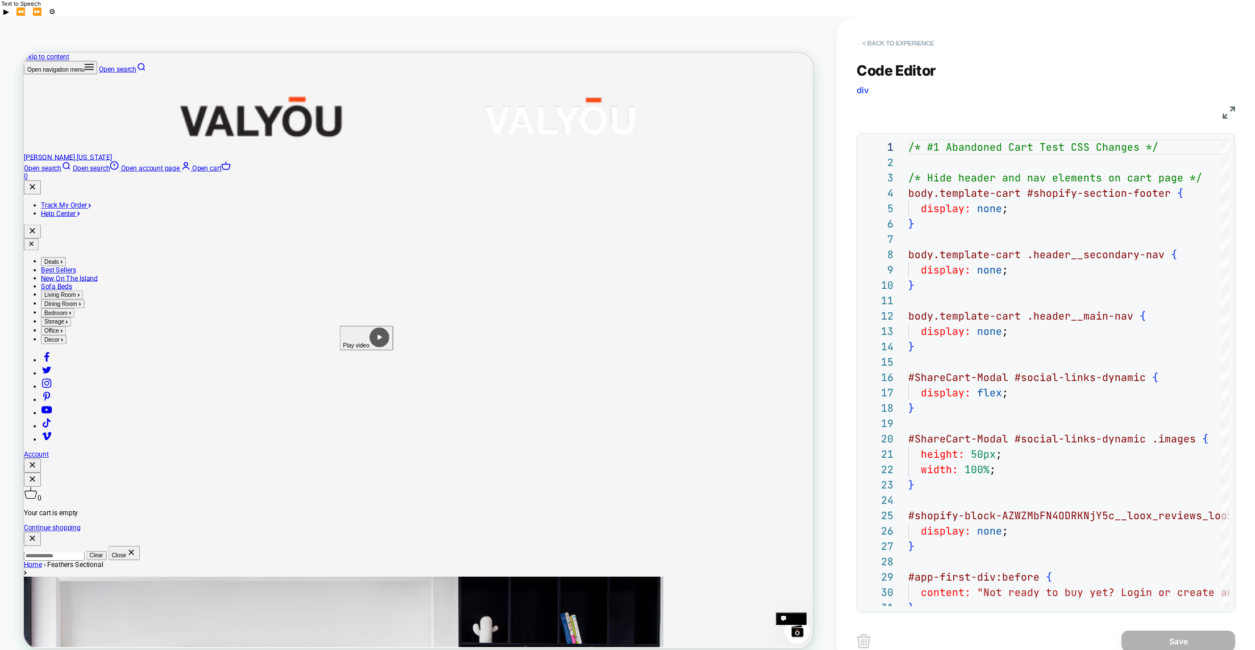
click at [871, 34] on button "< Back to experience" at bounding box center [898, 43] width 83 height 18
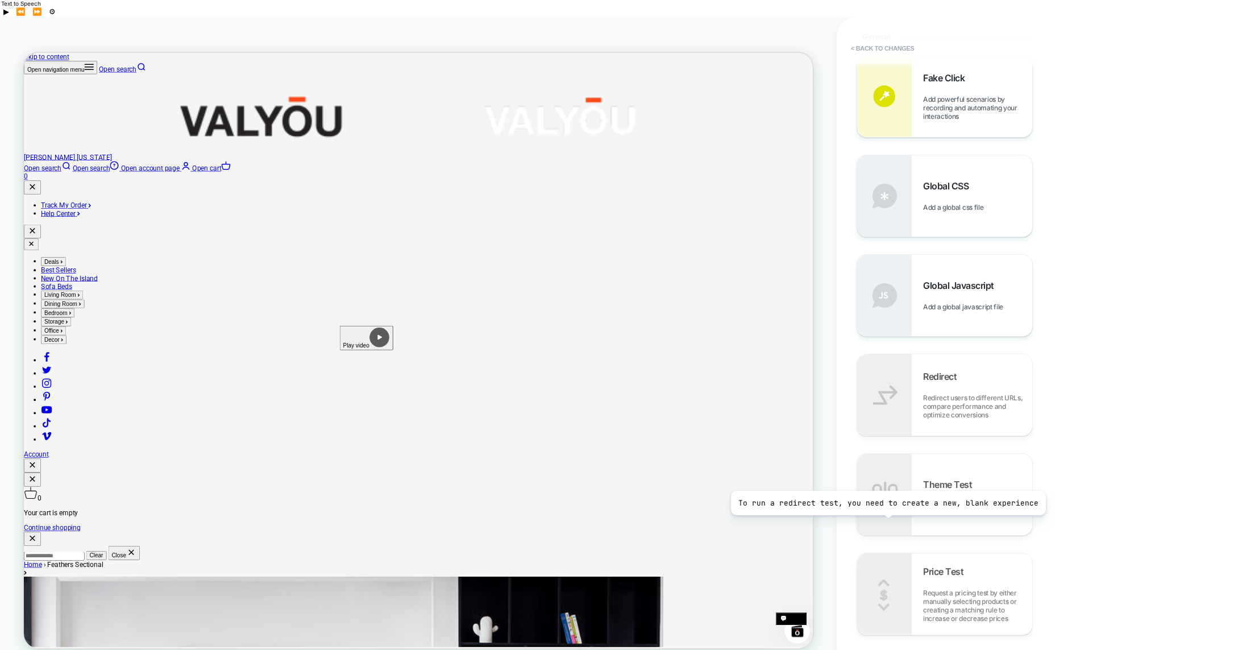
scroll to position [651, 0]
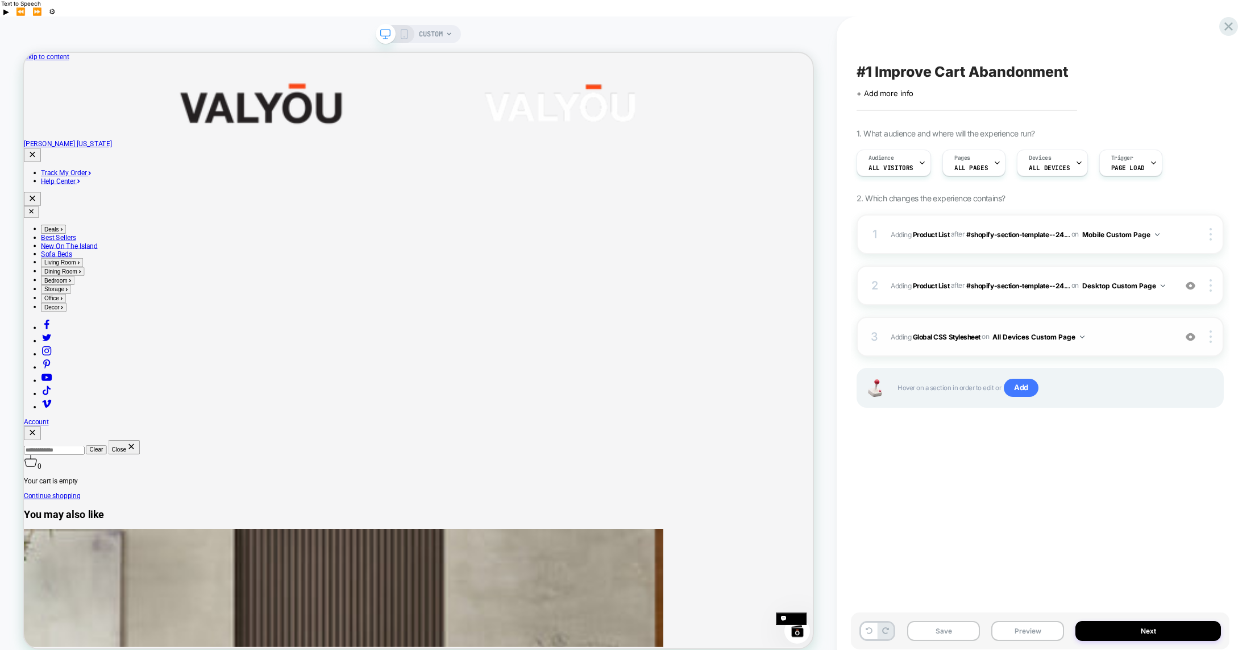
click at [0, 0] on button "All Devices Custom Page" at bounding box center [0, 0] width 0 height 0
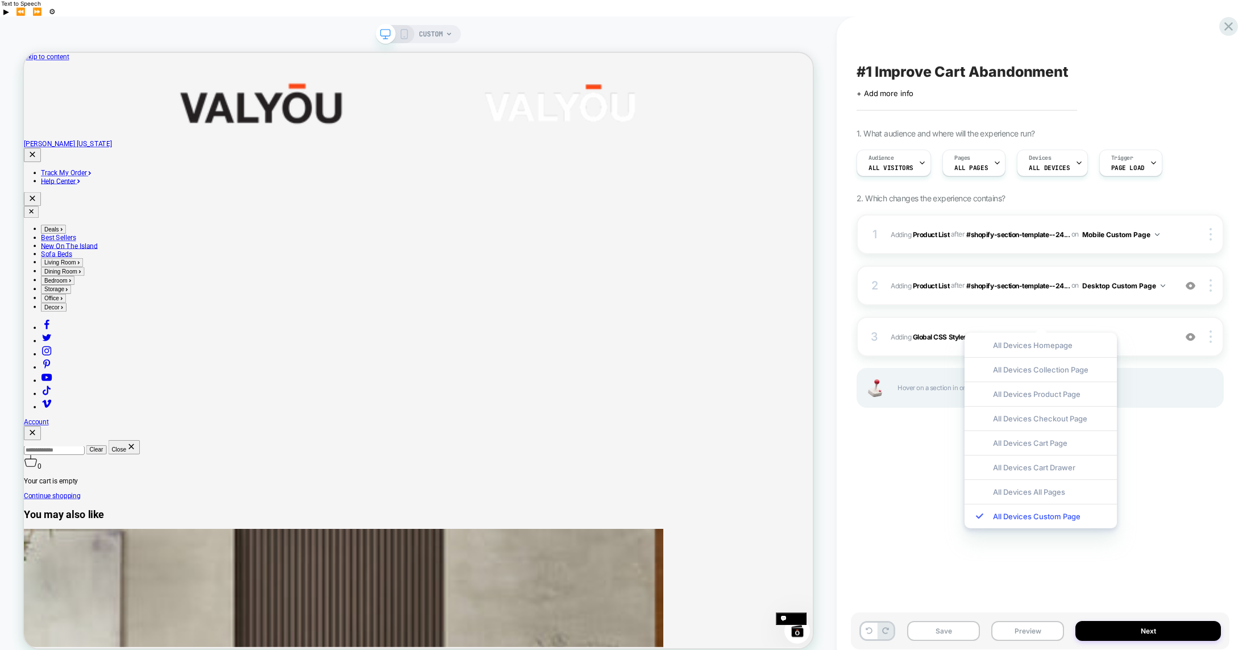
click at [0, 0] on div "#1 Improve Cart Abandonment Click to edit experience details + Add more info 1.…" at bounding box center [0, 0] width 0 height 0
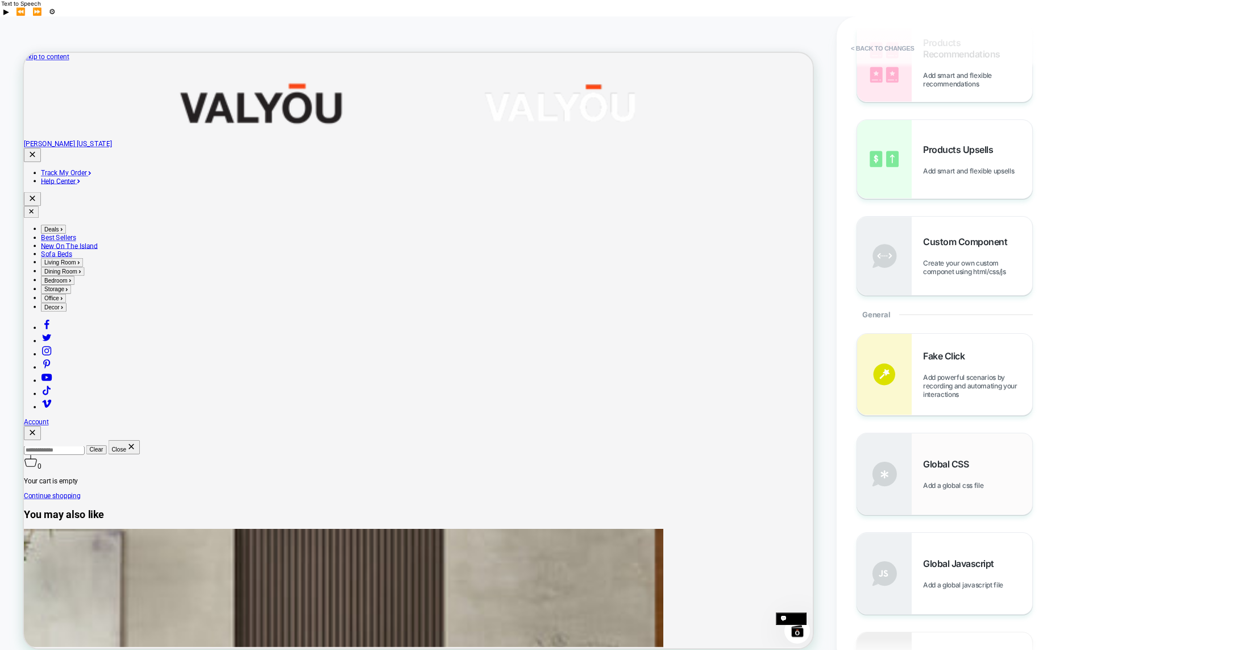
scroll to position [189, 0]
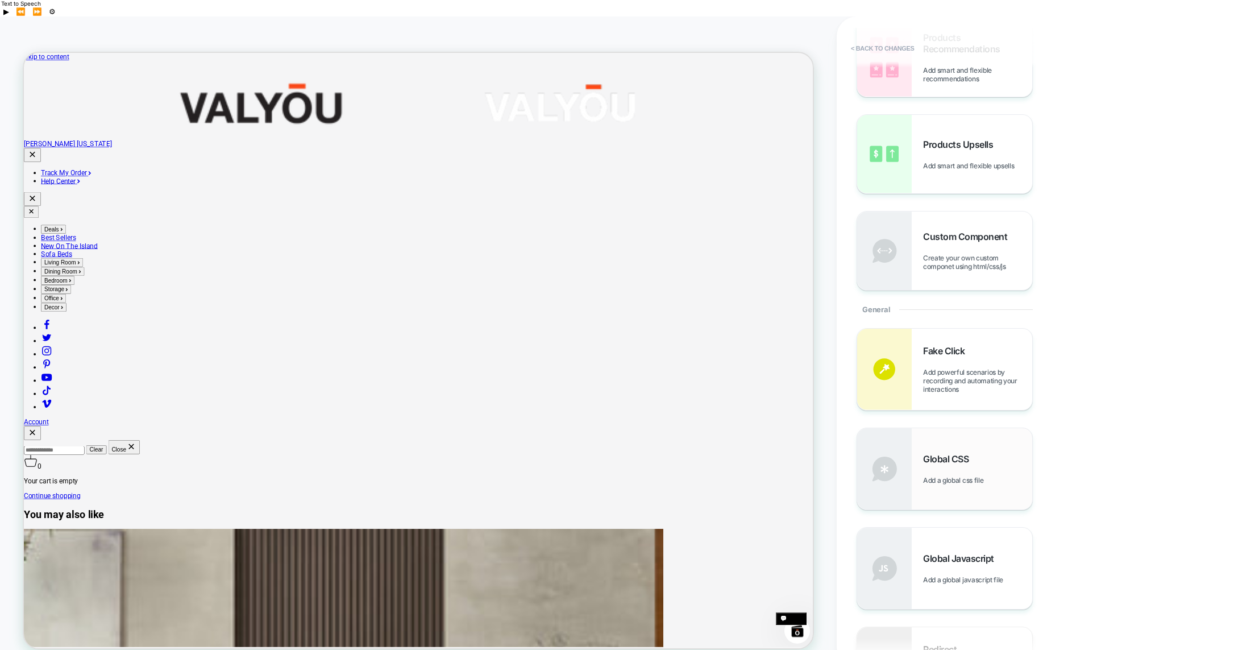
click at [892, 458] on img at bounding box center [884, 468] width 55 height 81
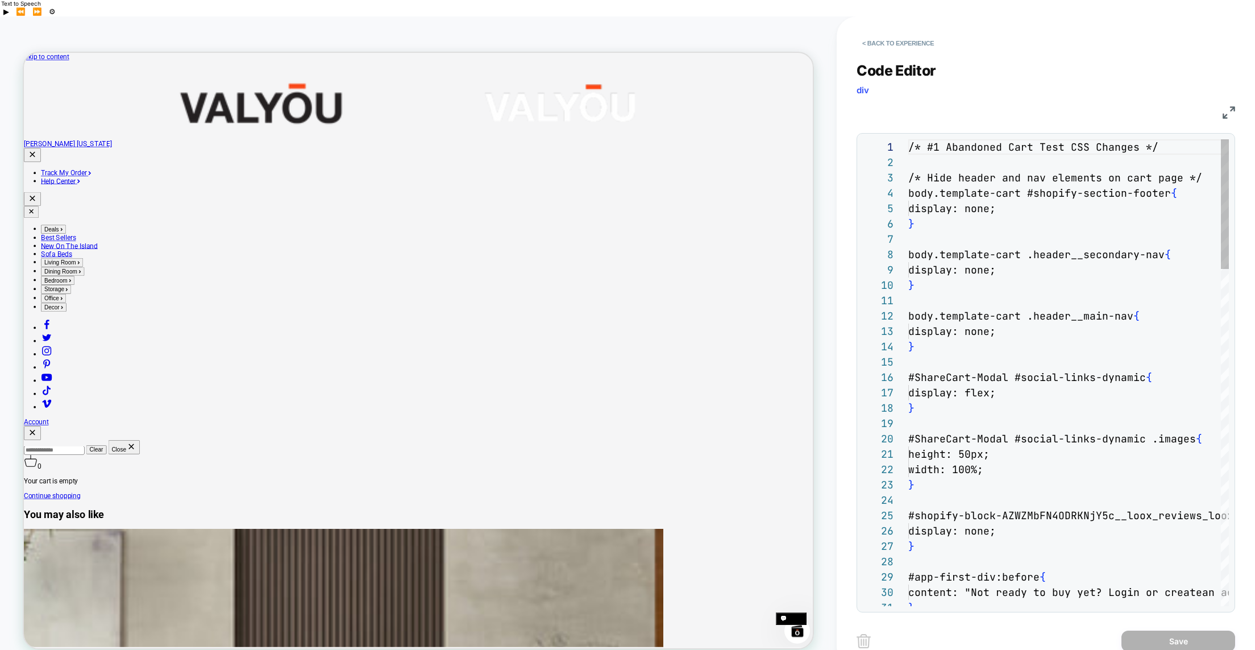
scroll to position [153, 0]
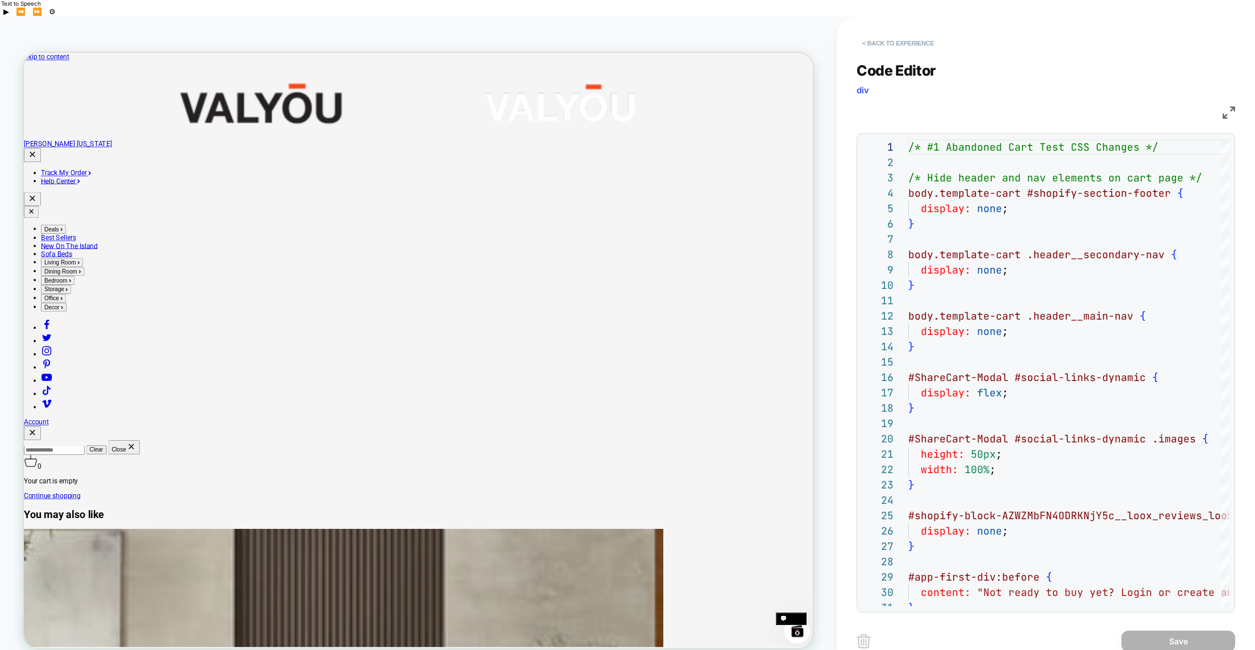
click at [883, 34] on button "< Back to experience" at bounding box center [898, 43] width 83 height 18
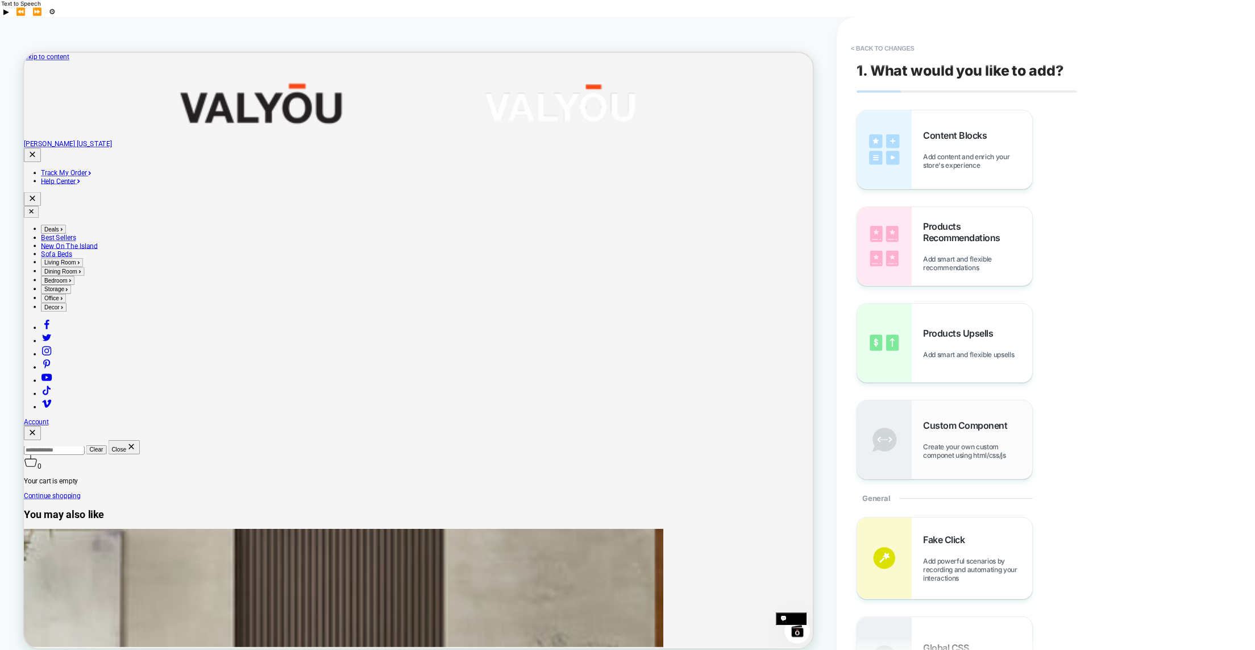
click at [891, 410] on img at bounding box center [884, 439] width 55 height 78
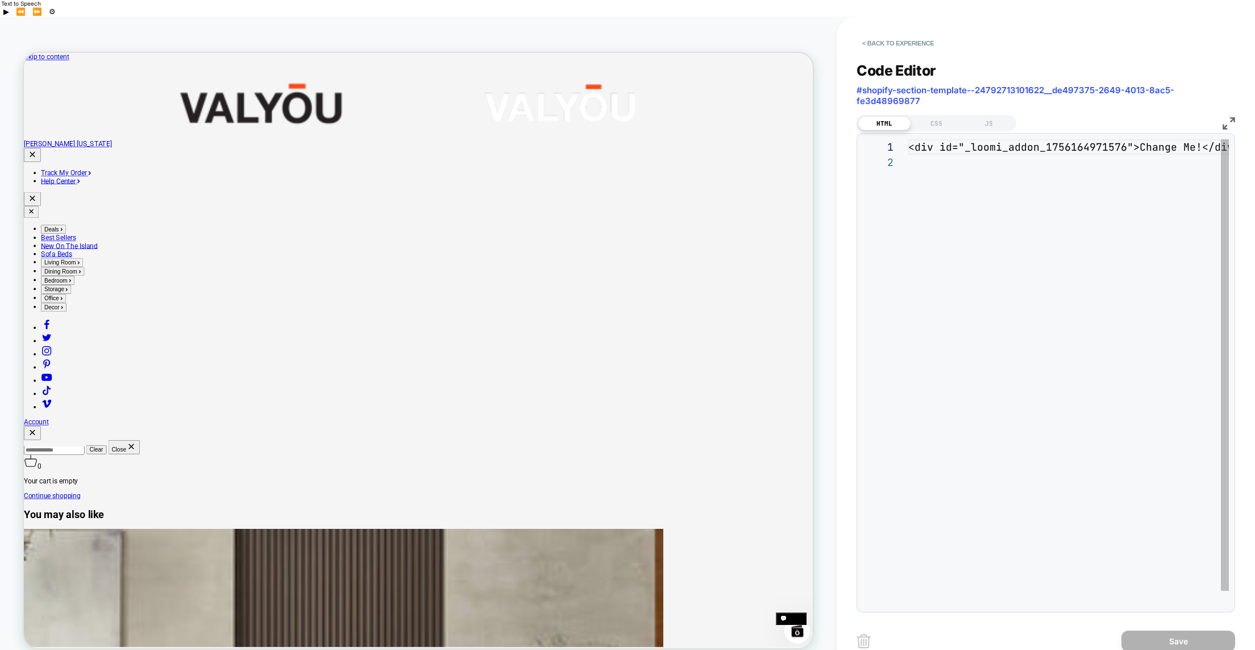
scroll to position [15, 0]
click at [931, 117] on div "CSS" at bounding box center [937, 124] width 52 height 14
click at [937, 139] on div at bounding box center [1068, 146] width 321 height 15
type textarea "**********"
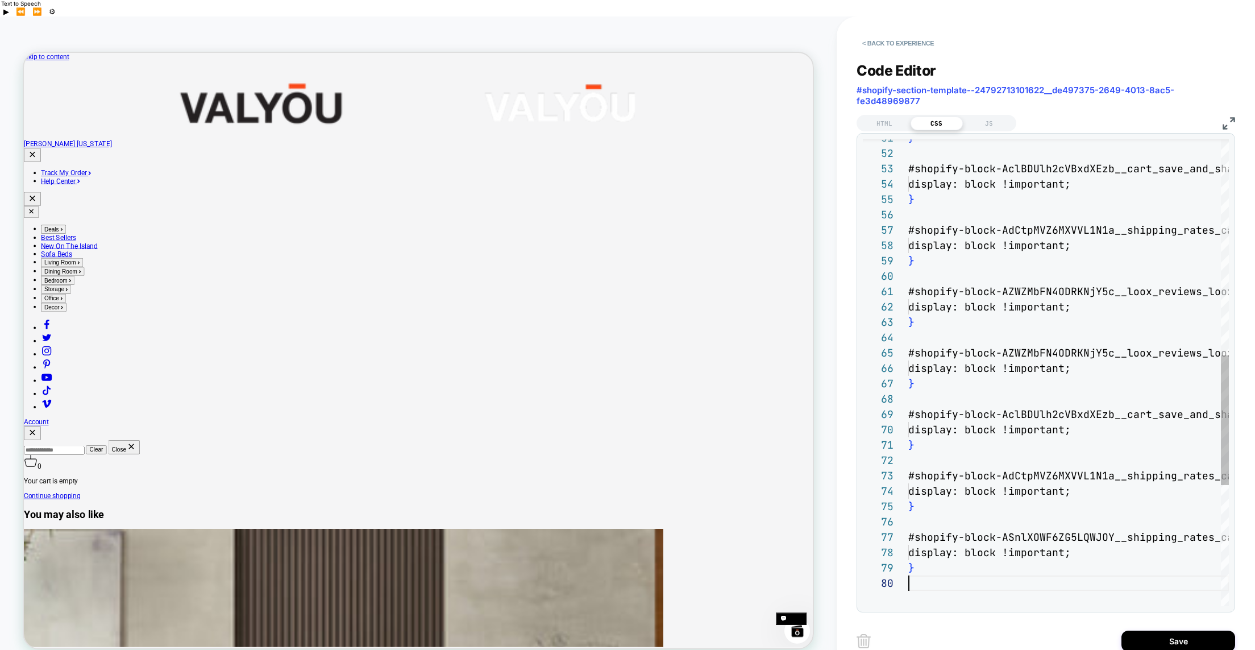
scroll to position [138, 0]
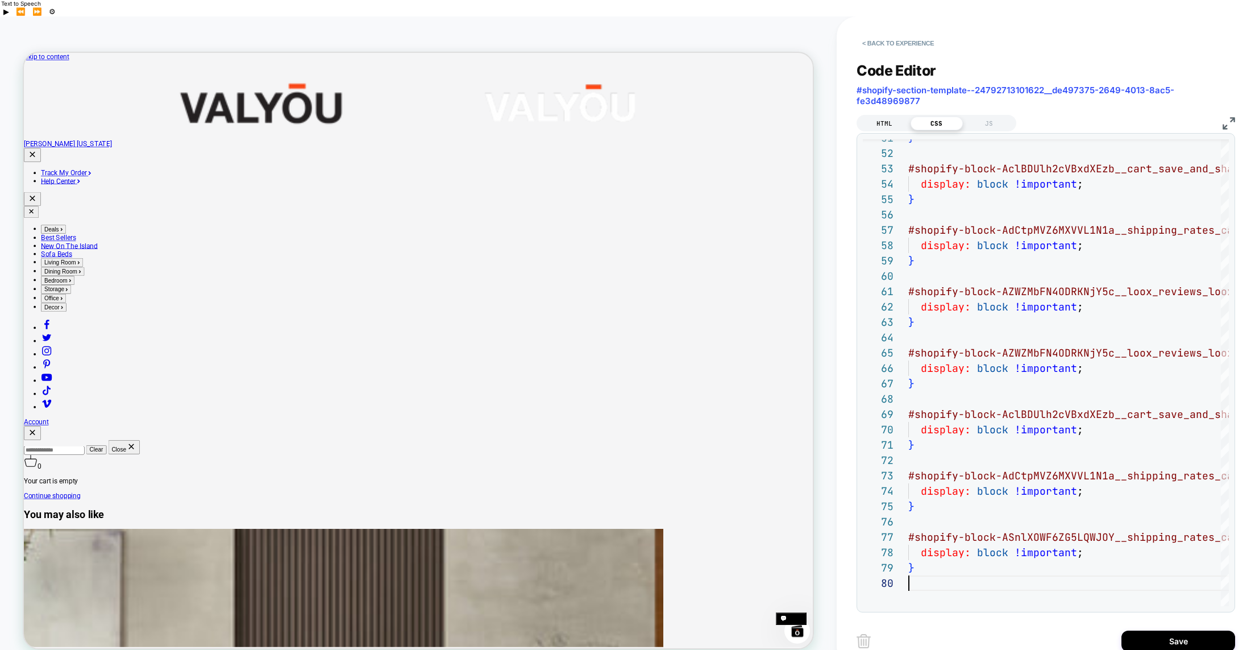
click at [882, 117] on div "HTML" at bounding box center [884, 124] width 52 height 14
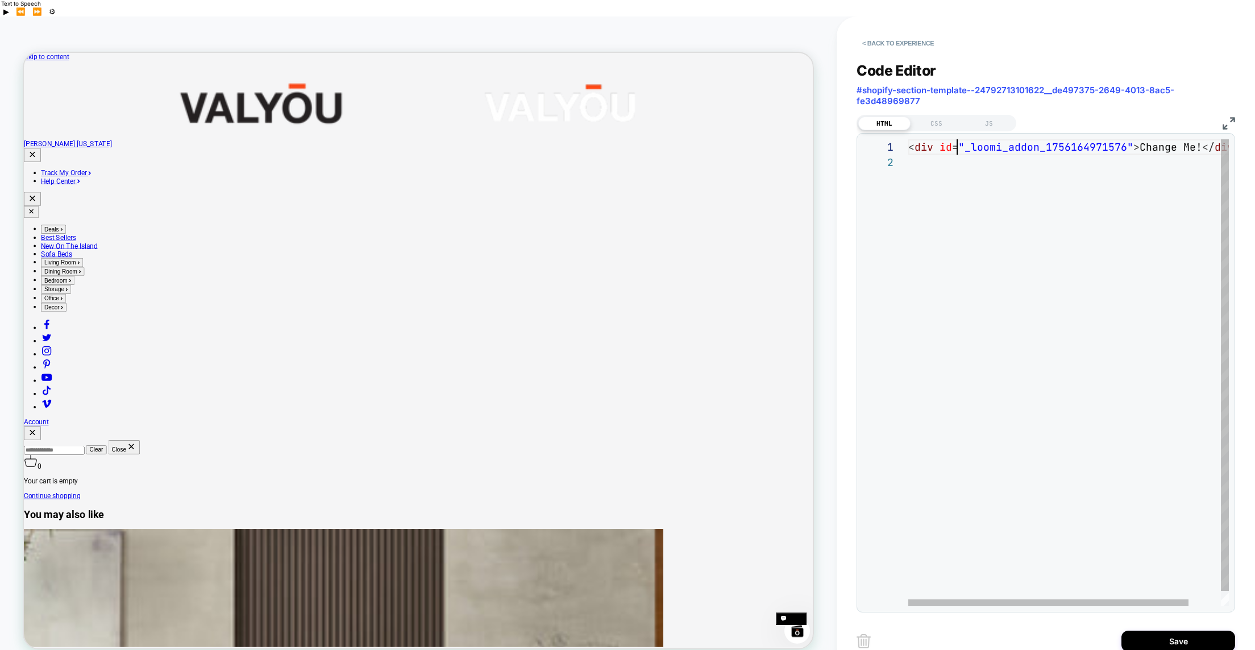
scroll to position [0, 49]
click at [960, 139] on div "< div id = "_loomi_addon_1756164971576" > Change Me! </ div >" at bounding box center [1087, 380] width 358 height 482
click at [960, 140] on span ""_loomi_addon_1756164971576"" at bounding box center [1045, 146] width 175 height 13
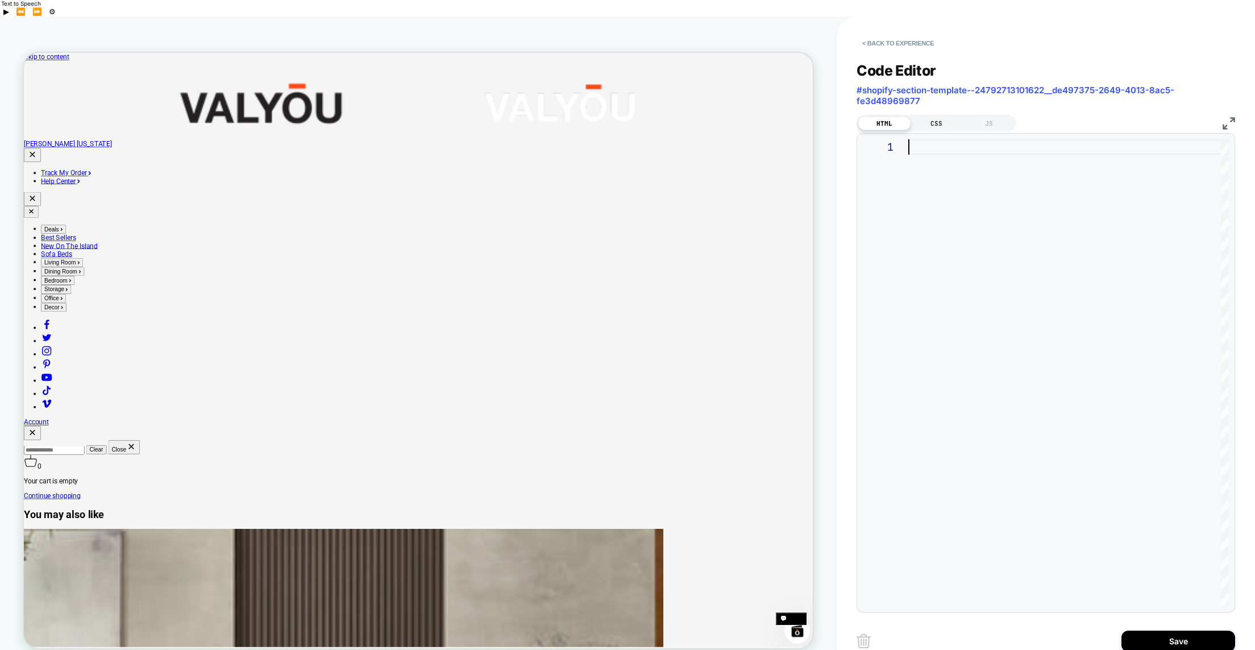
click at [940, 117] on div "CSS" at bounding box center [937, 124] width 52 height 14
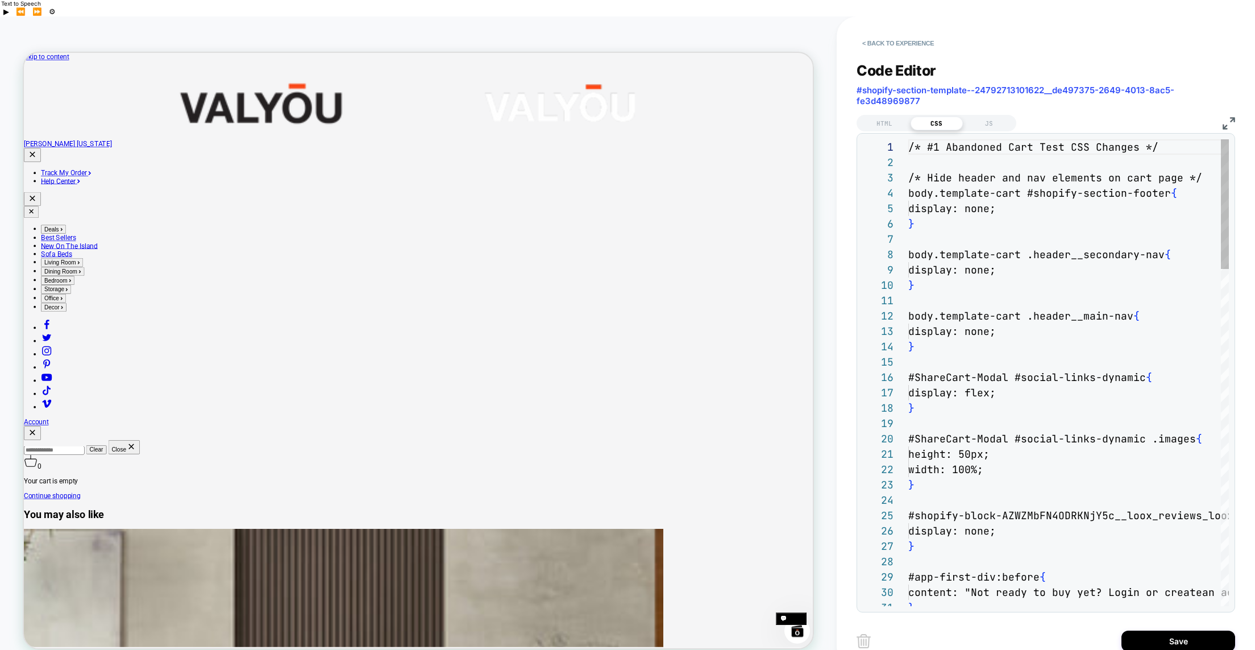
scroll to position [153, 0]
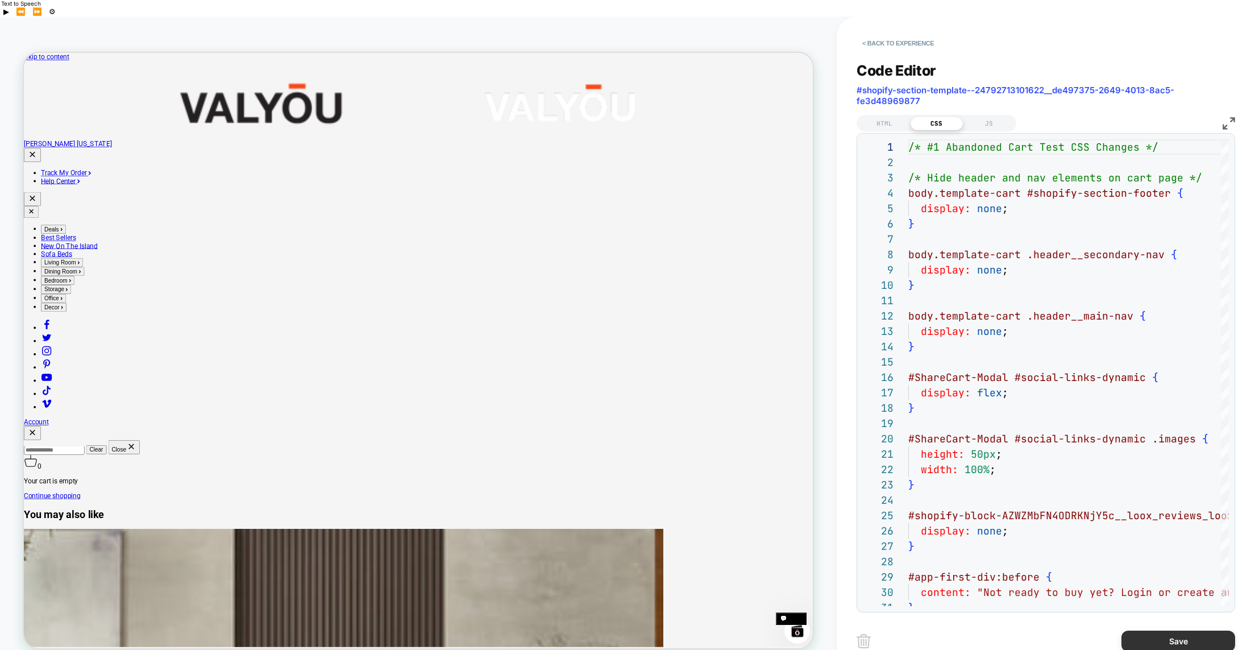
click at [1169, 630] on button "Save" at bounding box center [1179, 640] width 114 height 21
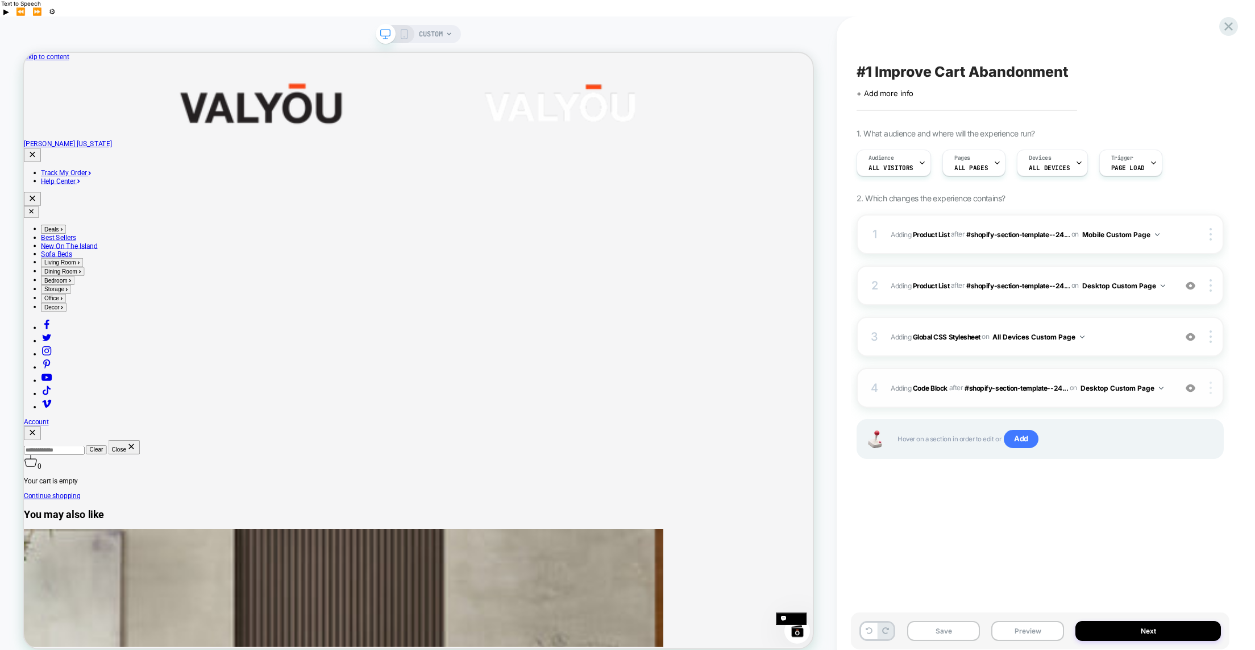
click at [1212, 381] on div at bounding box center [1213, 387] width 22 height 13
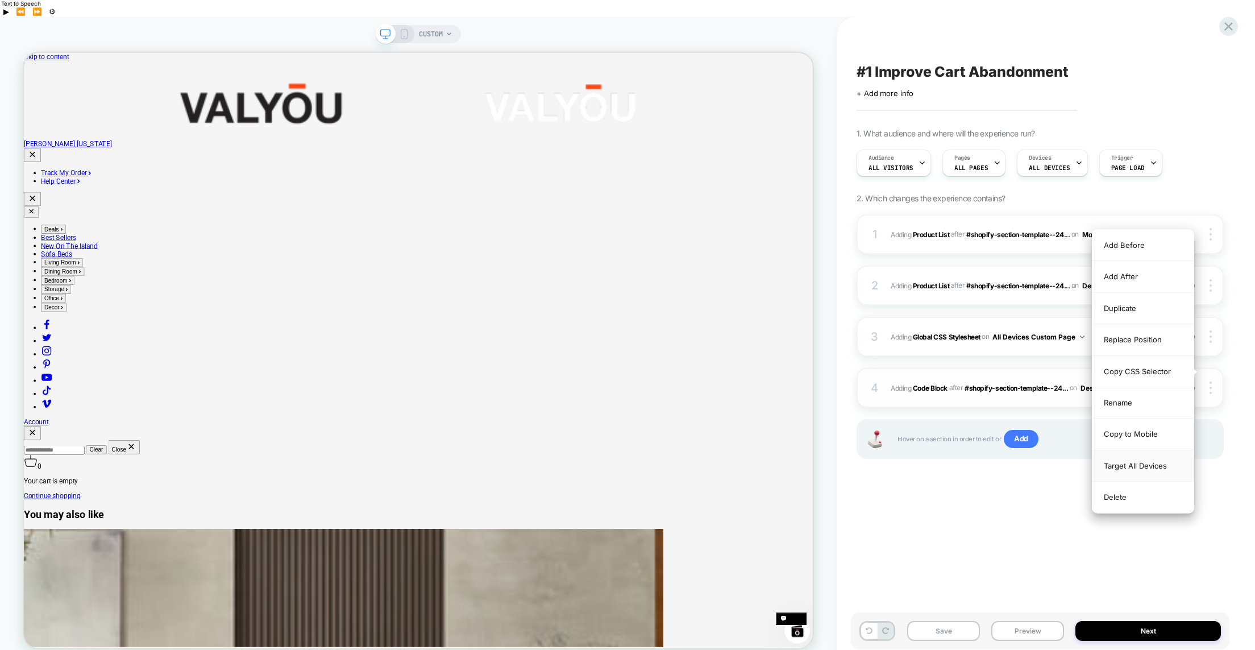
click at [1153, 467] on div "Target All Devices" at bounding box center [1143, 465] width 101 height 31
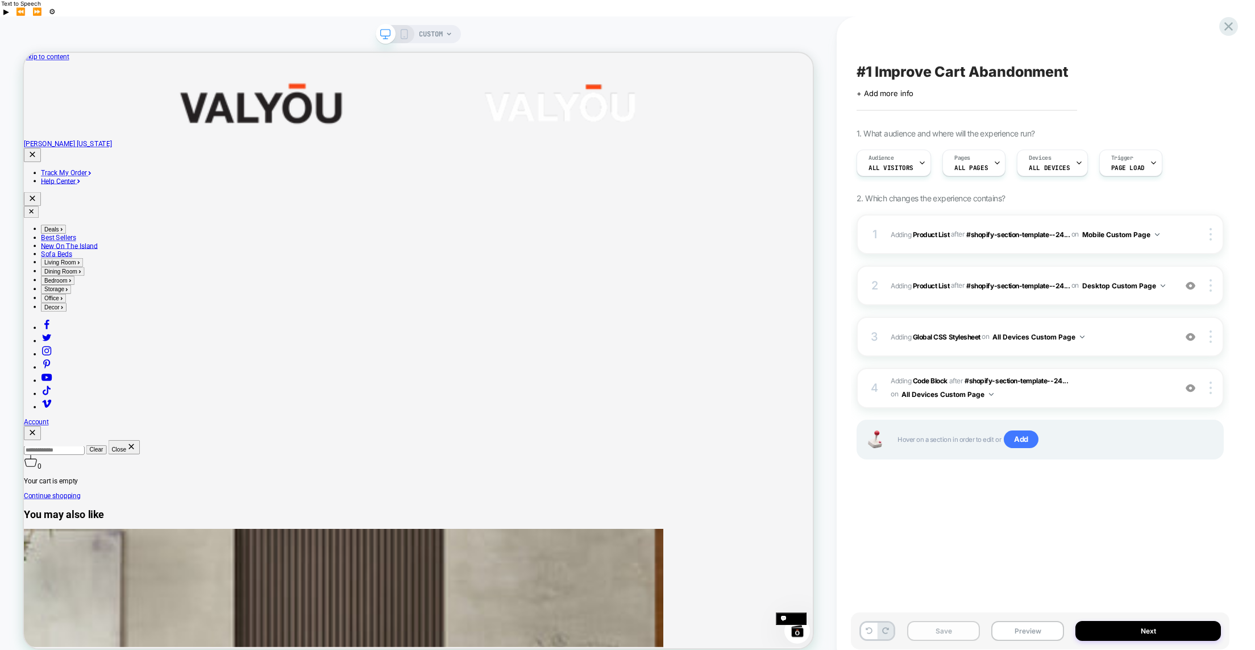
drag, startPoint x: 936, startPoint y: 610, endPoint x: 921, endPoint y: 535, distance: 75.9
click at [936, 621] on button "Save" at bounding box center [943, 631] width 73 height 20
click at [991, 393] on img at bounding box center [991, 394] width 5 height 3
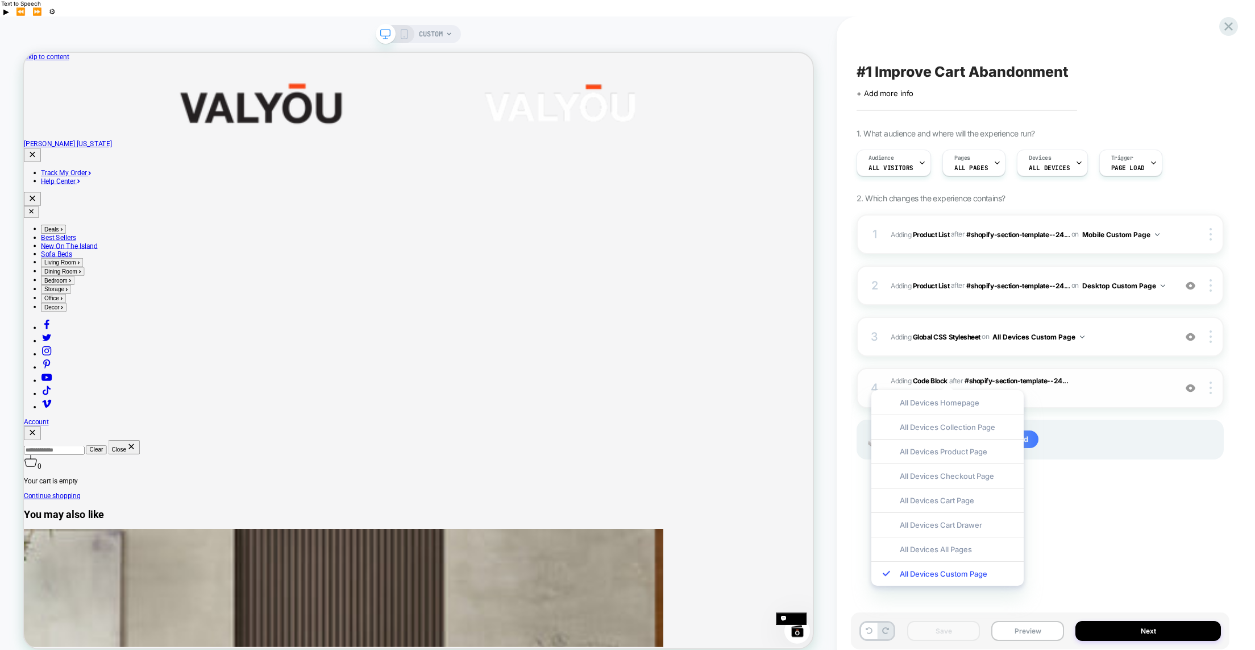
click at [1064, 375] on span "Adding Code Block AFTER #shopify-section-template--24... #shopify-section-templ…" at bounding box center [1030, 388] width 279 height 27
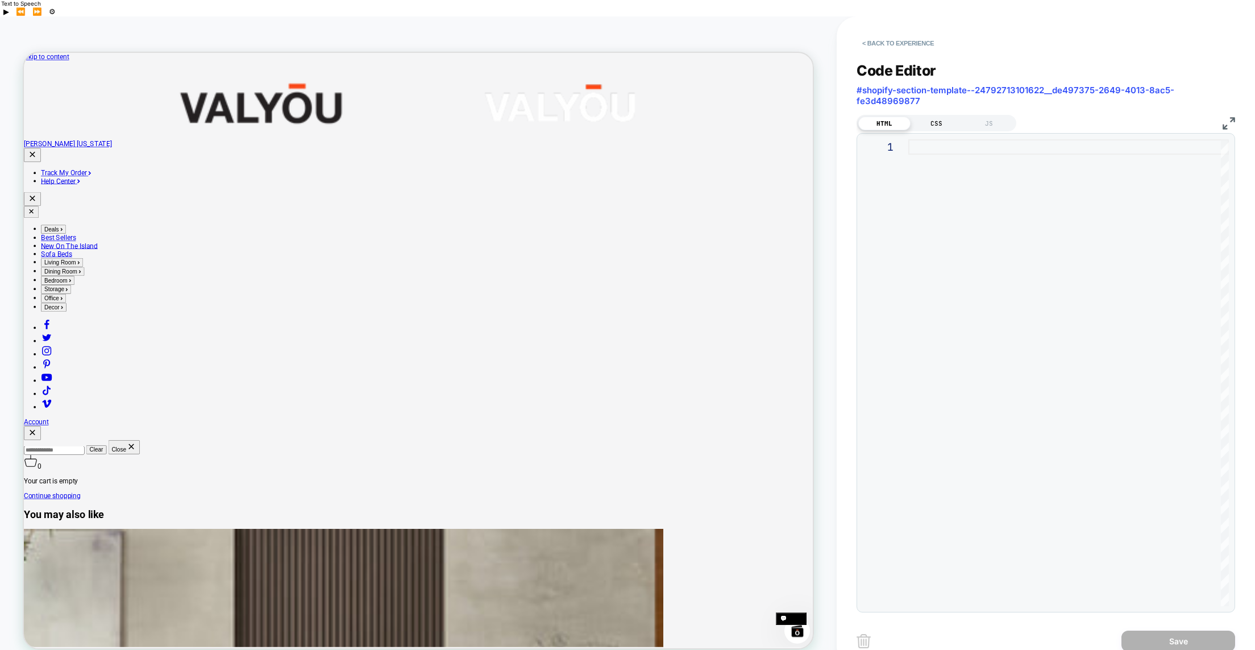
click at [924, 117] on div "CSS" at bounding box center [937, 124] width 52 height 14
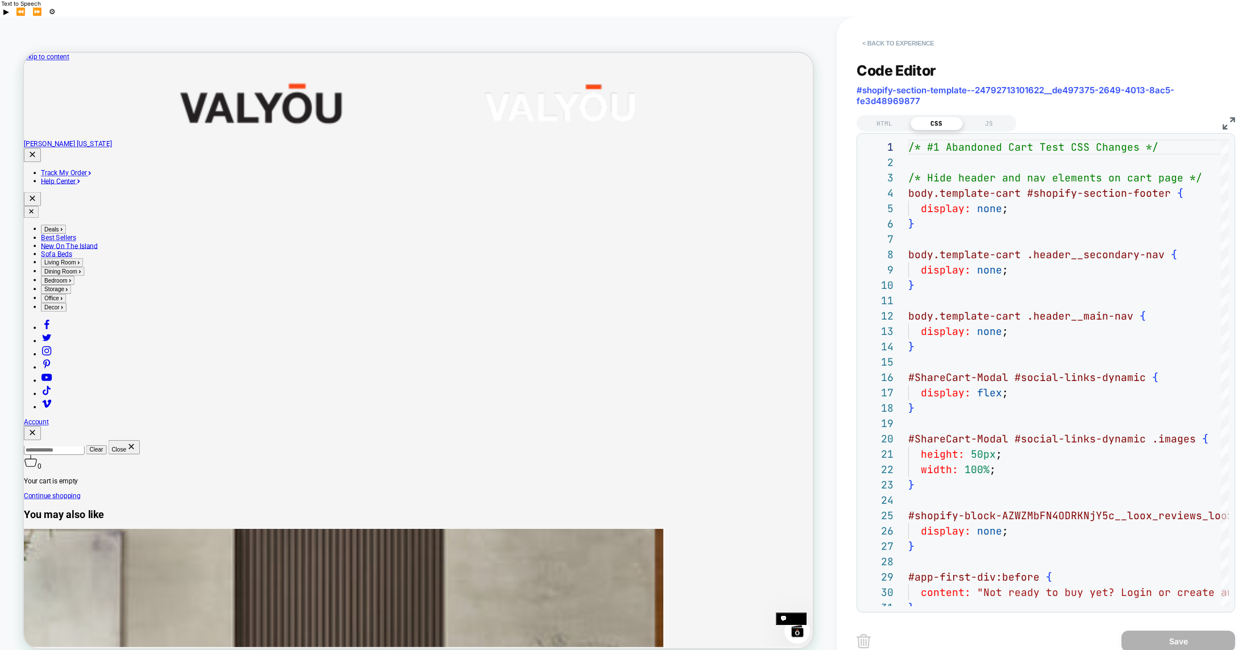
click at [872, 34] on button "< Back to experience" at bounding box center [898, 43] width 83 height 18
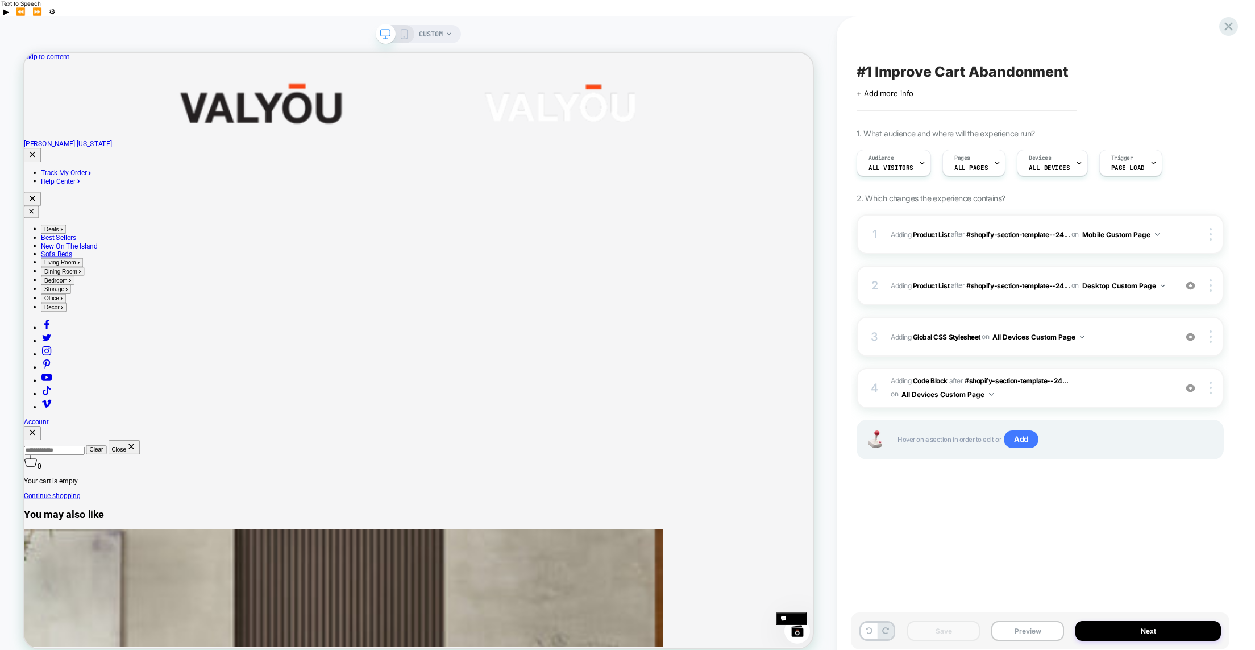
click at [451, 31] on icon at bounding box center [449, 34] width 7 height 7
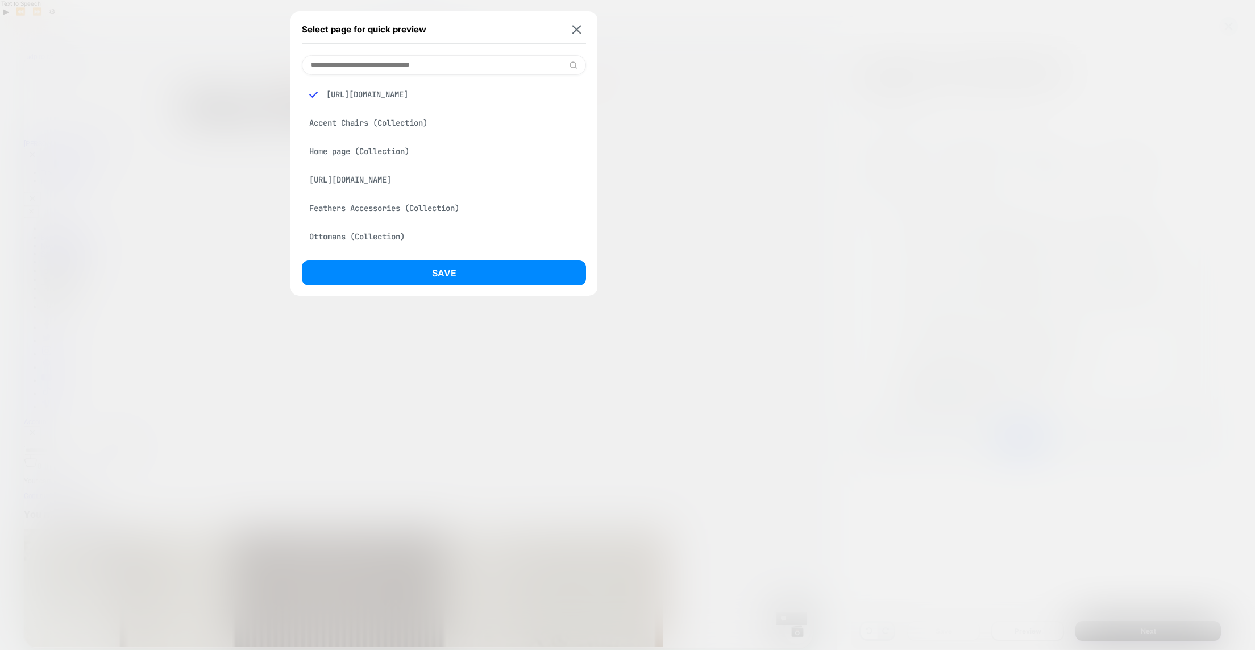
click at [434, 95] on div "[URL][DOMAIN_NAME]" at bounding box center [444, 95] width 284 height 22
click at [468, 279] on button "Save" at bounding box center [444, 272] width 284 height 25
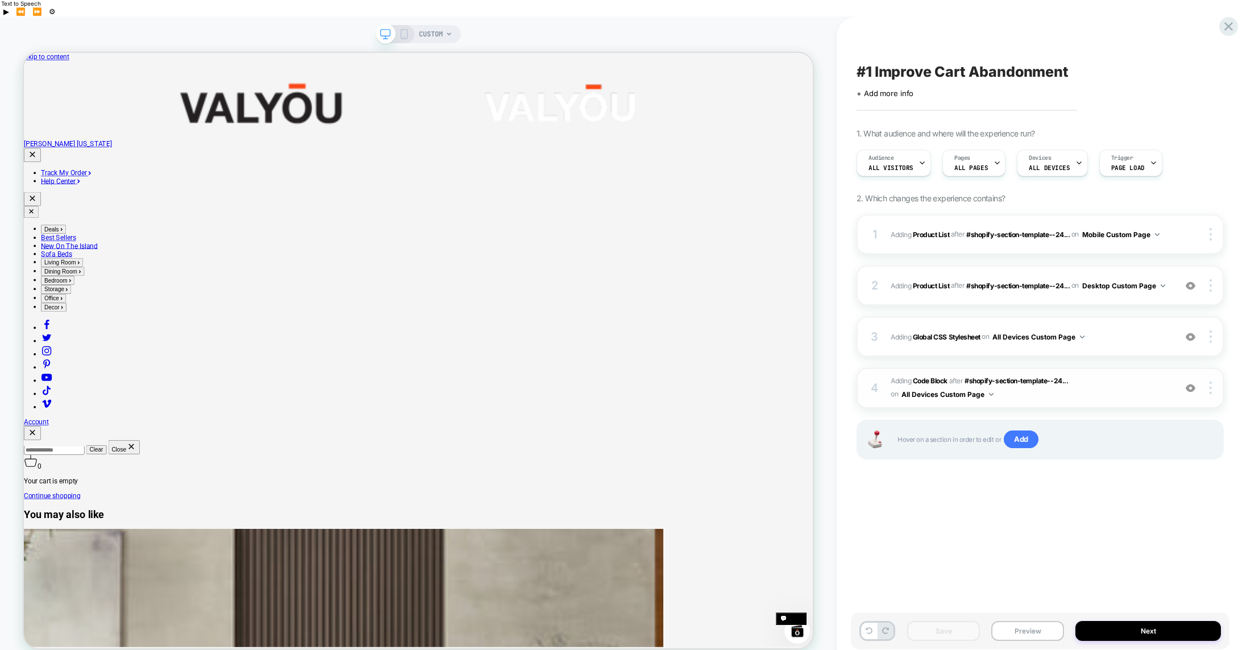
click at [989, 393] on img at bounding box center [991, 394] width 5 height 3
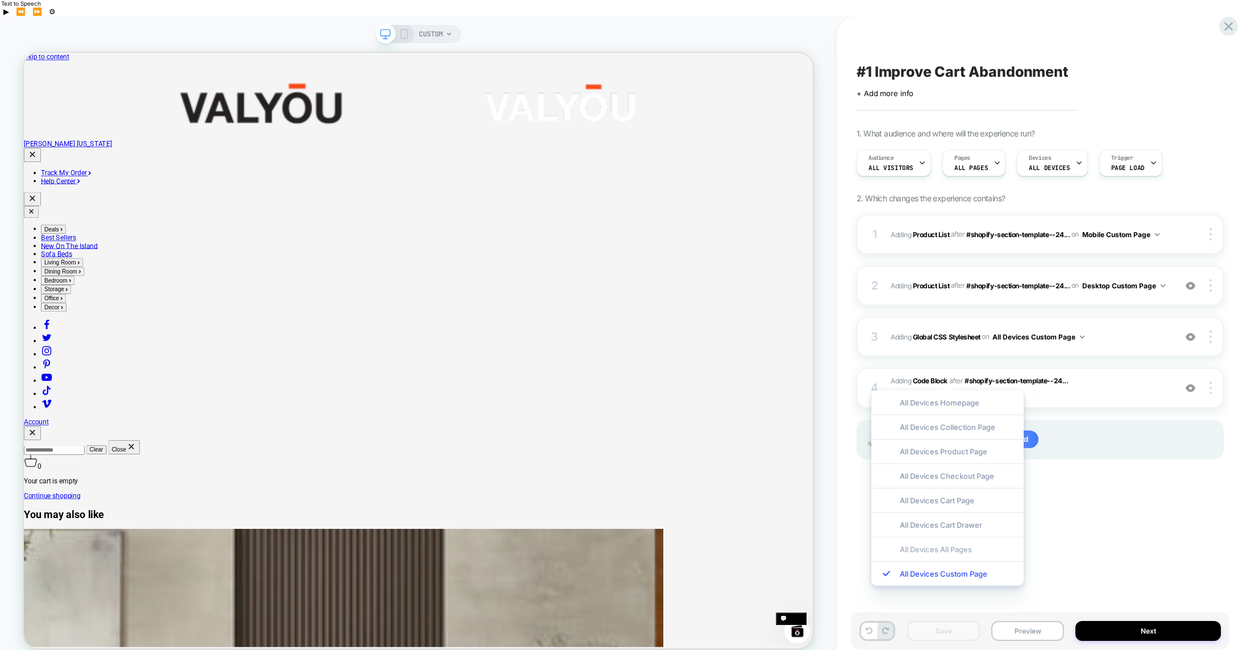
click at [929, 549] on div "All Devices All Pages" at bounding box center [947, 549] width 152 height 24
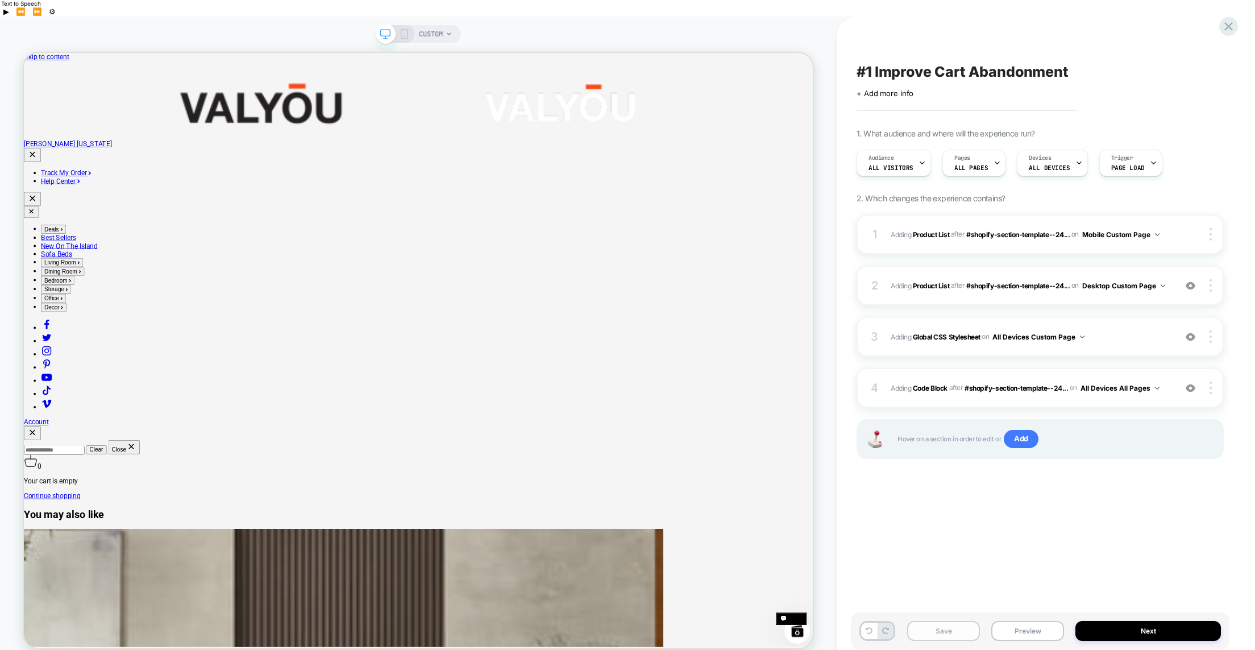
click at [952, 621] on button "Save" at bounding box center [943, 631] width 73 height 20
click at [447, 31] on icon at bounding box center [449, 34] width 7 height 7
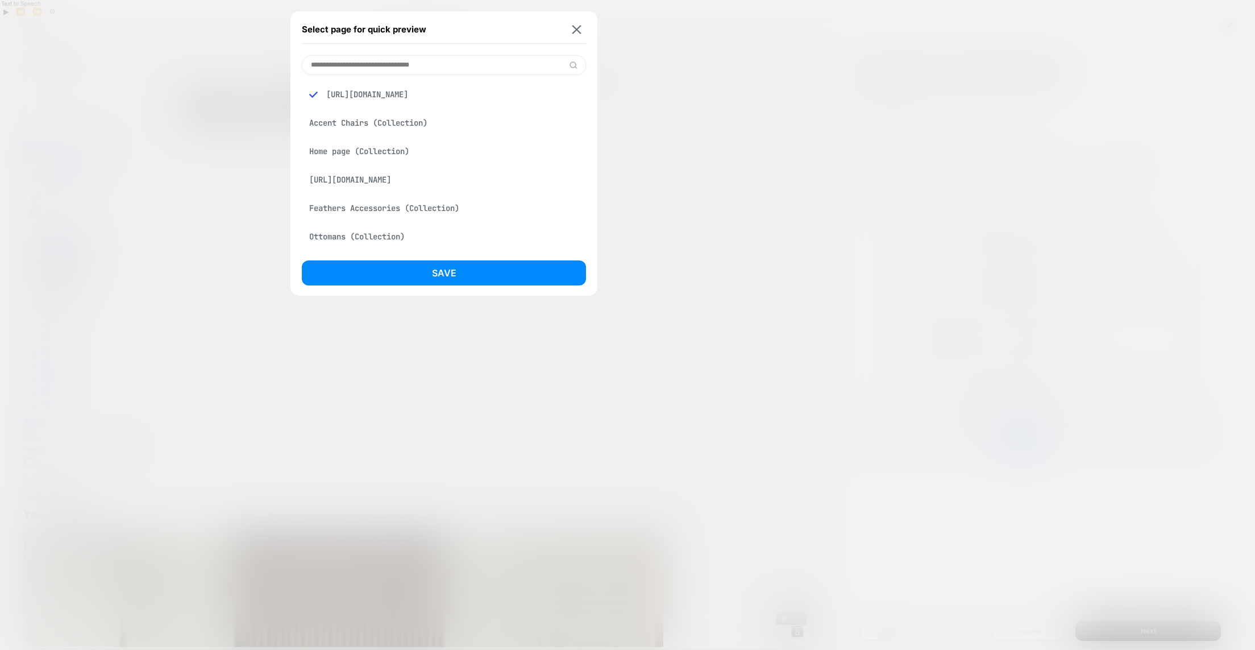
click at [379, 180] on div "[URL][DOMAIN_NAME]" at bounding box center [444, 180] width 284 height 22
click at [452, 276] on button "Save" at bounding box center [444, 272] width 284 height 25
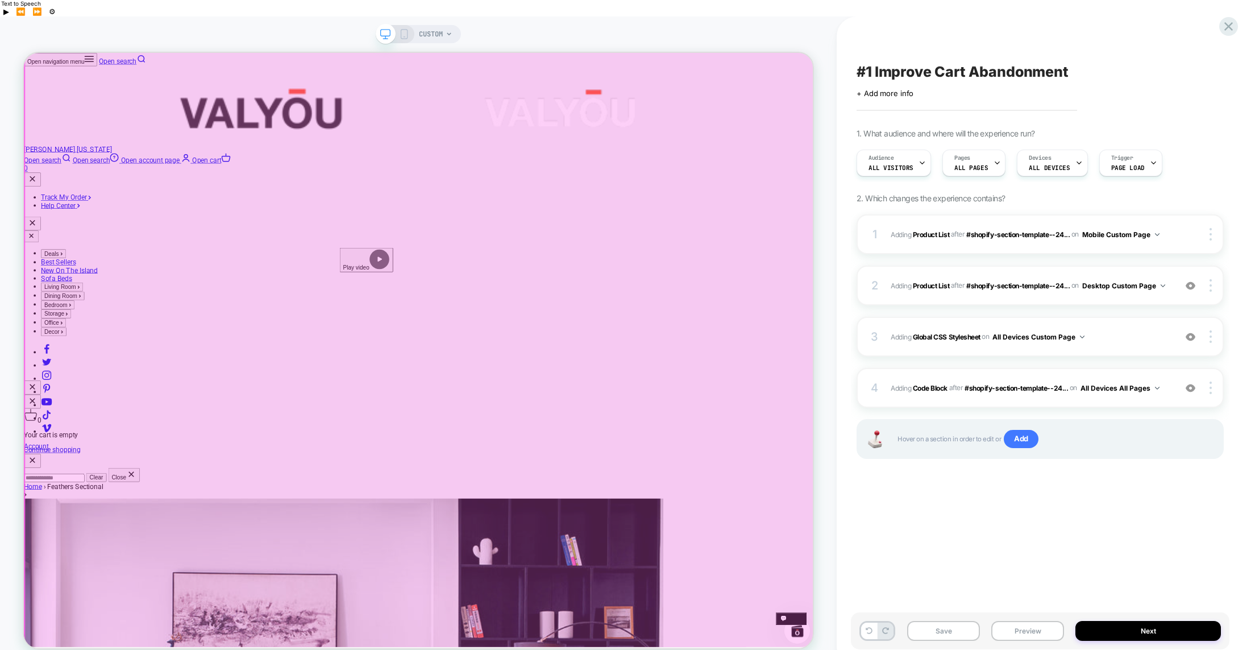
scroll to position [115, 0]
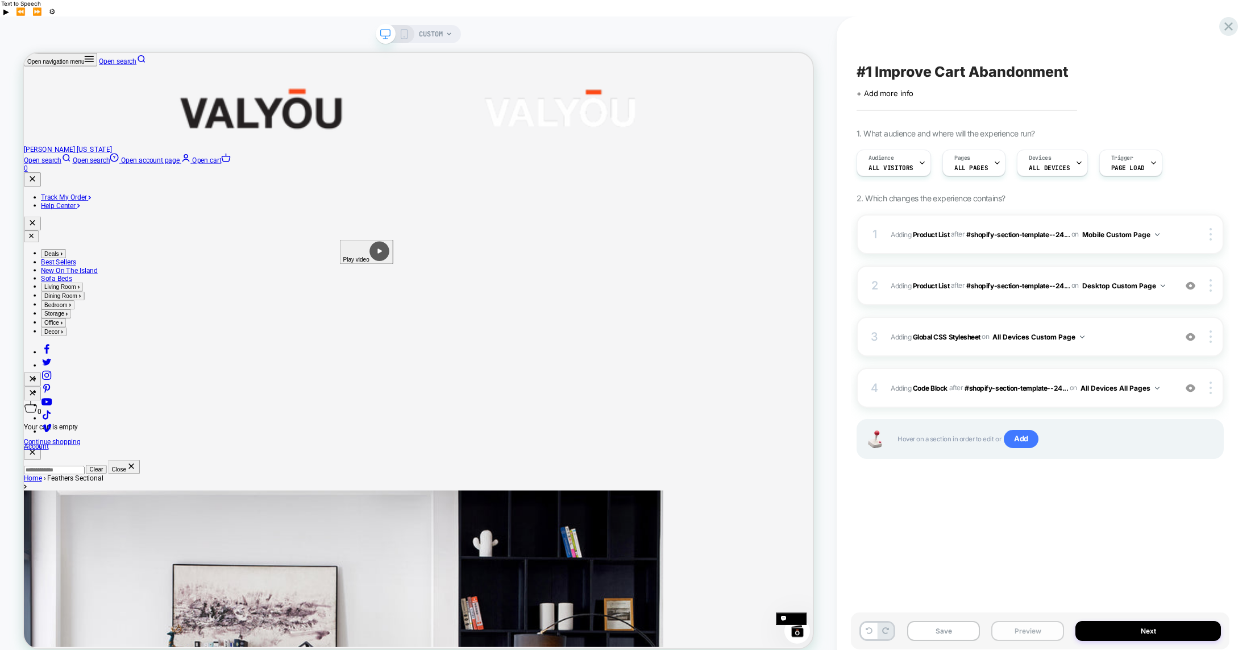
click at [1025, 621] on button "Preview" at bounding box center [1027, 631] width 73 height 20
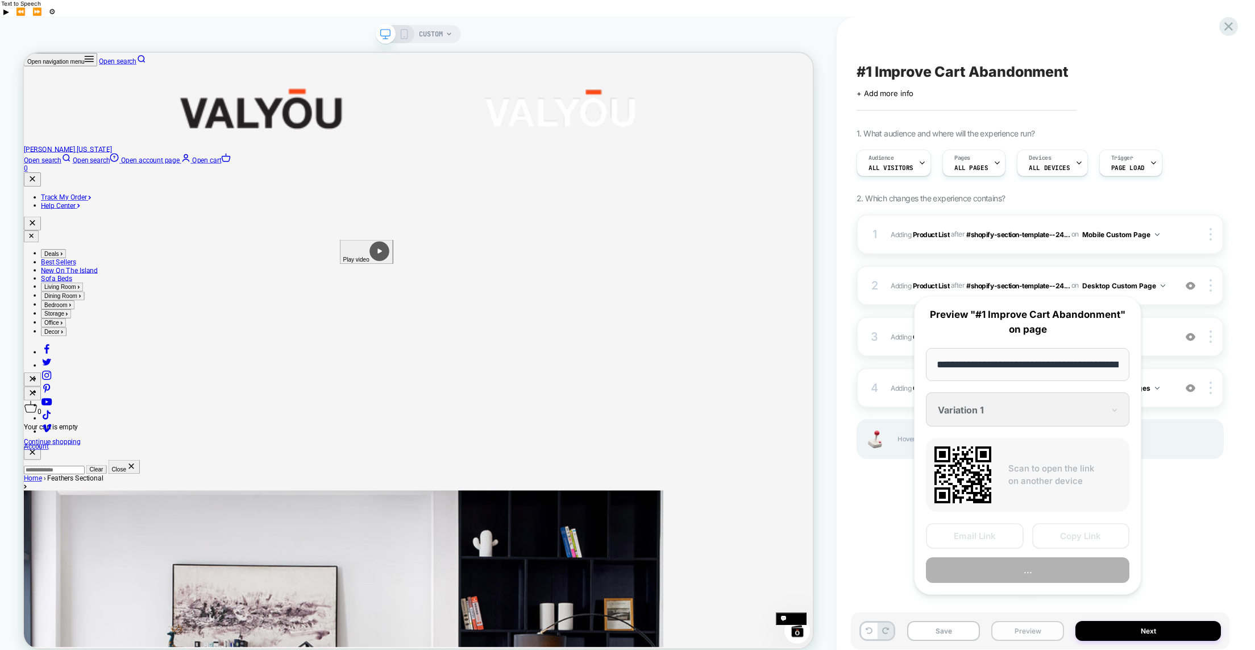
scroll to position [0, 150]
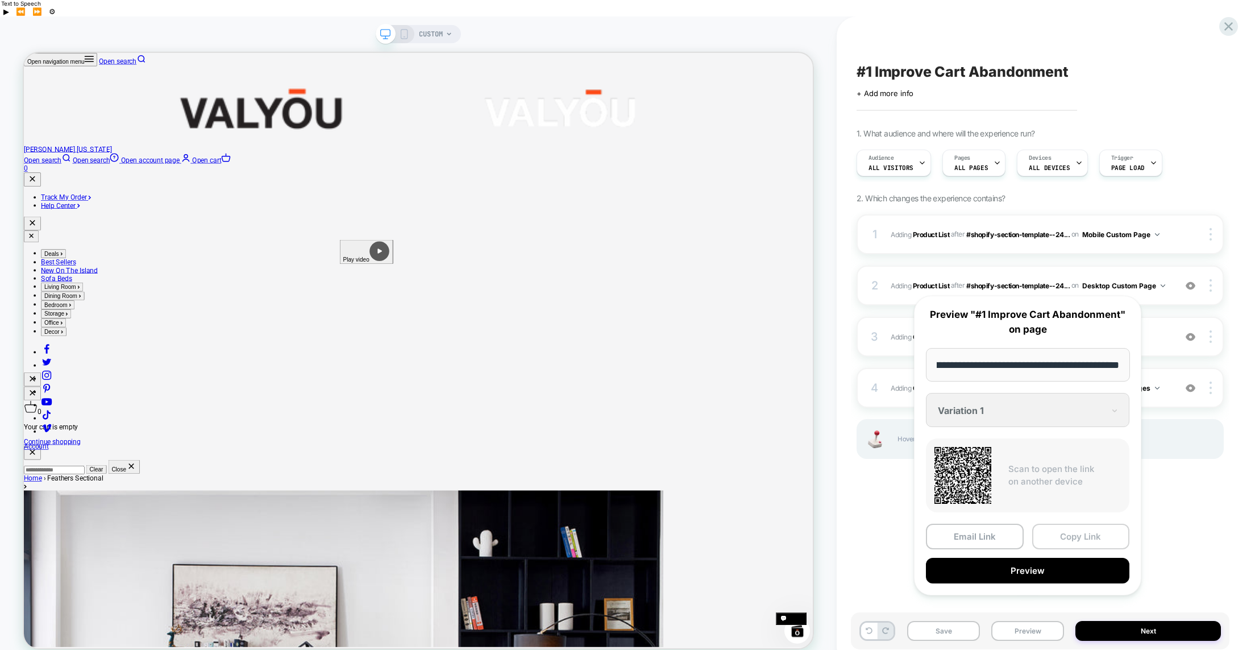
click at [1075, 536] on button "Copy Link" at bounding box center [1081, 537] width 98 height 26
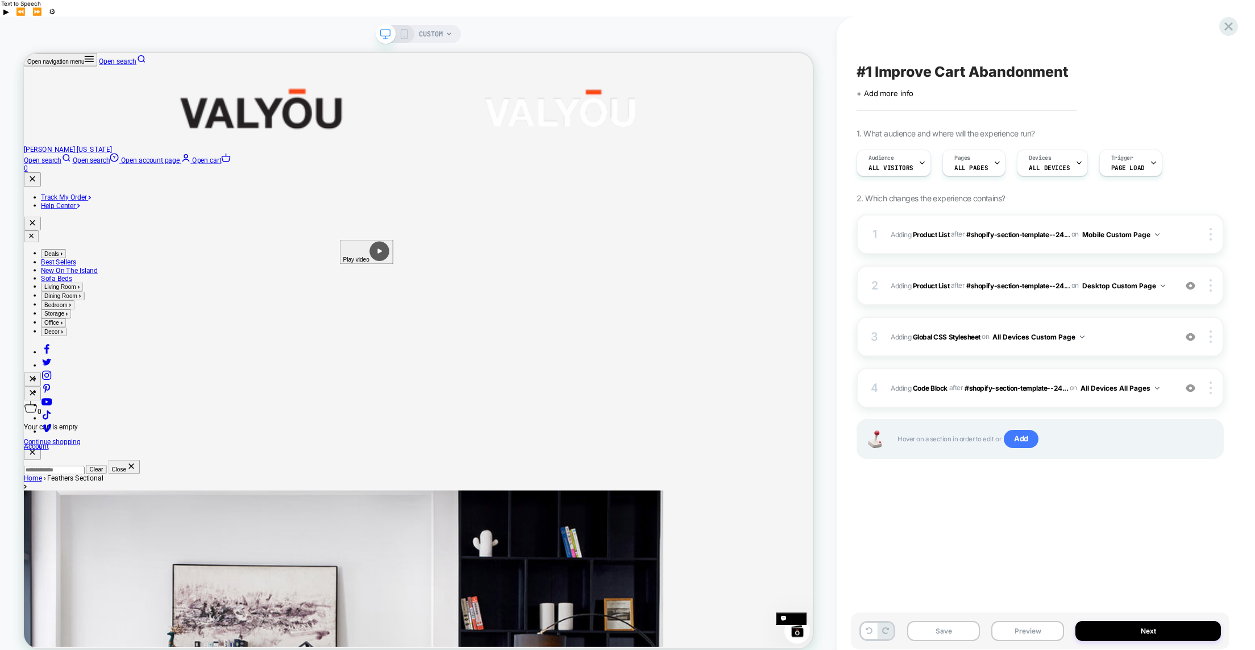
click at [440, 25] on span "CUSTOM" at bounding box center [431, 34] width 24 height 18
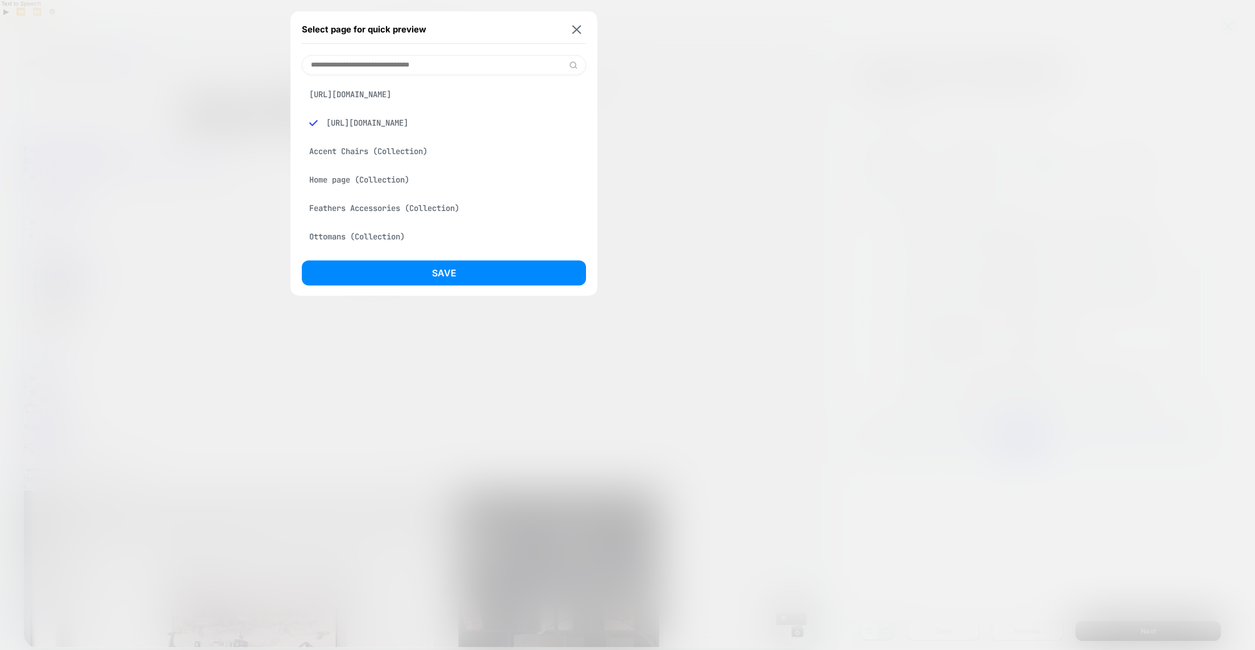
click at [391, 93] on div "[URL][DOMAIN_NAME]" at bounding box center [444, 95] width 284 height 22
click at [478, 275] on button "Save" at bounding box center [444, 272] width 284 height 25
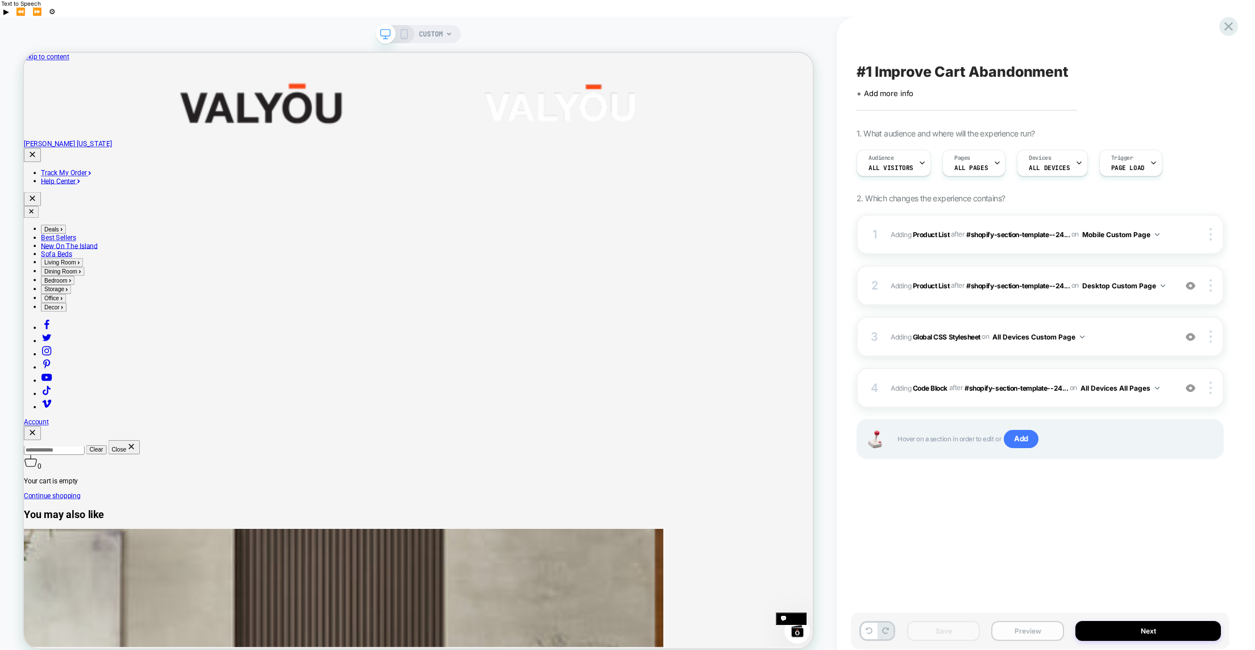
click at [1028, 621] on button "Preview" at bounding box center [1027, 631] width 73 height 20
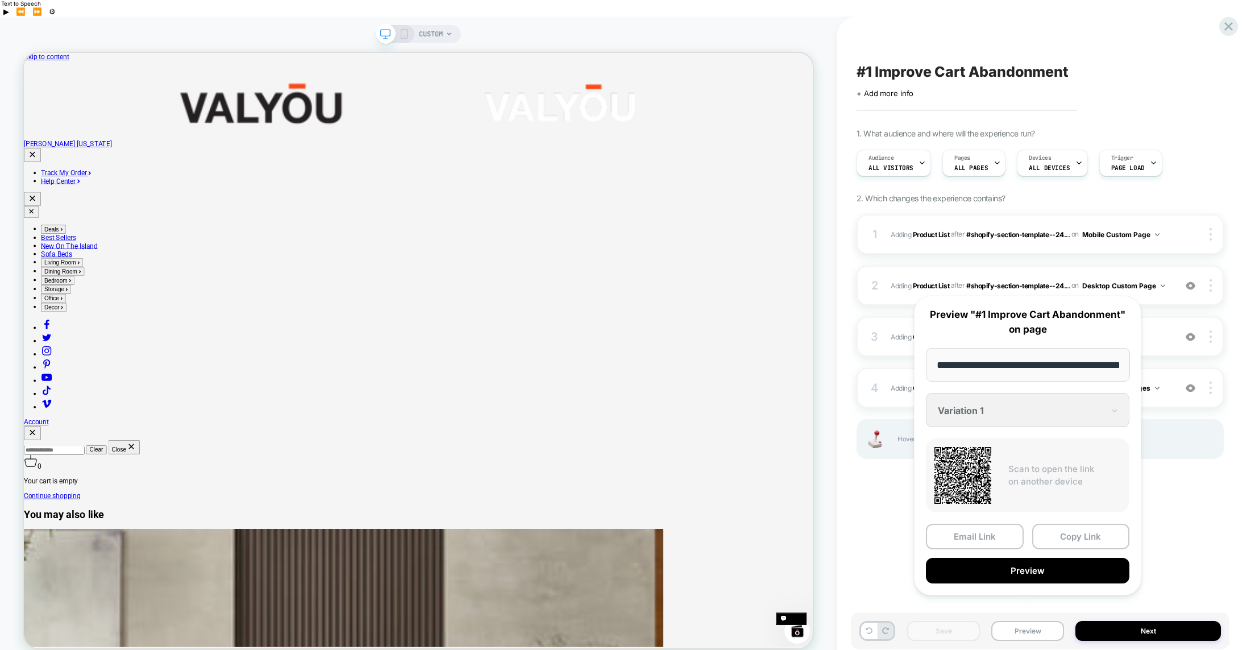
click at [1202, 530] on div "#1 Improve Cart Abandonment Click to edit experience details + Add more info 1.…" at bounding box center [1040, 341] width 379 height 627
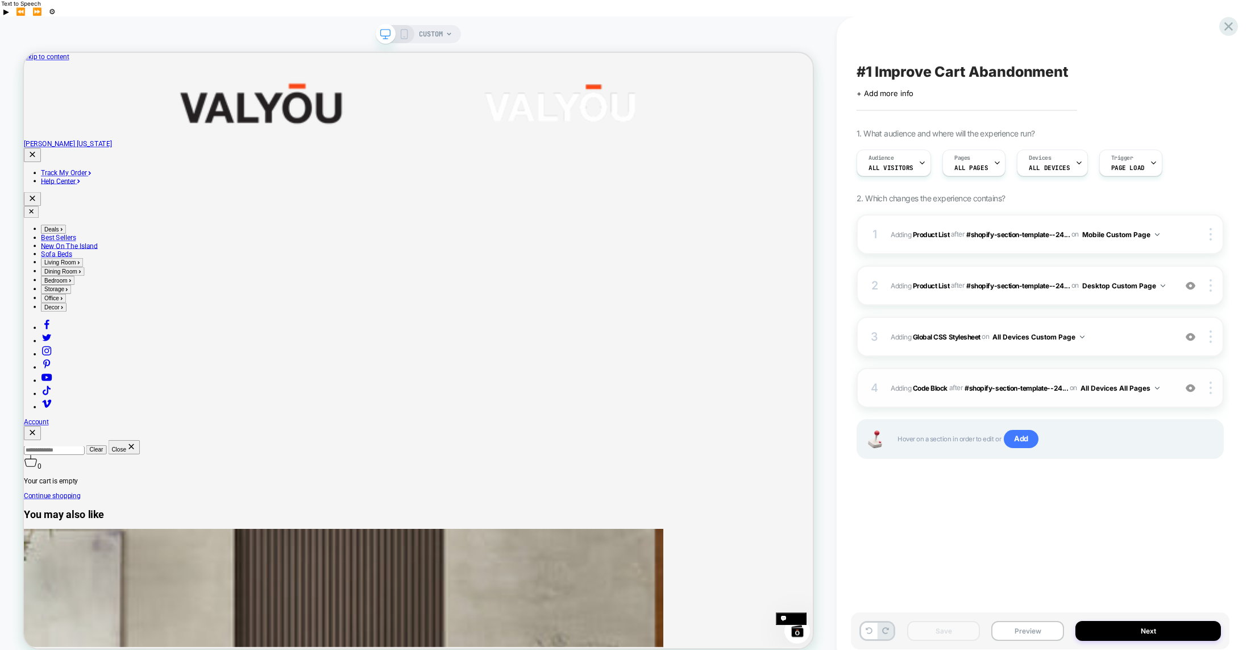
click at [1170, 379] on div "4 Adding Code Block AFTER #shopify-section-template--24... #shopify-section-tem…" at bounding box center [1040, 388] width 367 height 40
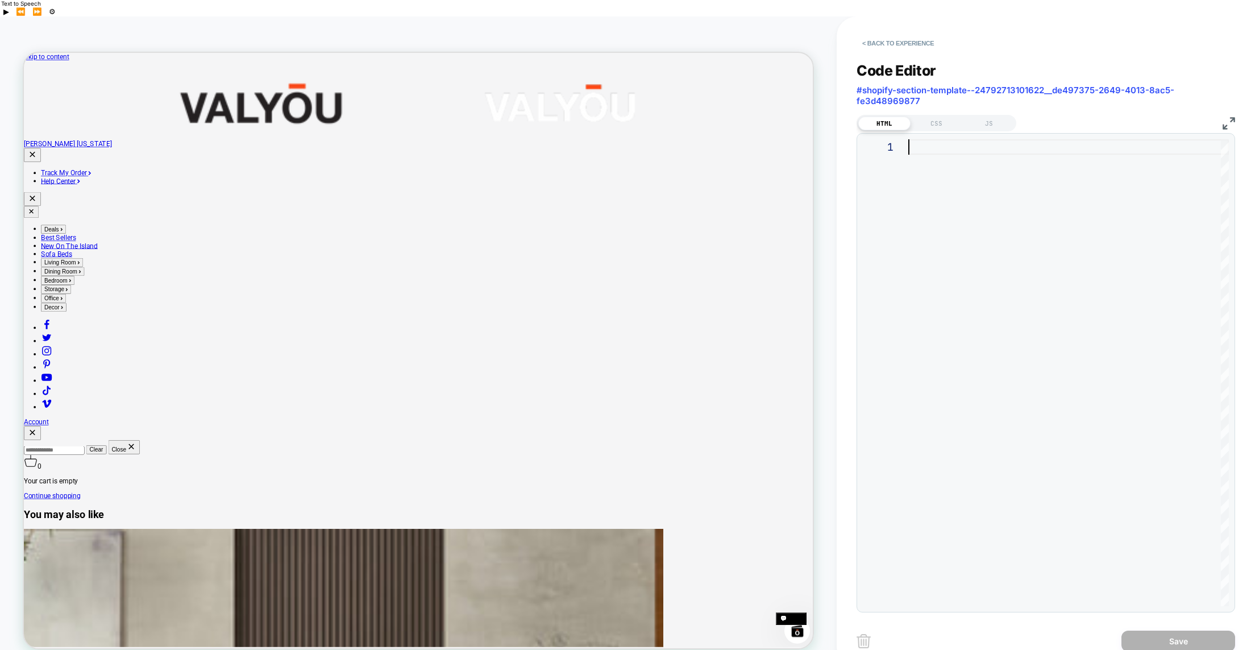
click at [1020, 140] on div at bounding box center [1068, 372] width 321 height 467
click at [1172, 630] on button "Save" at bounding box center [1179, 640] width 114 height 21
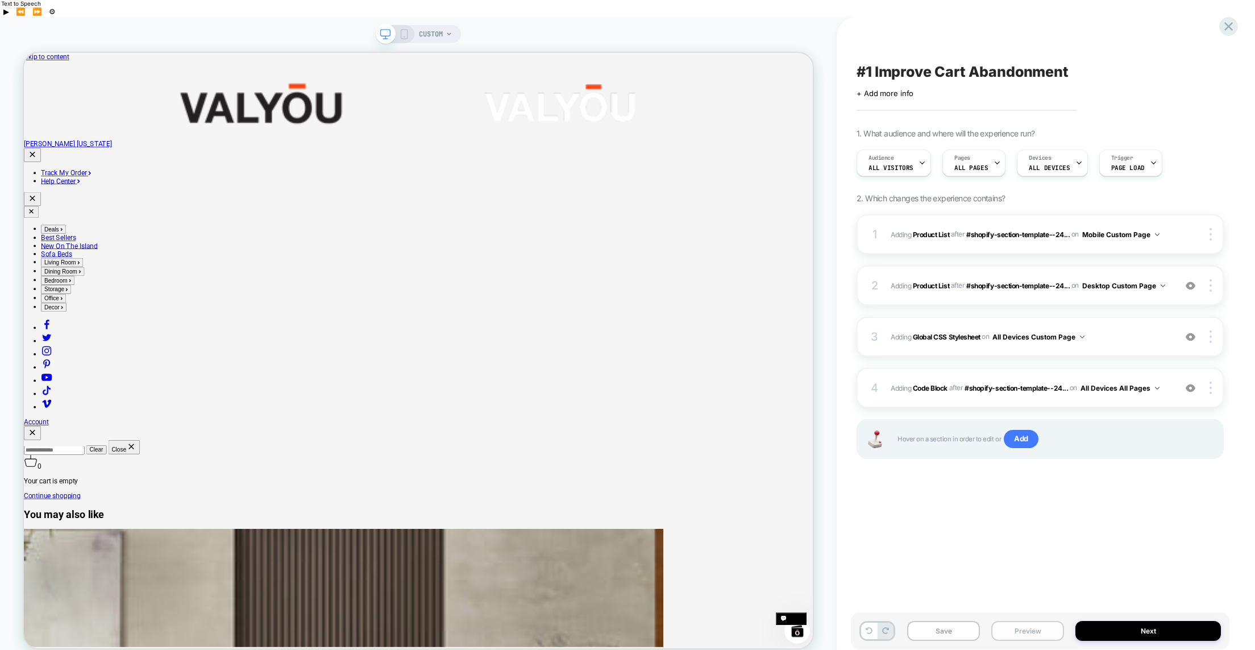
click at [1021, 621] on button "Preview" at bounding box center [1027, 631] width 73 height 20
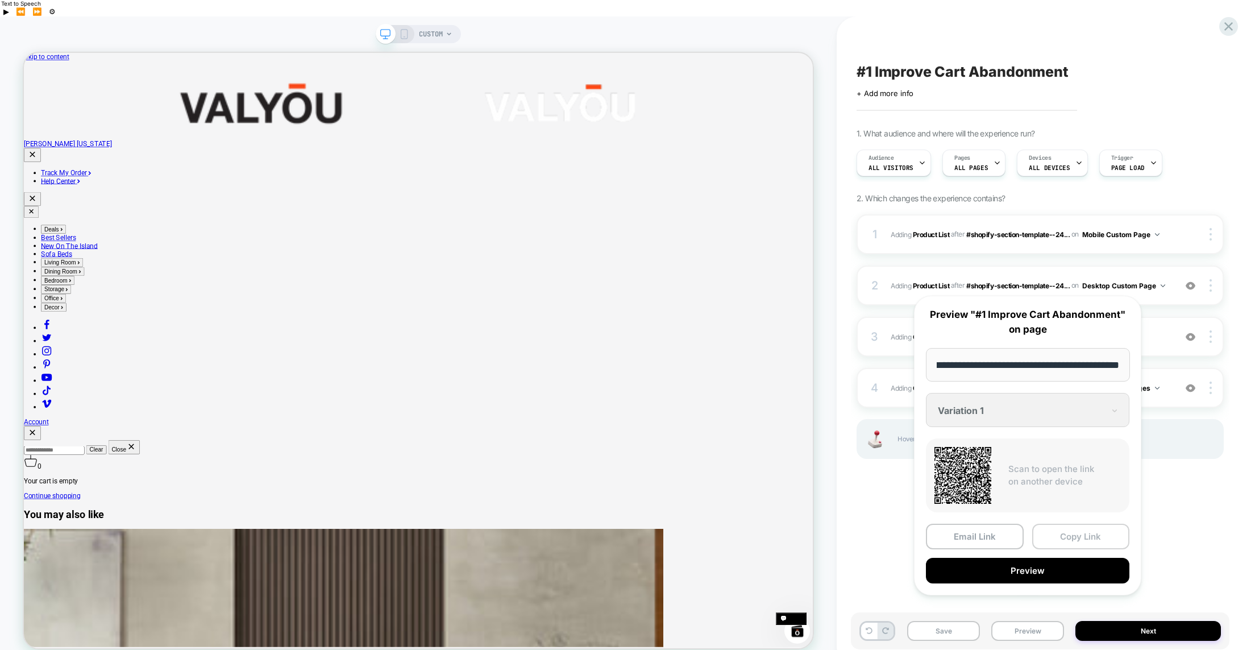
scroll to position [0, 0]
click at [1067, 534] on button "Copy Link" at bounding box center [1081, 537] width 98 height 26
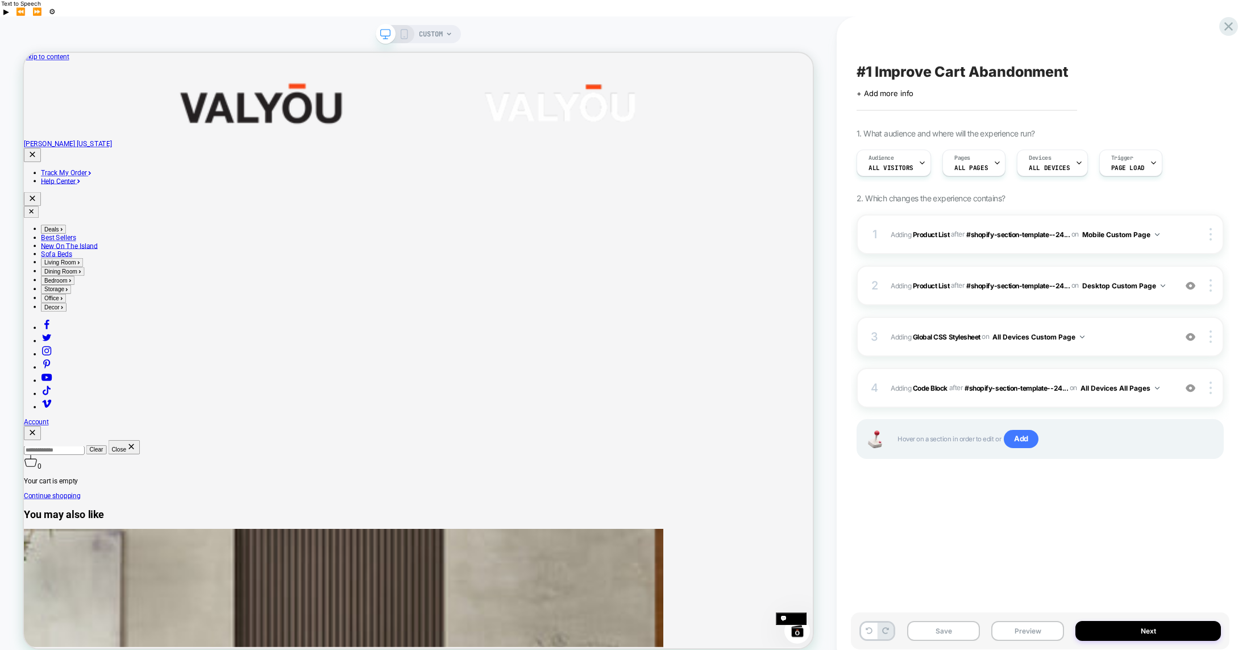
click at [443, 25] on span "CUSTOM" at bounding box center [431, 34] width 24 height 18
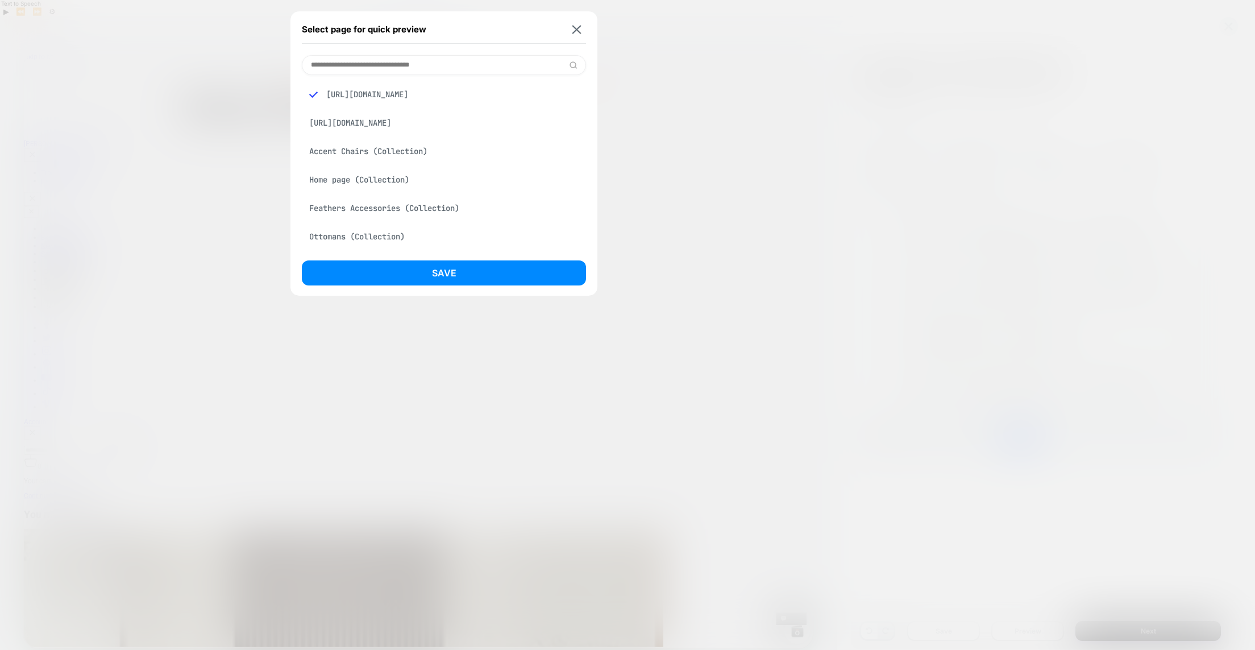
click at [376, 179] on div "Home page (Collection)" at bounding box center [444, 180] width 284 height 22
click at [465, 271] on button "Save" at bounding box center [444, 272] width 284 height 25
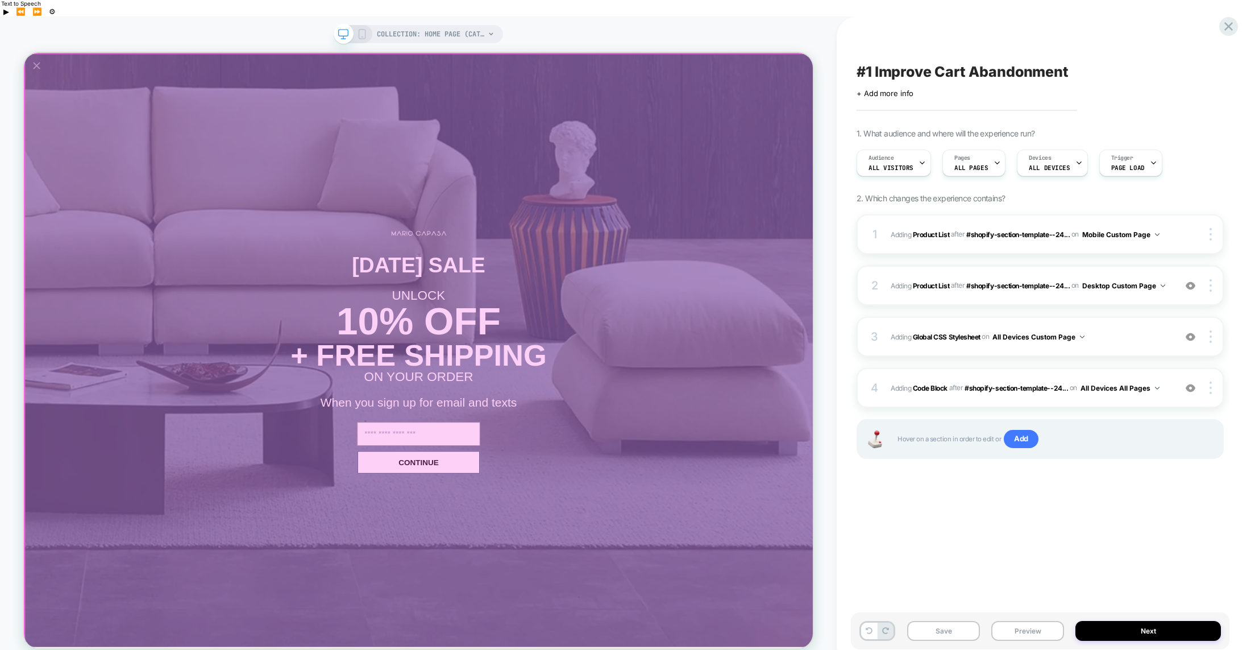
click at [565, 519] on div at bounding box center [551, 450] width 1053 height 792
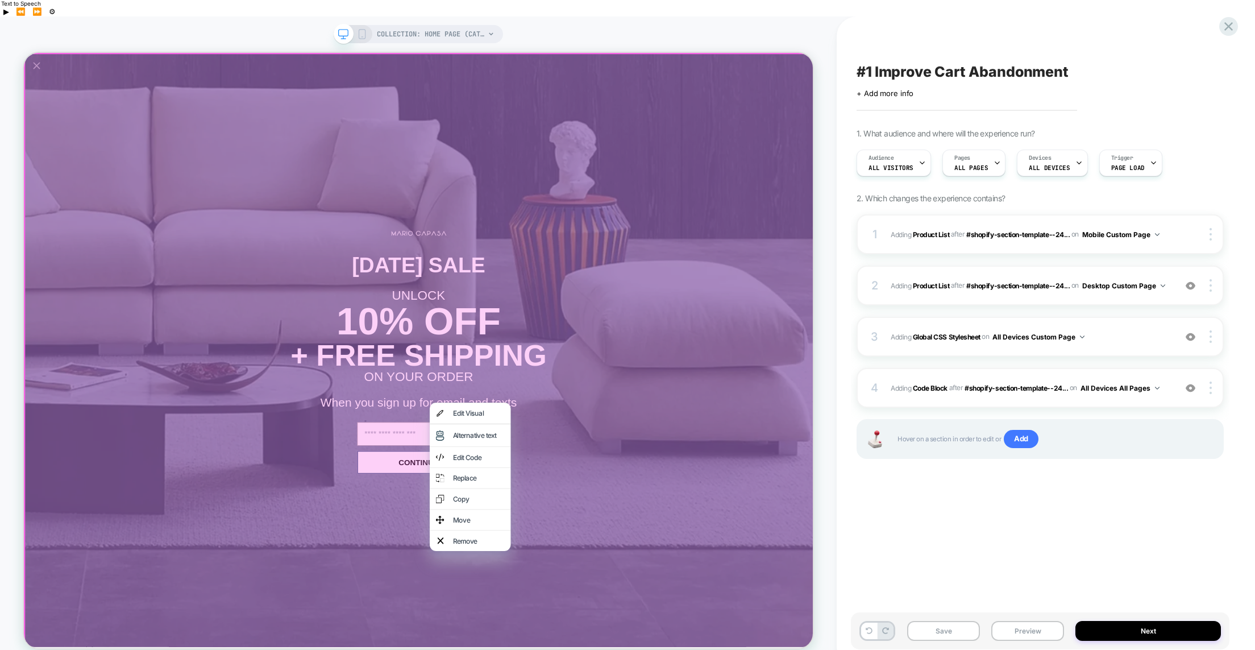
click at [795, 509] on div at bounding box center [552, 450] width 1056 height 795
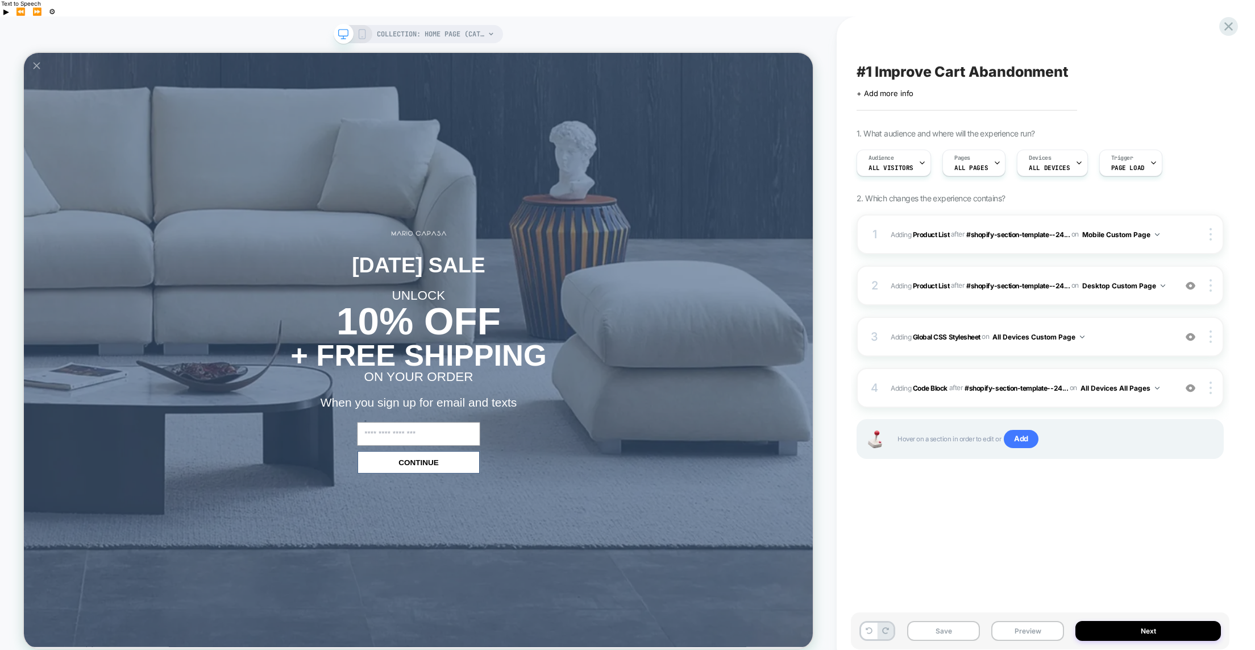
click at [489, 31] on icon at bounding box center [491, 34] width 7 height 7
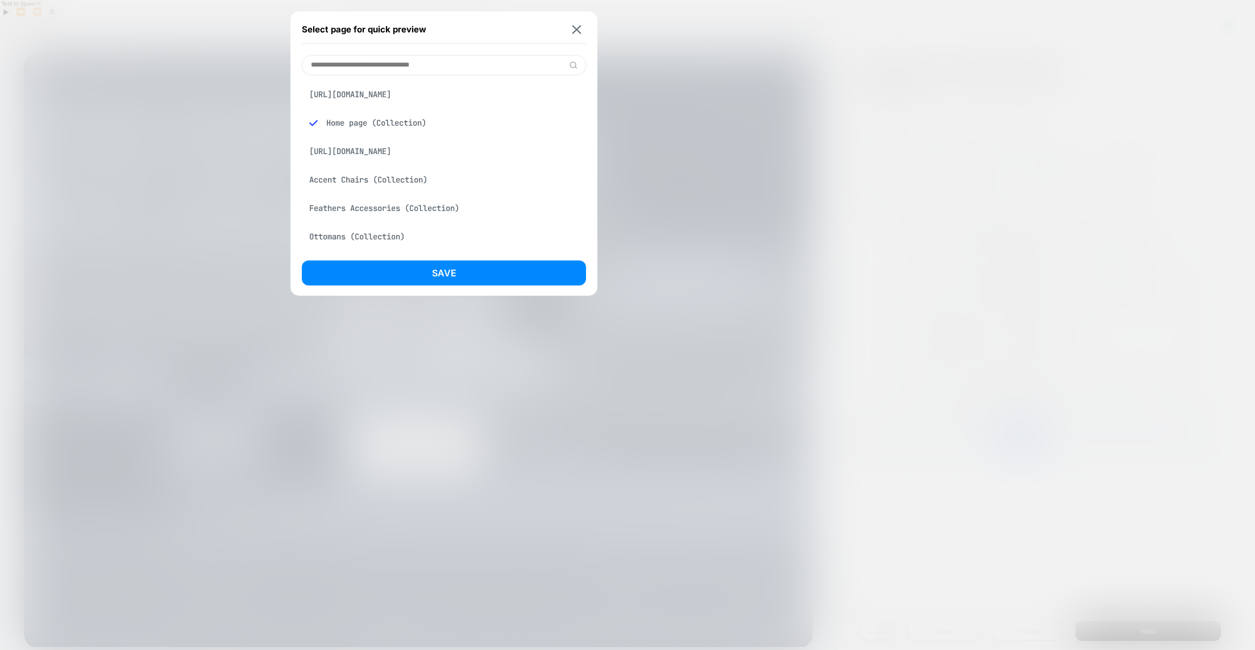
click at [381, 94] on div "[URL][DOMAIN_NAME]" at bounding box center [444, 95] width 284 height 22
click at [451, 273] on button "Save" at bounding box center [444, 272] width 284 height 25
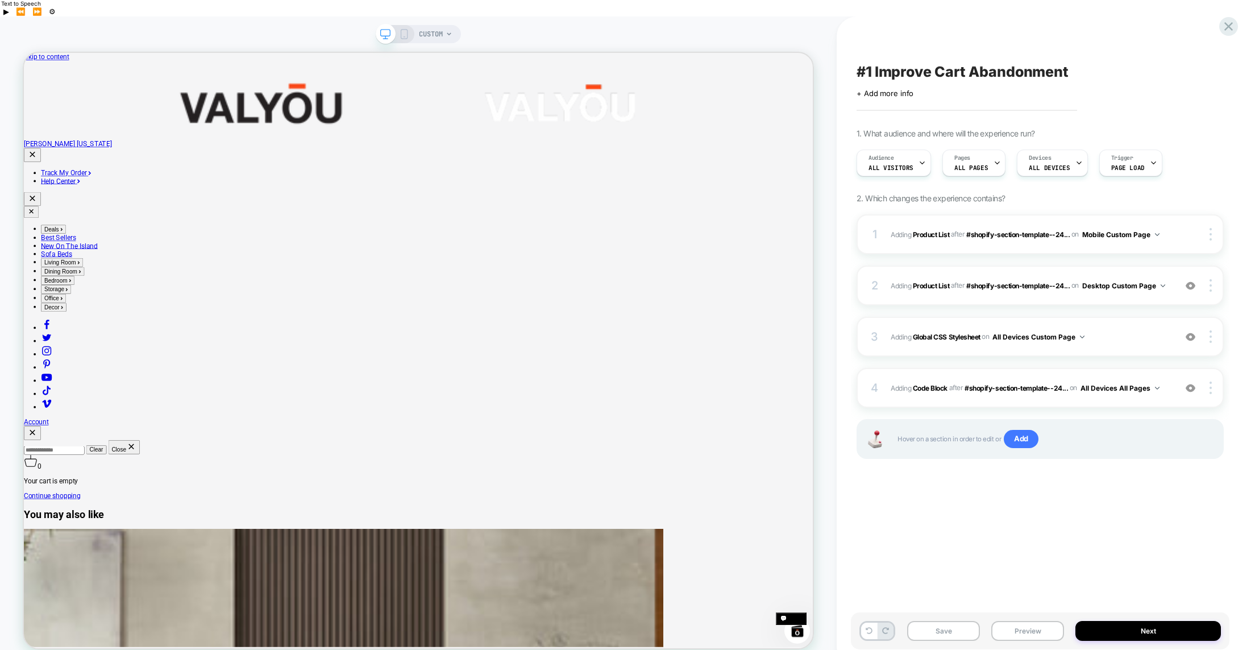
click at [447, 31] on icon at bounding box center [449, 34] width 7 height 7
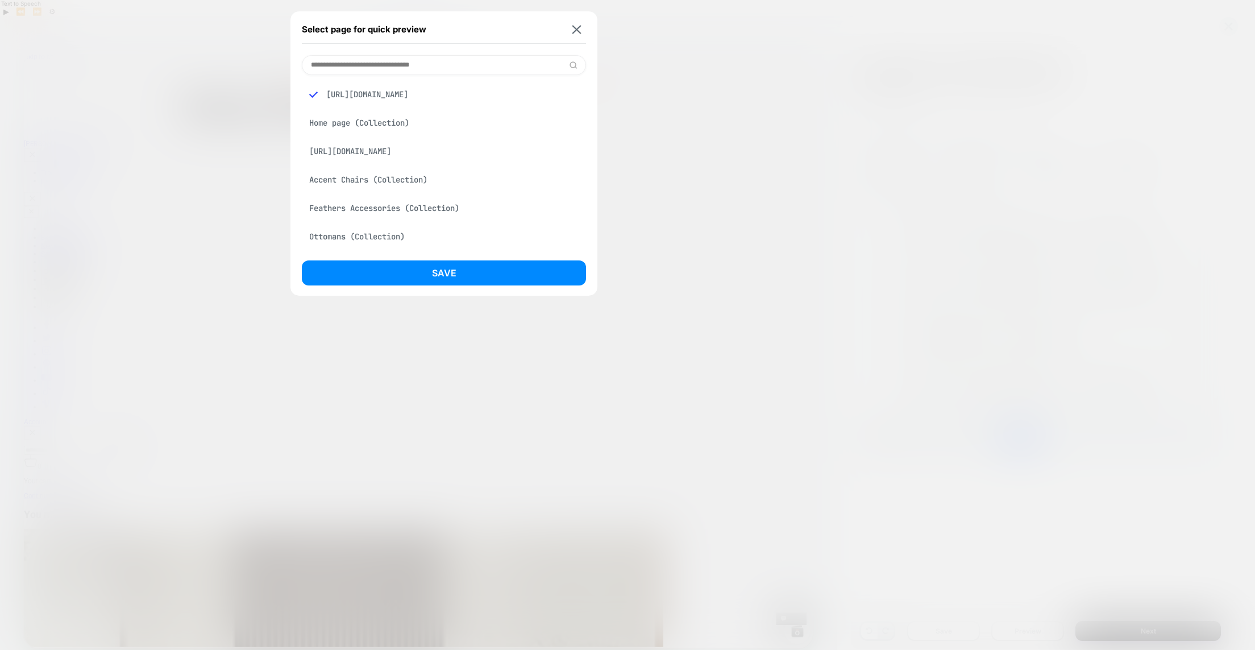
click at [398, 153] on div "[URL][DOMAIN_NAME]" at bounding box center [444, 151] width 284 height 22
click at [446, 271] on button "Save" at bounding box center [444, 272] width 284 height 25
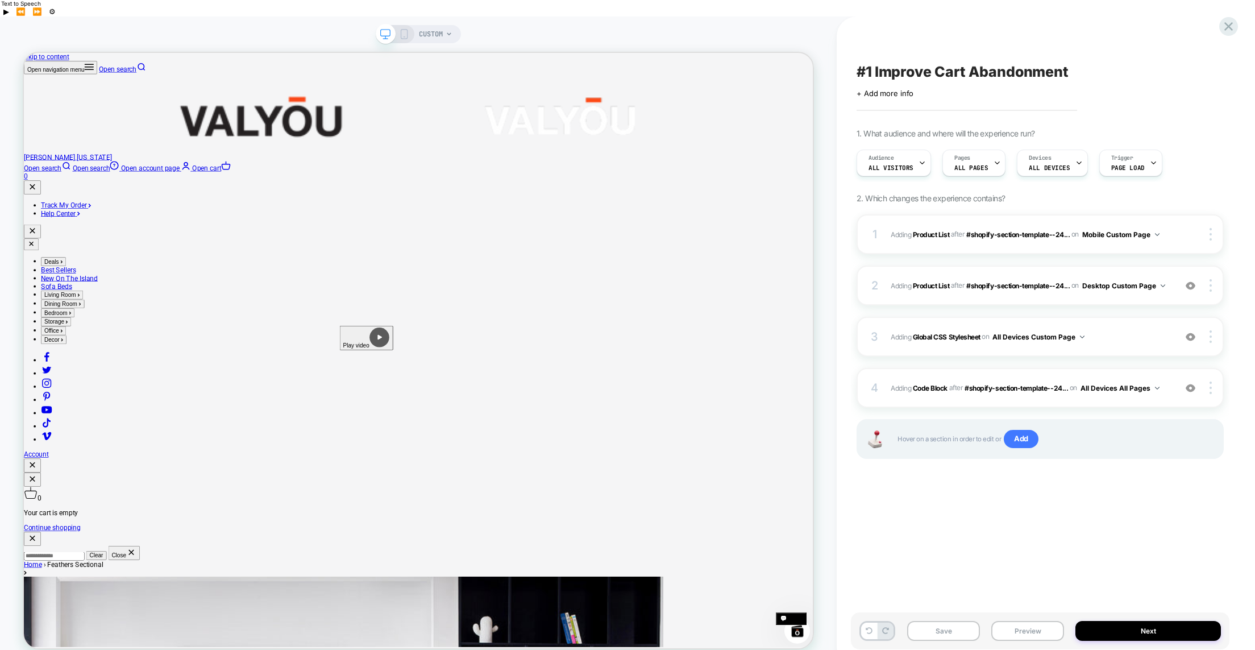
click at [445, 25] on div "CUSTOM" at bounding box center [436, 34] width 34 height 18
click at [449, 32] on icon at bounding box center [449, 33] width 5 height 3
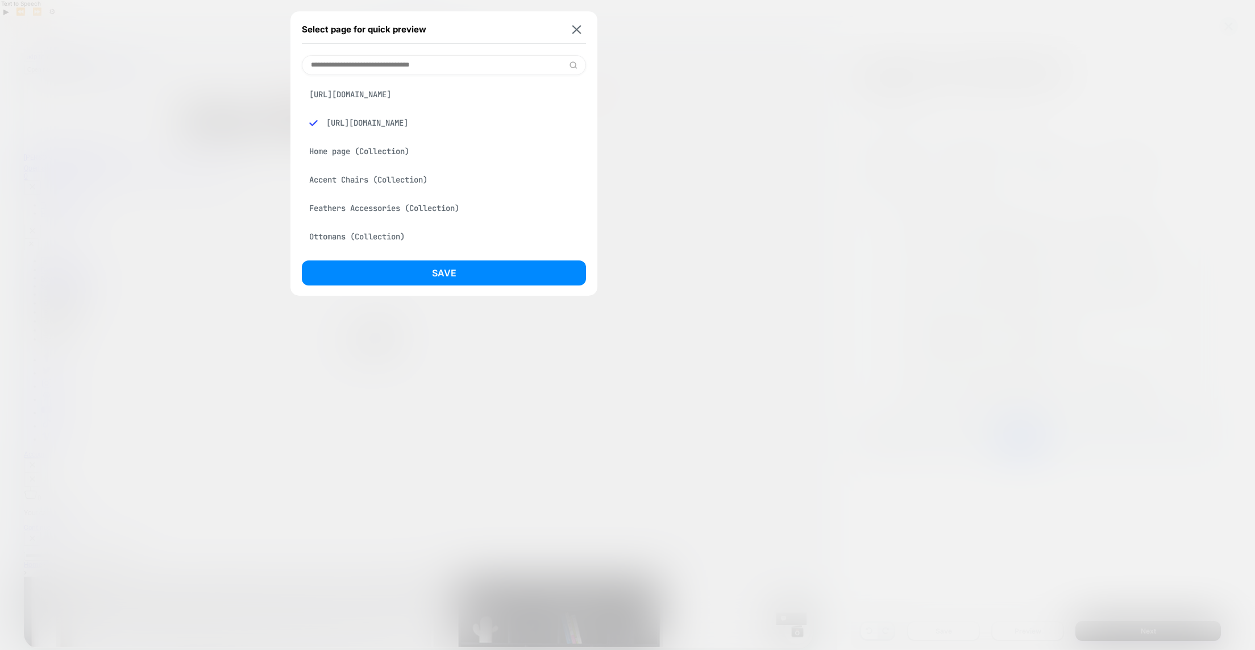
drag, startPoint x: 425, startPoint y: 95, endPoint x: 308, endPoint y: 96, distance: 117.1
click at [308, 96] on div "[URL][DOMAIN_NAME]" at bounding box center [444, 95] width 284 height 22
copy div "https://valyouhawaii.com"
click at [325, 67] on input at bounding box center [444, 65] width 284 height 20
paste input "**********"
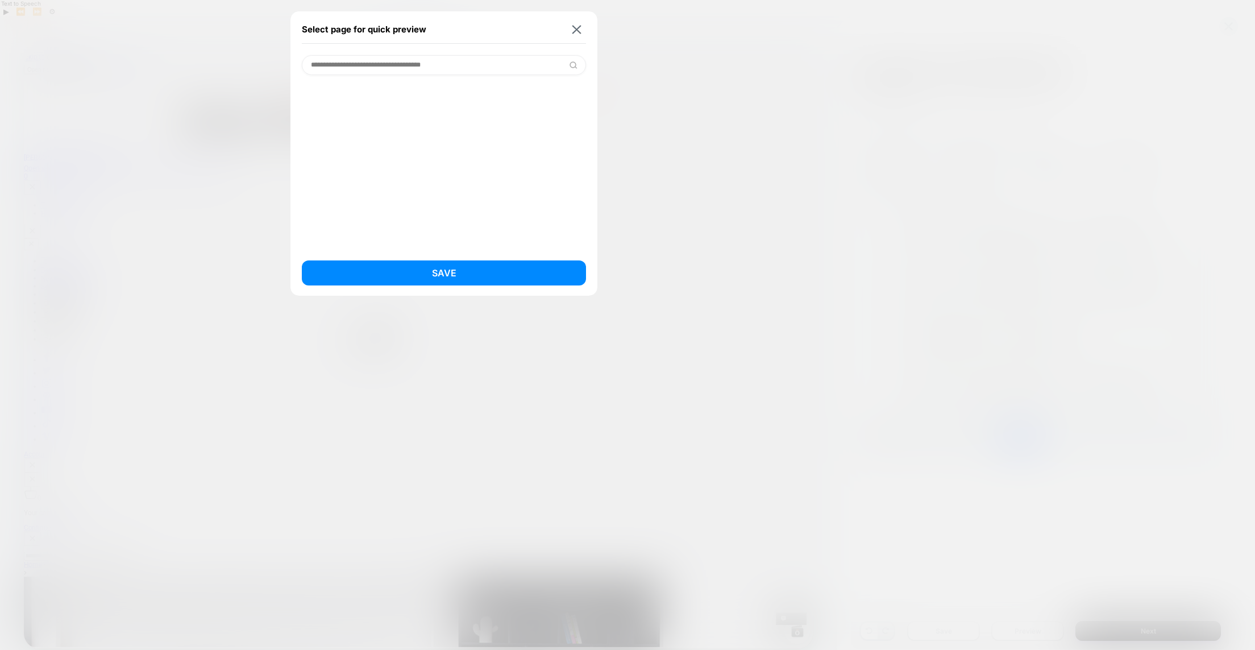
drag, startPoint x: 370, startPoint y: 67, endPoint x: 288, endPoint y: 65, distance: 81.9
click at [376, 43] on div "**********" at bounding box center [418, 34] width 85 height 18
type input "**********"
click at [404, 152] on div "[URL][DOMAIN_NAME]" at bounding box center [444, 151] width 284 height 22
click at [452, 275] on button "Save" at bounding box center [444, 272] width 284 height 25
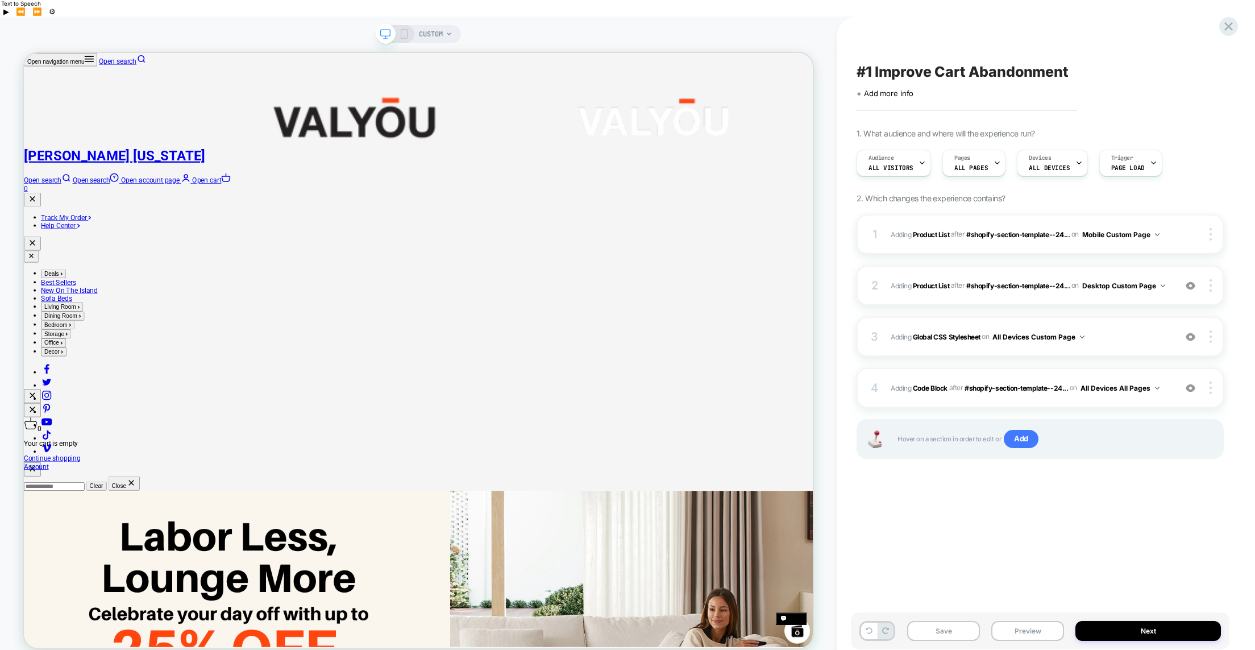
drag, startPoint x: 1014, startPoint y: 618, endPoint x: 983, endPoint y: 612, distance: 31.3
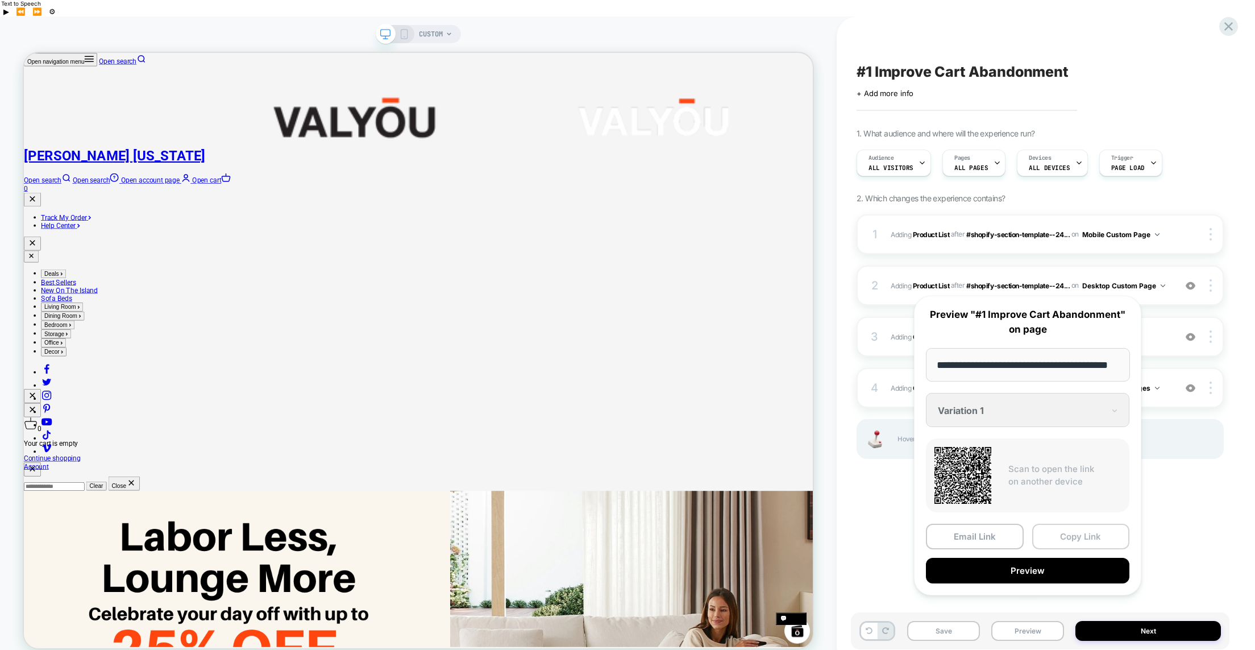
click at [1090, 535] on button "Copy Link" at bounding box center [1081, 537] width 98 height 26
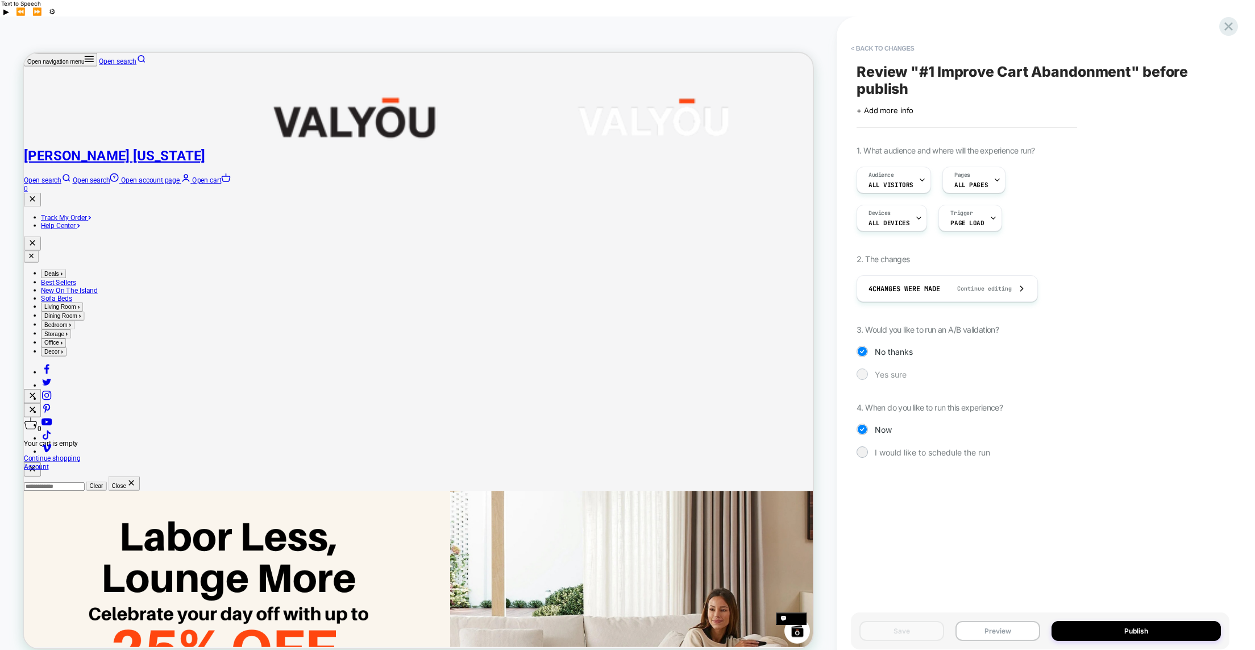
click at [861, 369] on div at bounding box center [862, 373] width 9 height 9
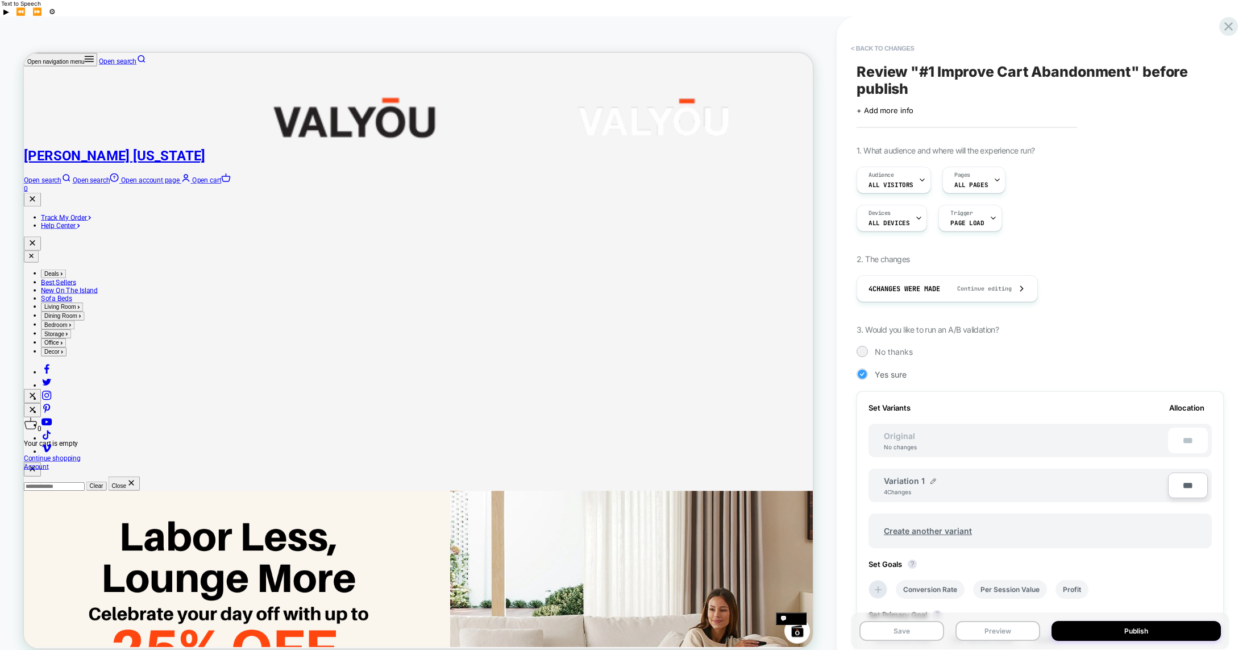
scroll to position [175, 0]
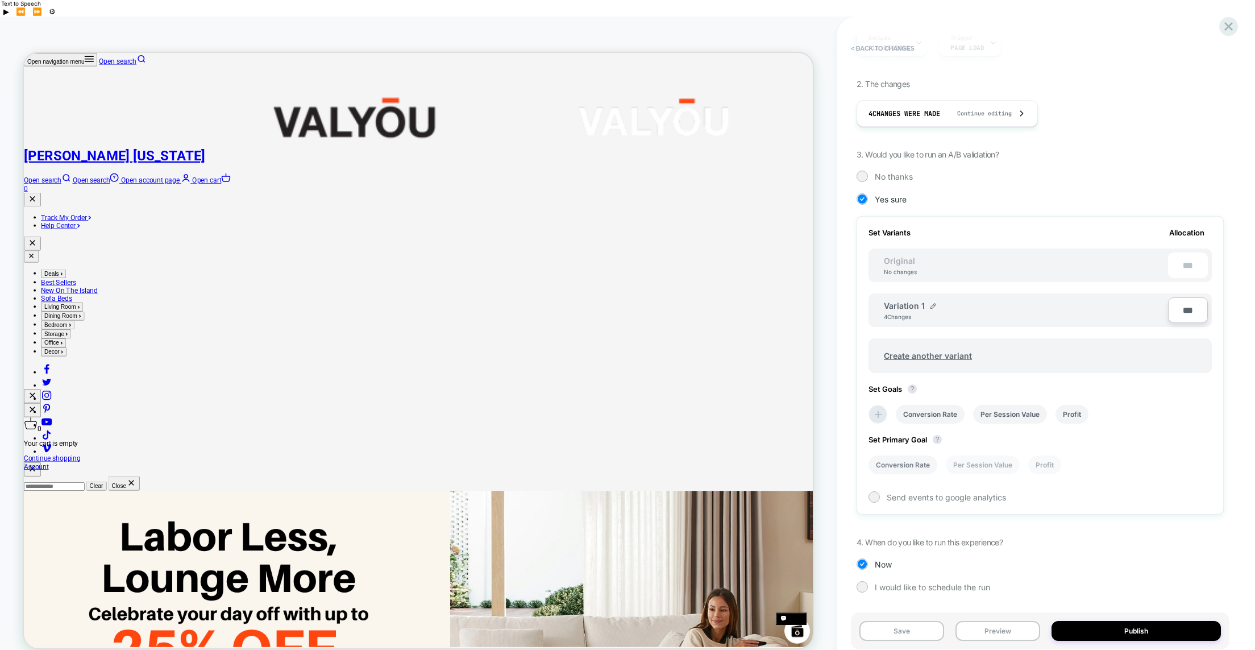
click at [898, 455] on li "Conversion Rate" at bounding box center [903, 464] width 69 height 19
click at [872, 492] on div at bounding box center [874, 496] width 9 height 9
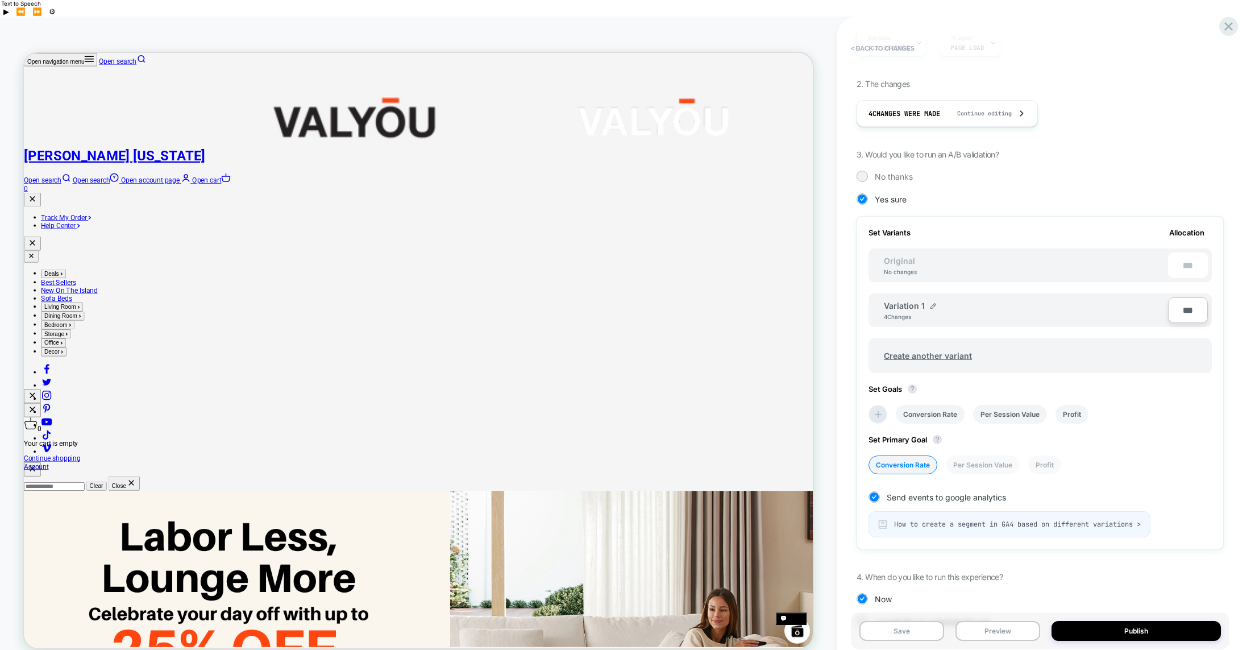
click at [935, 520] on span "How to create a segment in GA4 based on different variations >" at bounding box center [1017, 524] width 247 height 9
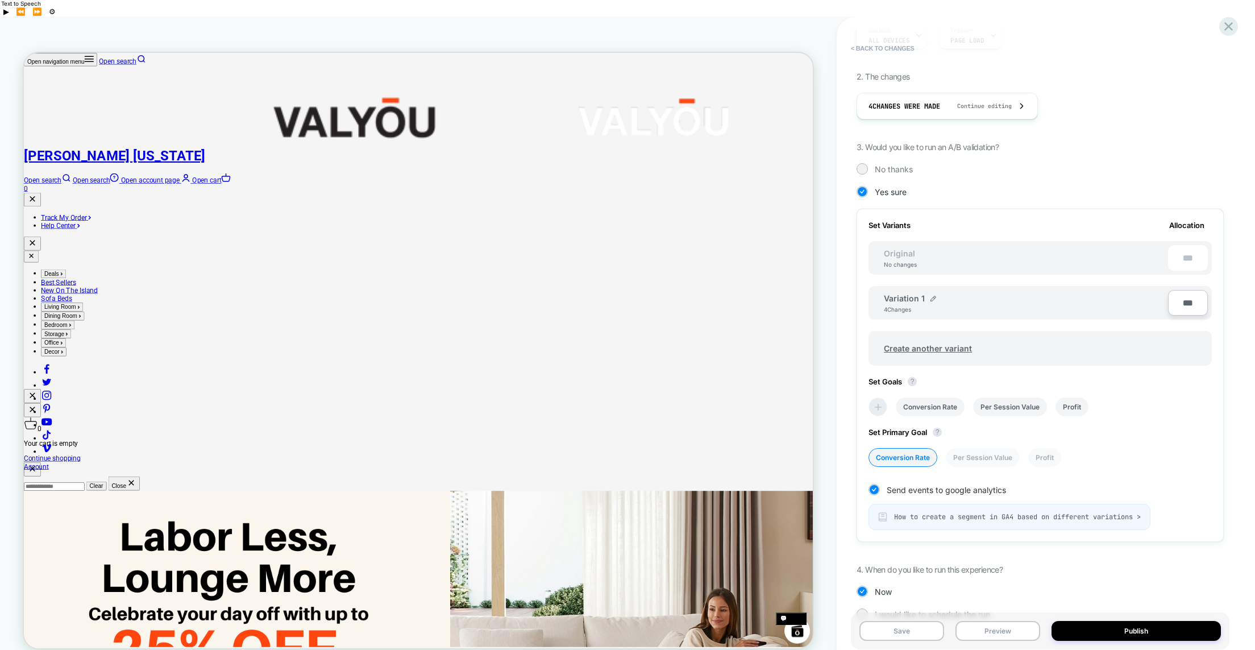
click at [877, 401] on icon at bounding box center [878, 406] width 11 height 11
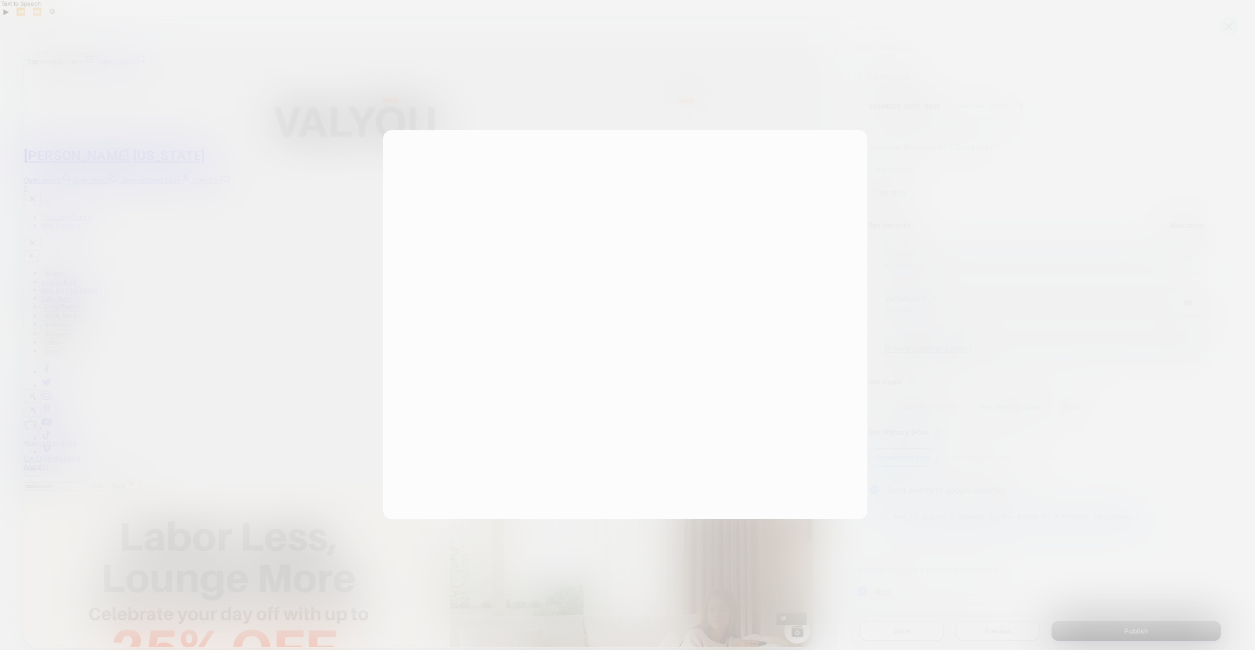
scroll to position [186, 0]
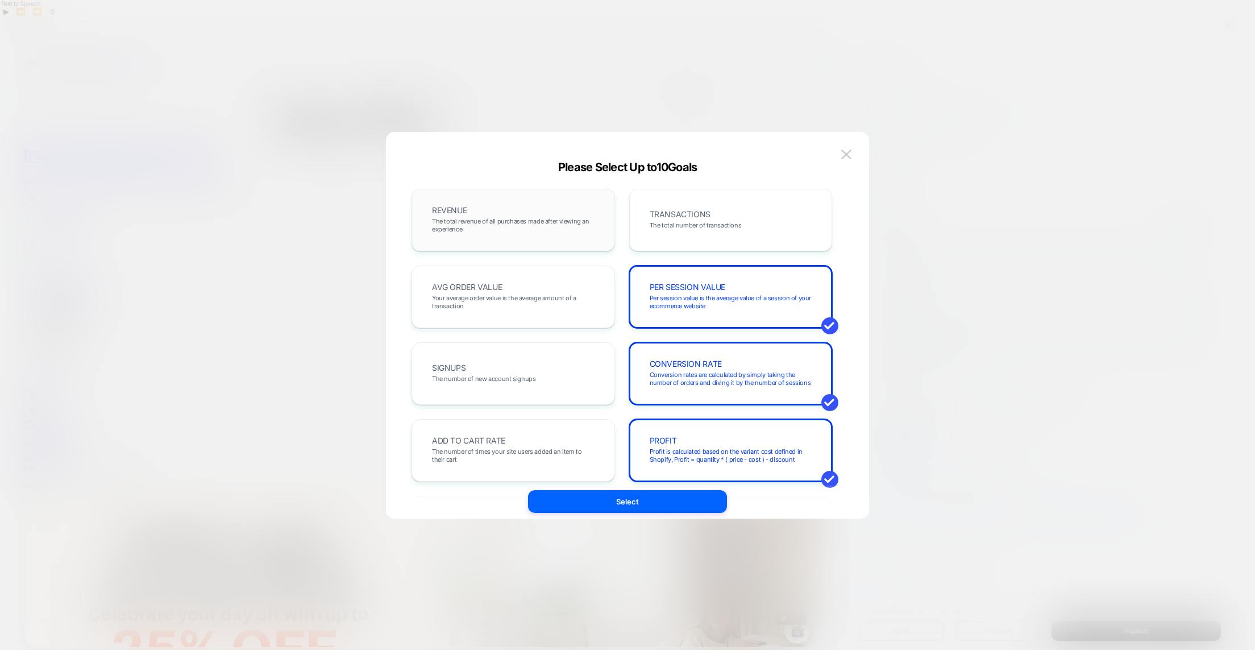
click at [490, 222] on span "The total revenue of all purchases made after viewing an experience" at bounding box center [513, 225] width 163 height 16
click at [699, 205] on div "TRANSACTIONS The total number of transactions" at bounding box center [731, 220] width 180 height 39
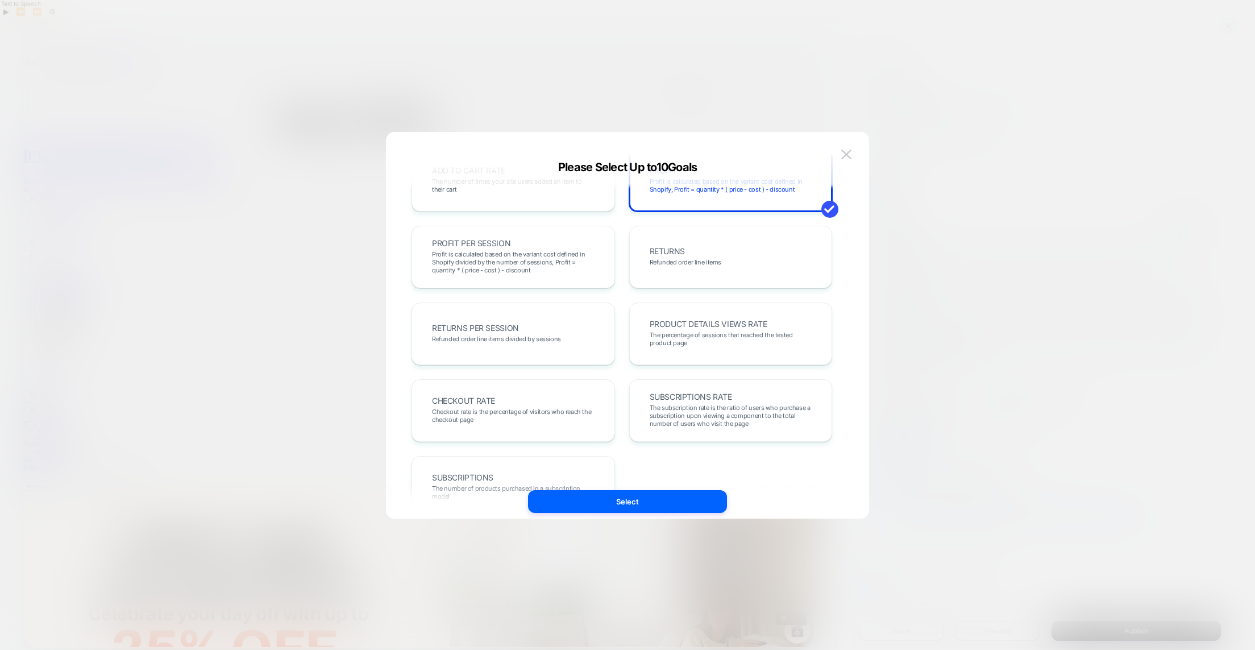
scroll to position [315, 0]
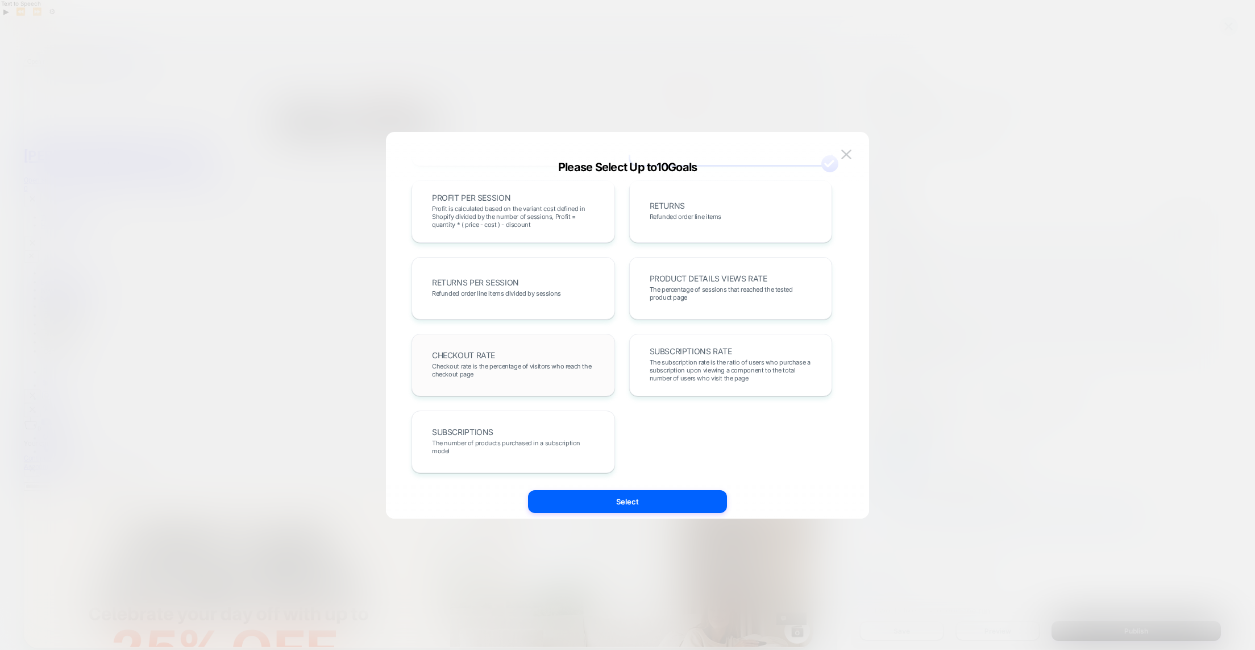
click at [513, 355] on div "CHECKOUT RATE Checkout rate is the percentage of visitors who reach the checkou…" at bounding box center [514, 365] width 180 height 39
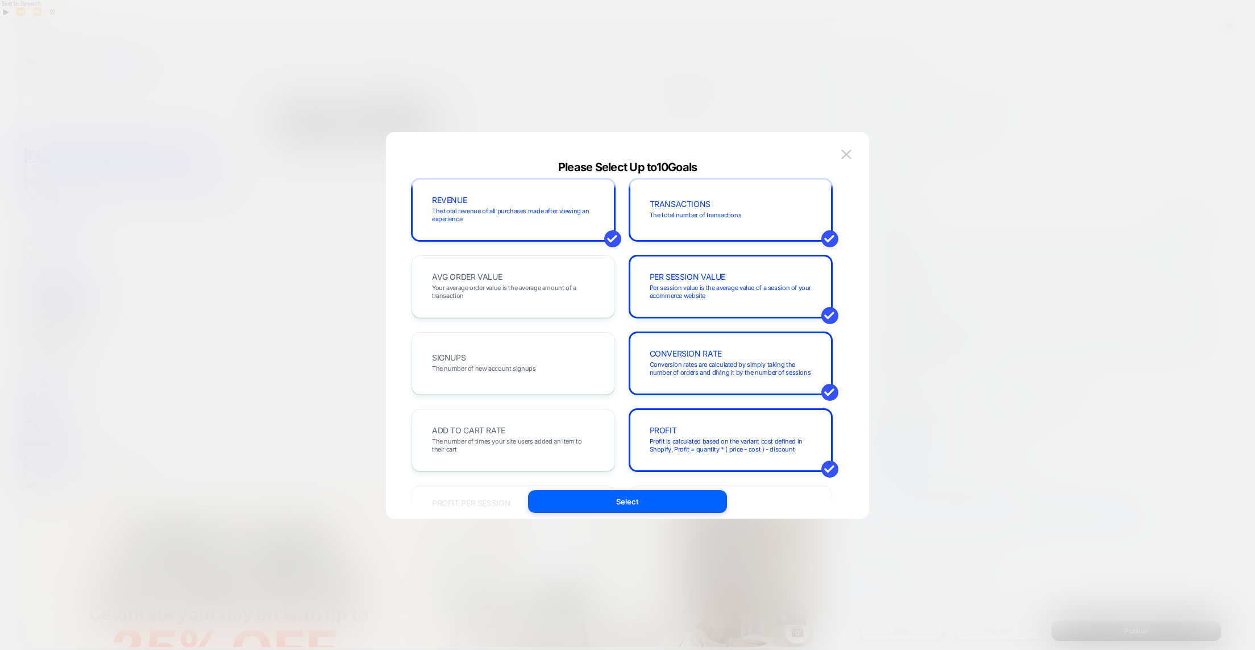
scroll to position [0, 0]
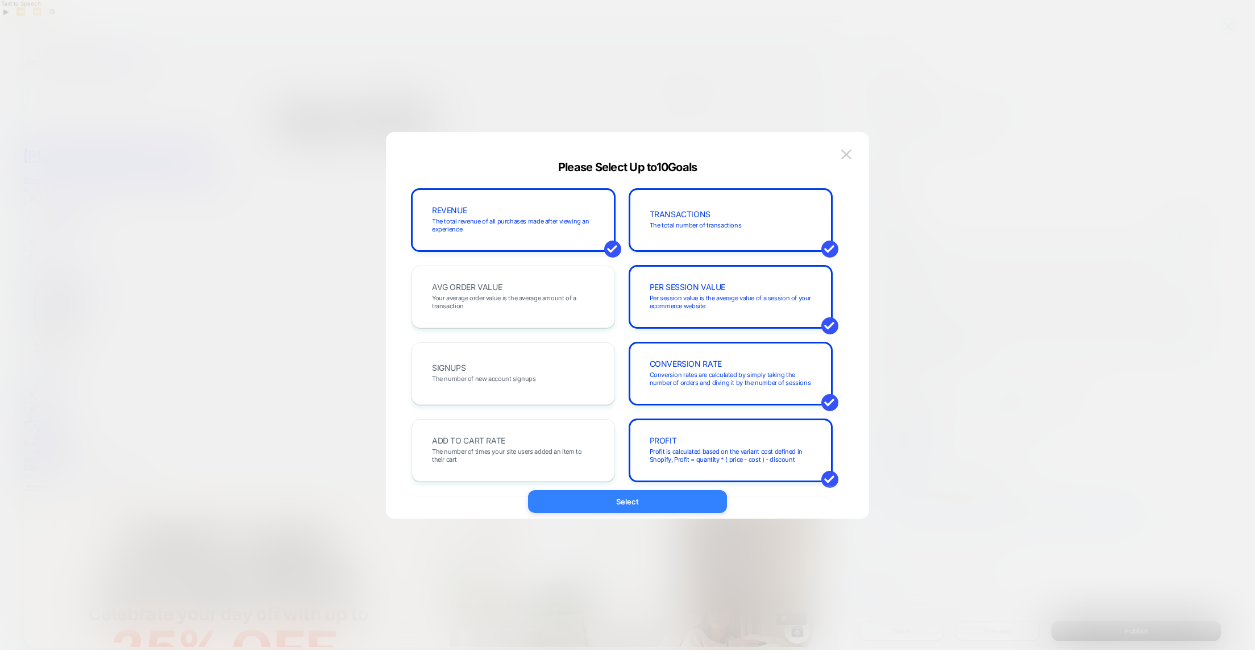
click at [568, 499] on button "Select" at bounding box center [627, 501] width 199 height 23
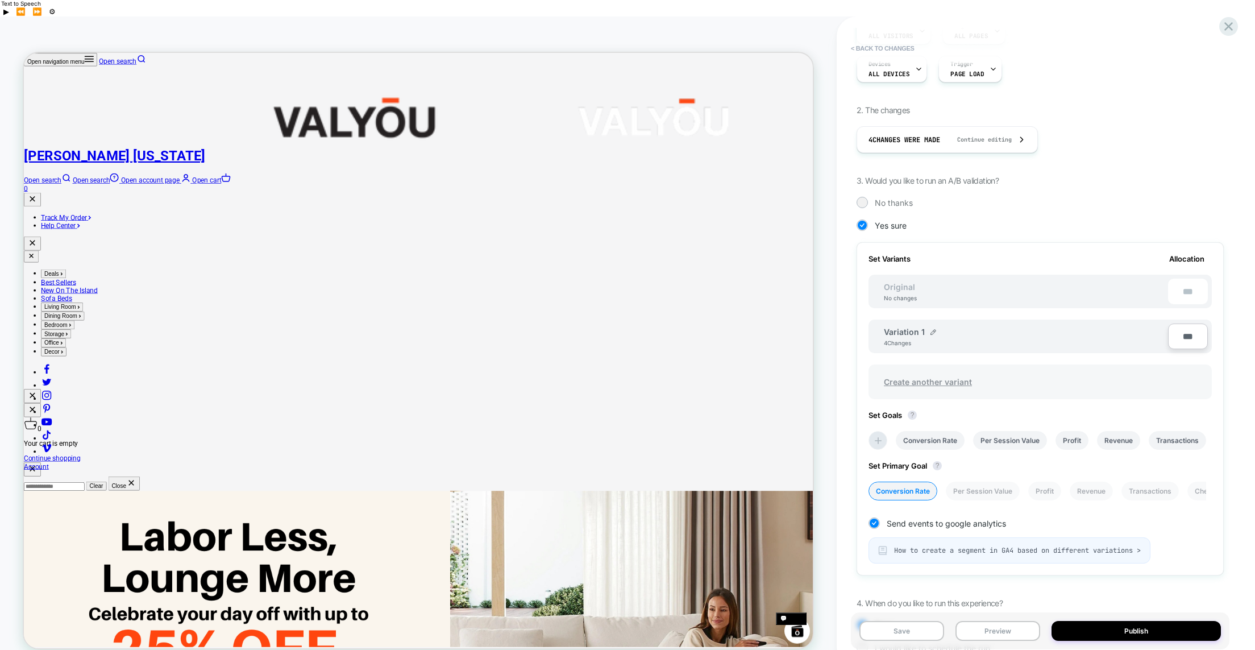
scroll to position [210, 0]
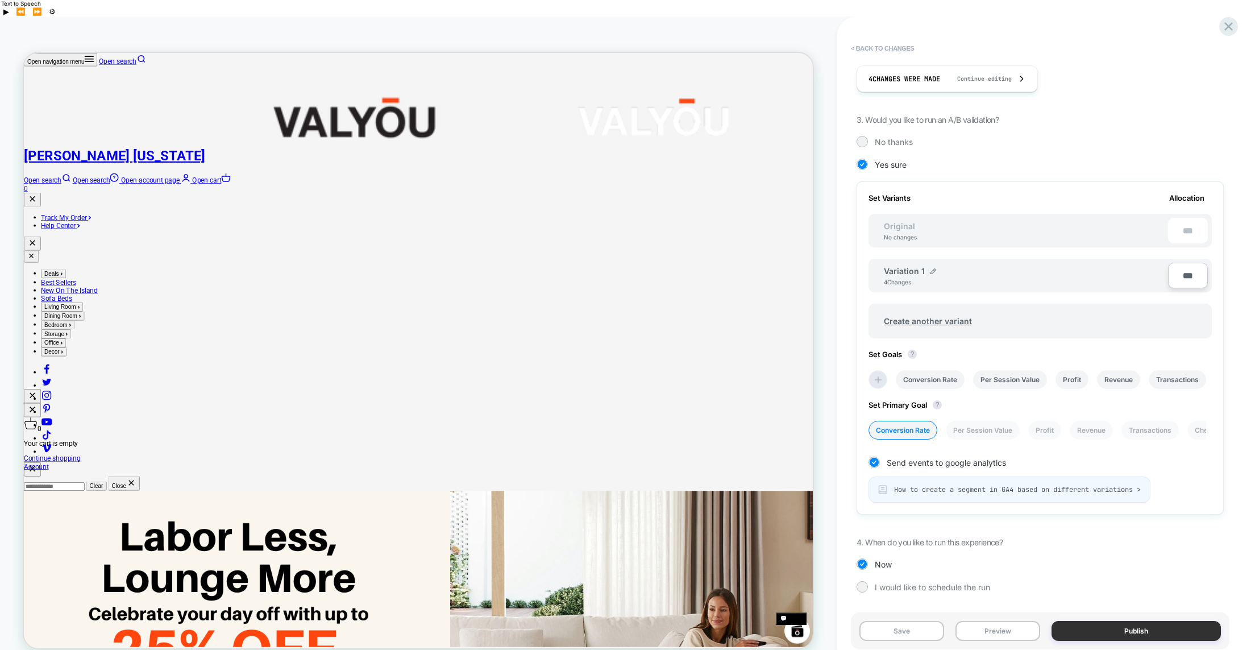
click at [1076, 621] on button "Publish" at bounding box center [1136, 631] width 169 height 20
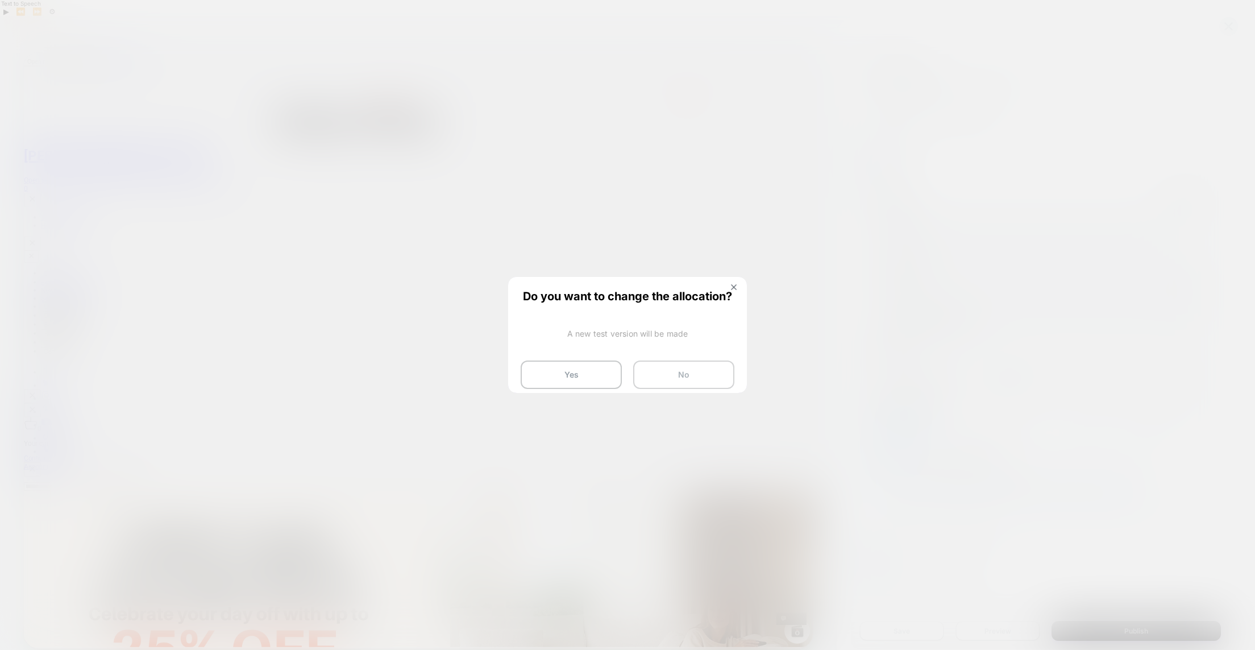
click at [688, 377] on button "No" at bounding box center [683, 374] width 101 height 28
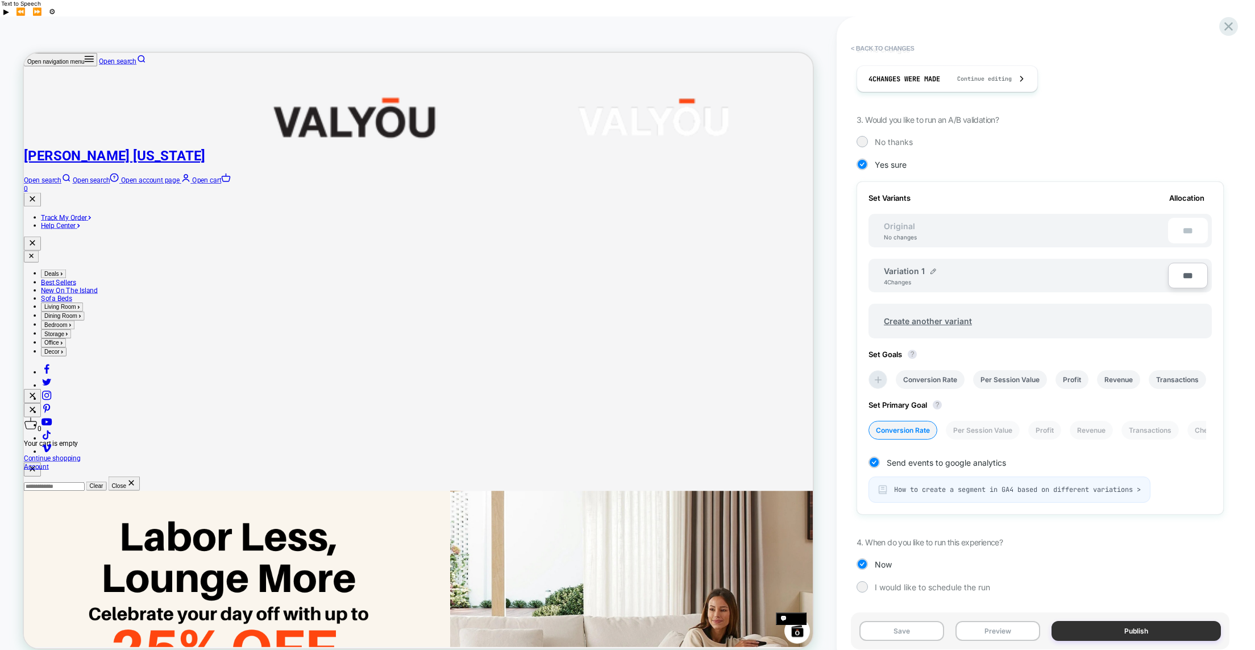
click at [1112, 621] on button "Publish" at bounding box center [1136, 631] width 169 height 20
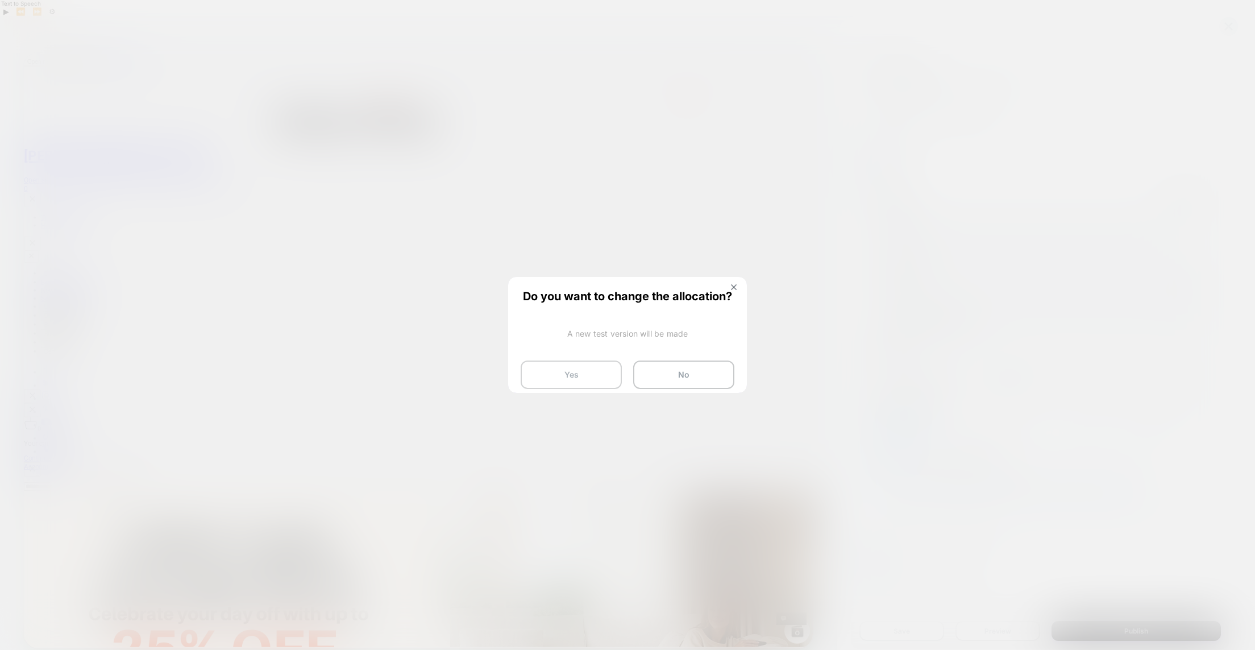
click at [575, 373] on button "Yes" at bounding box center [571, 374] width 101 height 28
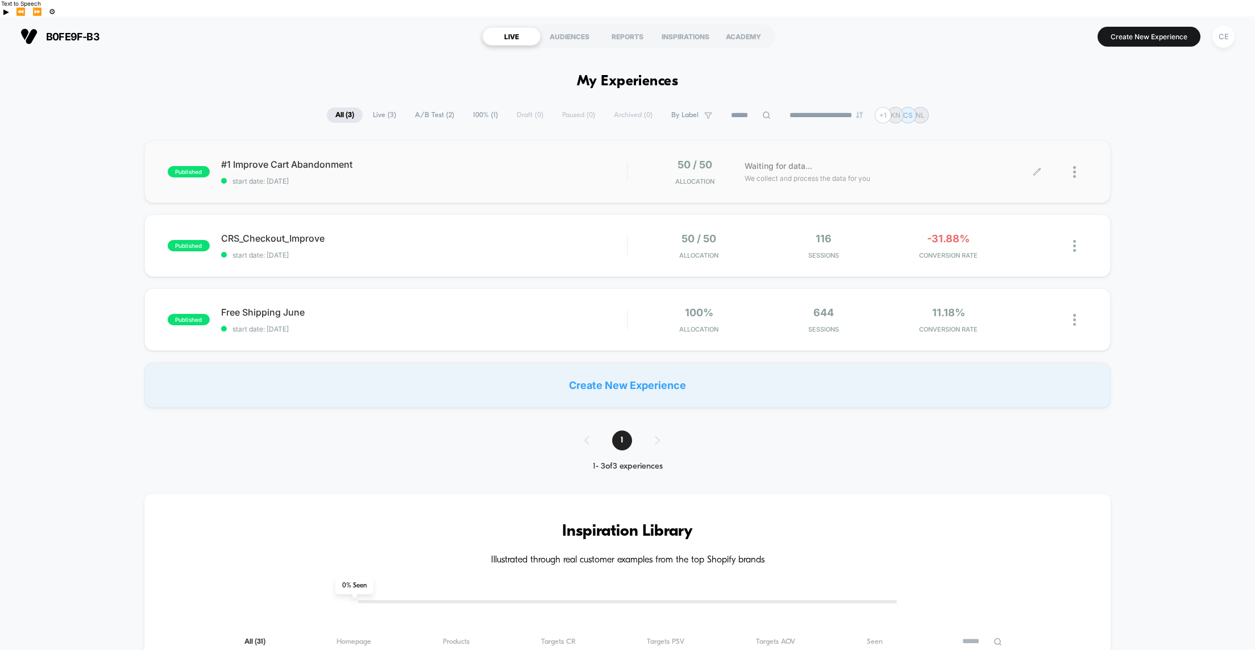
click at [1073, 159] on div at bounding box center [1062, 172] width 50 height 27
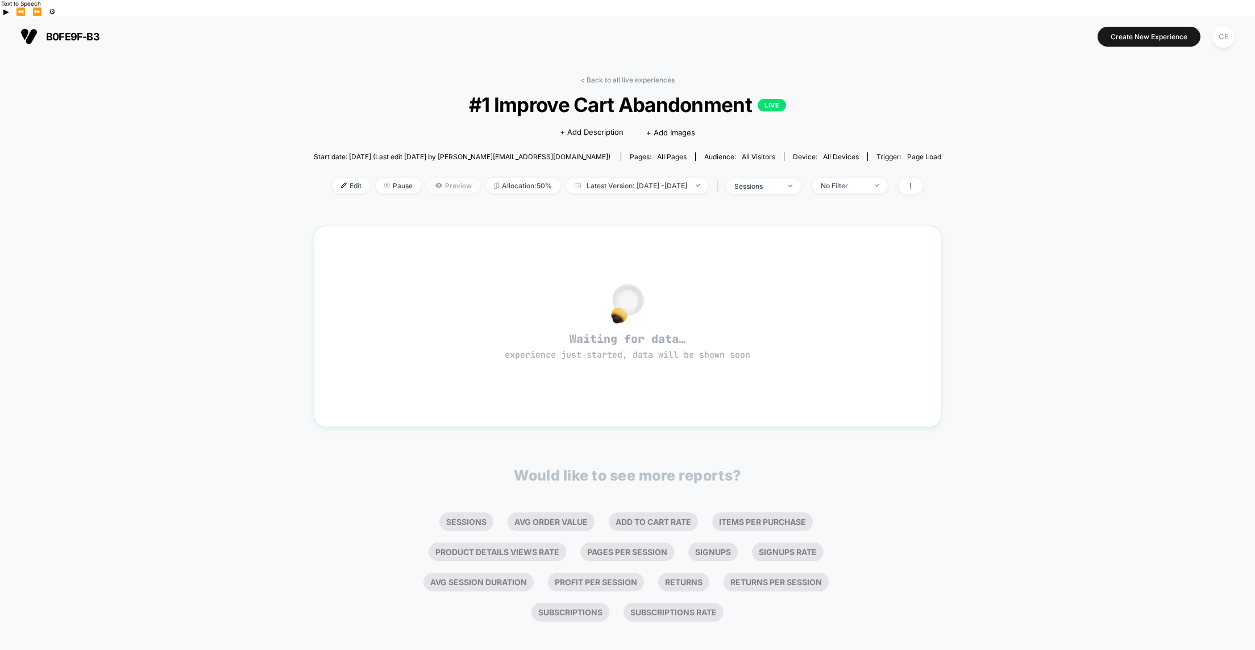
click at [427, 178] on span "Preview" at bounding box center [453, 185] width 53 height 15
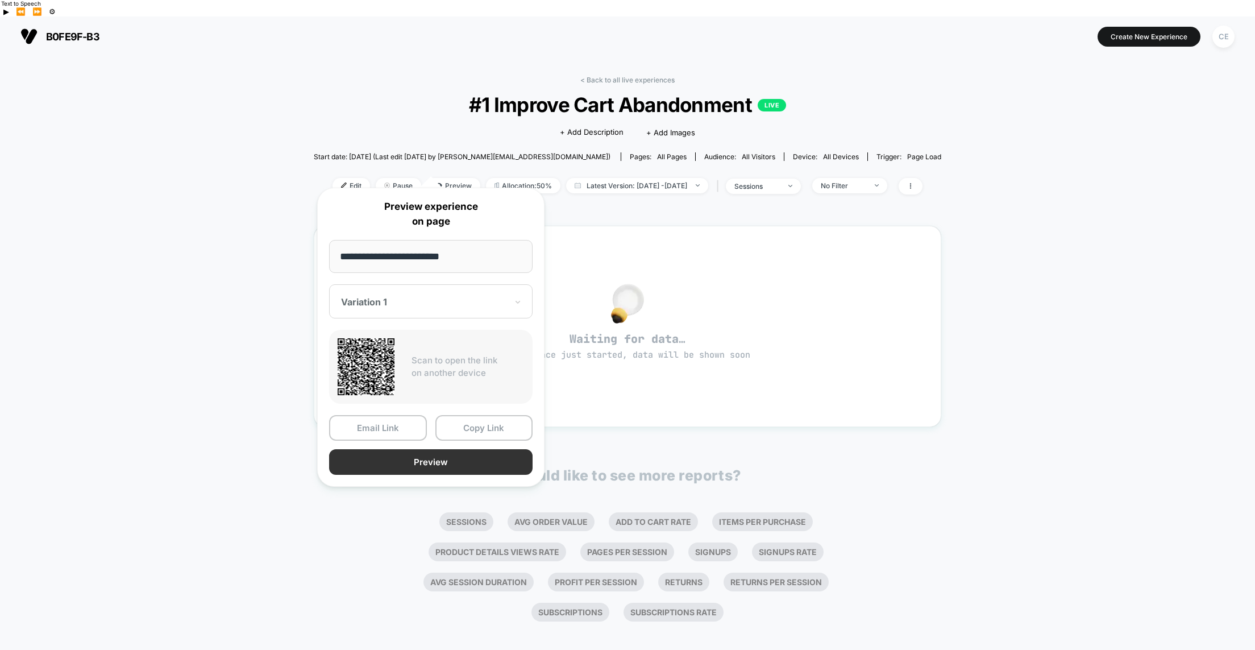
click at [477, 463] on button "Preview" at bounding box center [431, 462] width 204 height 26
